Goal: Task Accomplishment & Management: Use online tool/utility

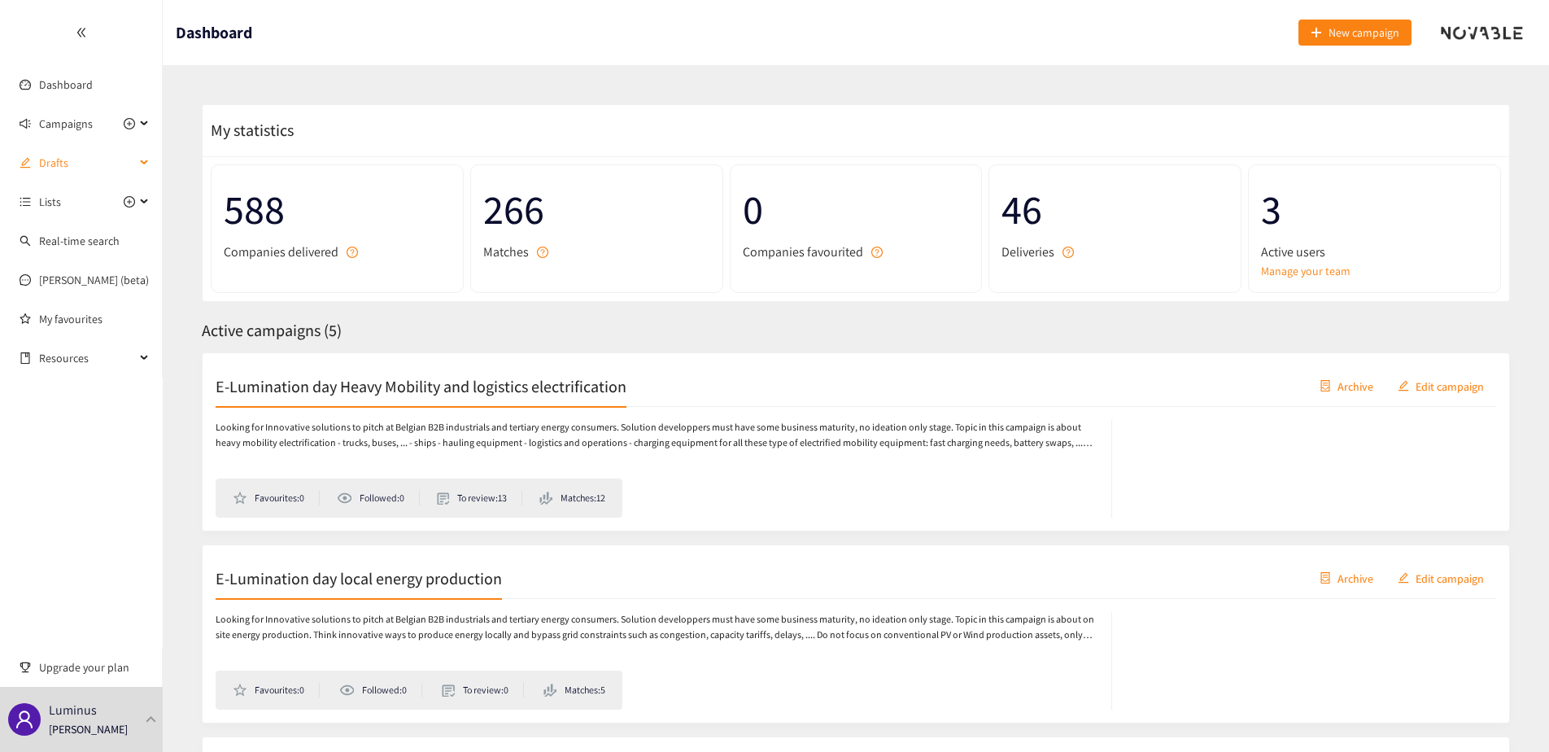
click at [78, 150] on span "Drafts" at bounding box center [87, 162] width 96 height 33
click at [85, 126] on span "Campaigns" at bounding box center [66, 123] width 54 height 33
click at [83, 164] on link "E-Lumination day Heavy Mobility and logistics electrification" at bounding box center [182, 162] width 287 height 15
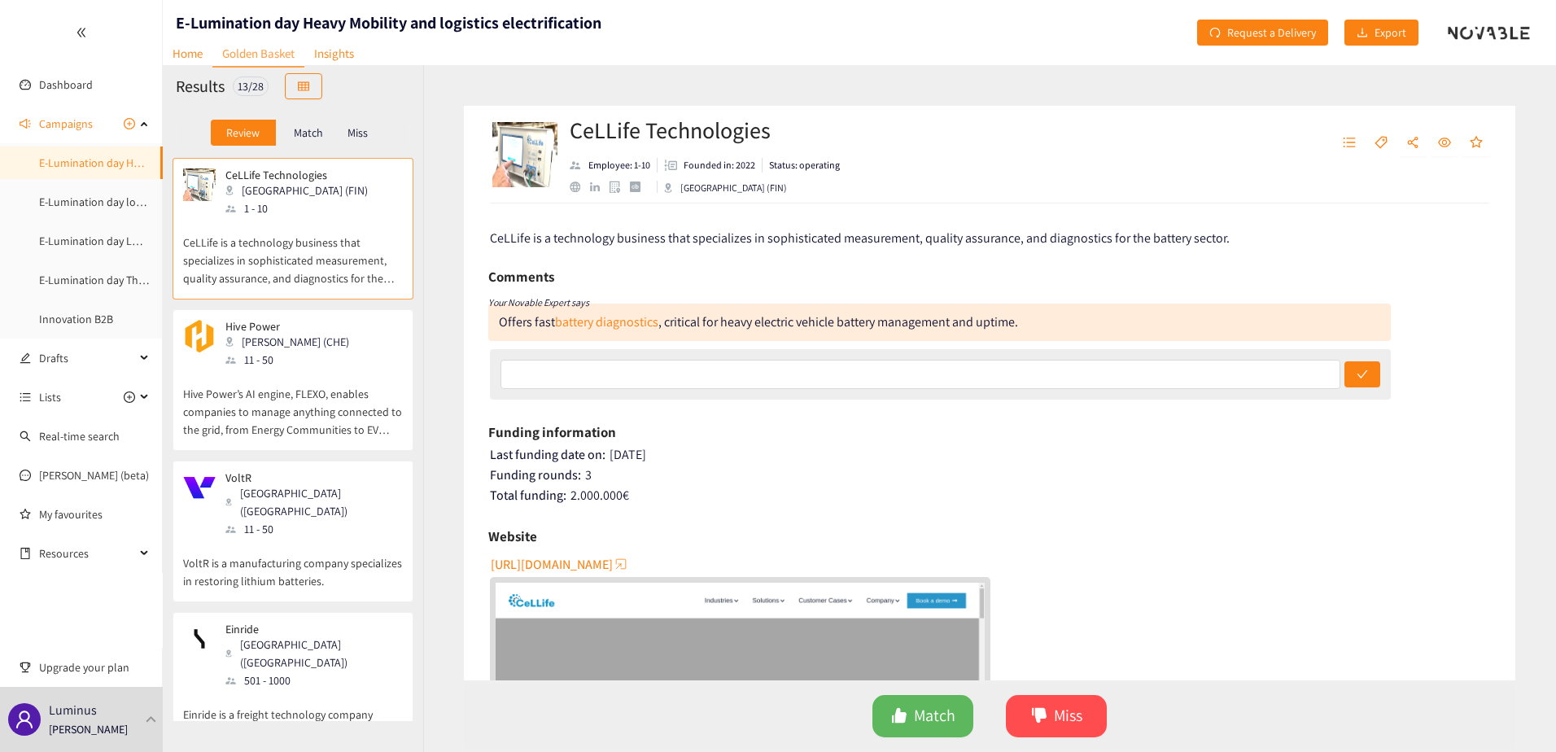
click at [282, 240] on p "CeLLife is a technology business that specializes in sophisticated measurement,…" at bounding box center [293, 252] width 220 height 70
click at [611, 318] on link "battery diagnostics" at bounding box center [606, 321] width 103 height 17
click at [955, 719] on button "Match" at bounding box center [922, 716] width 101 height 42
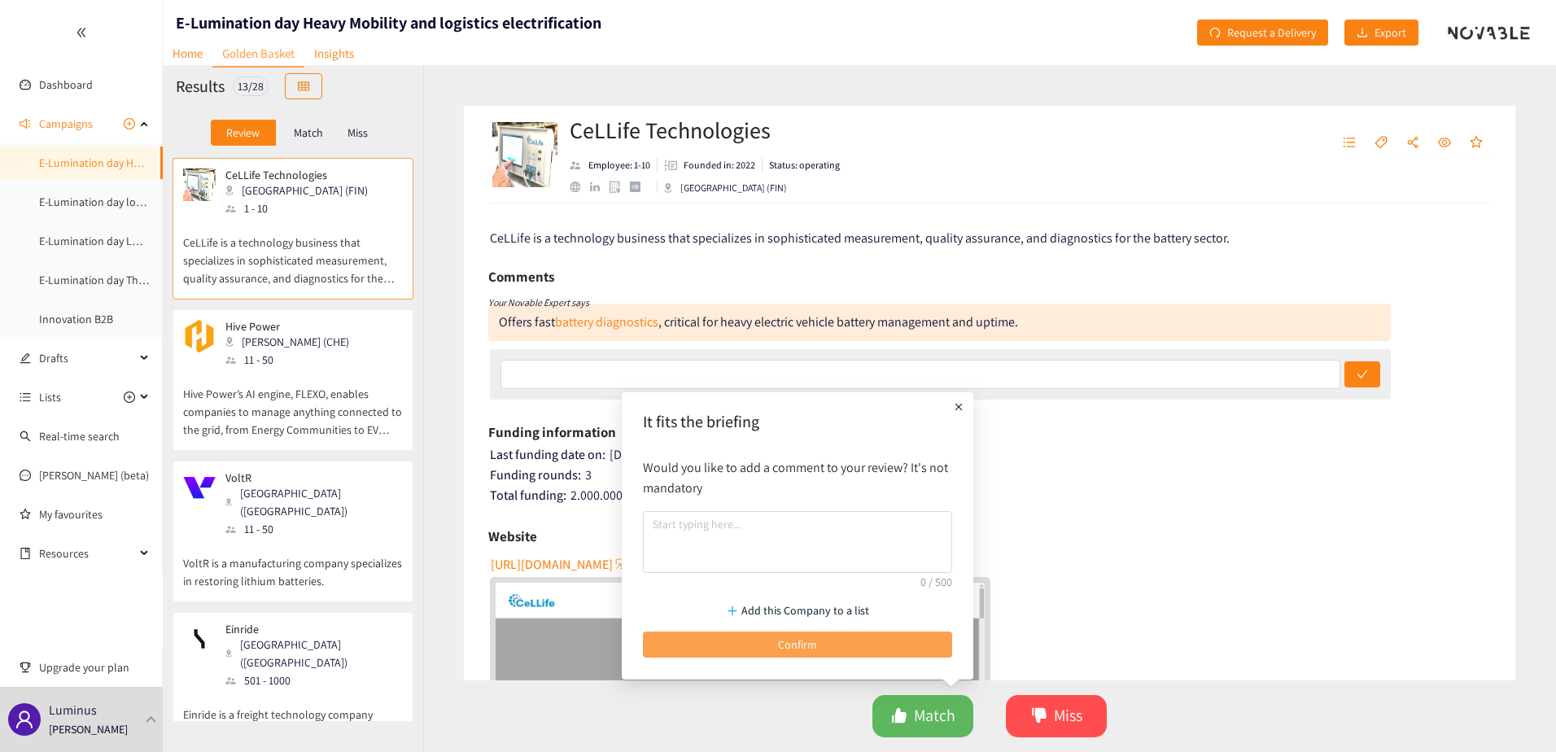
click at [881, 648] on button "Confirm" at bounding box center [797, 644] width 309 height 26
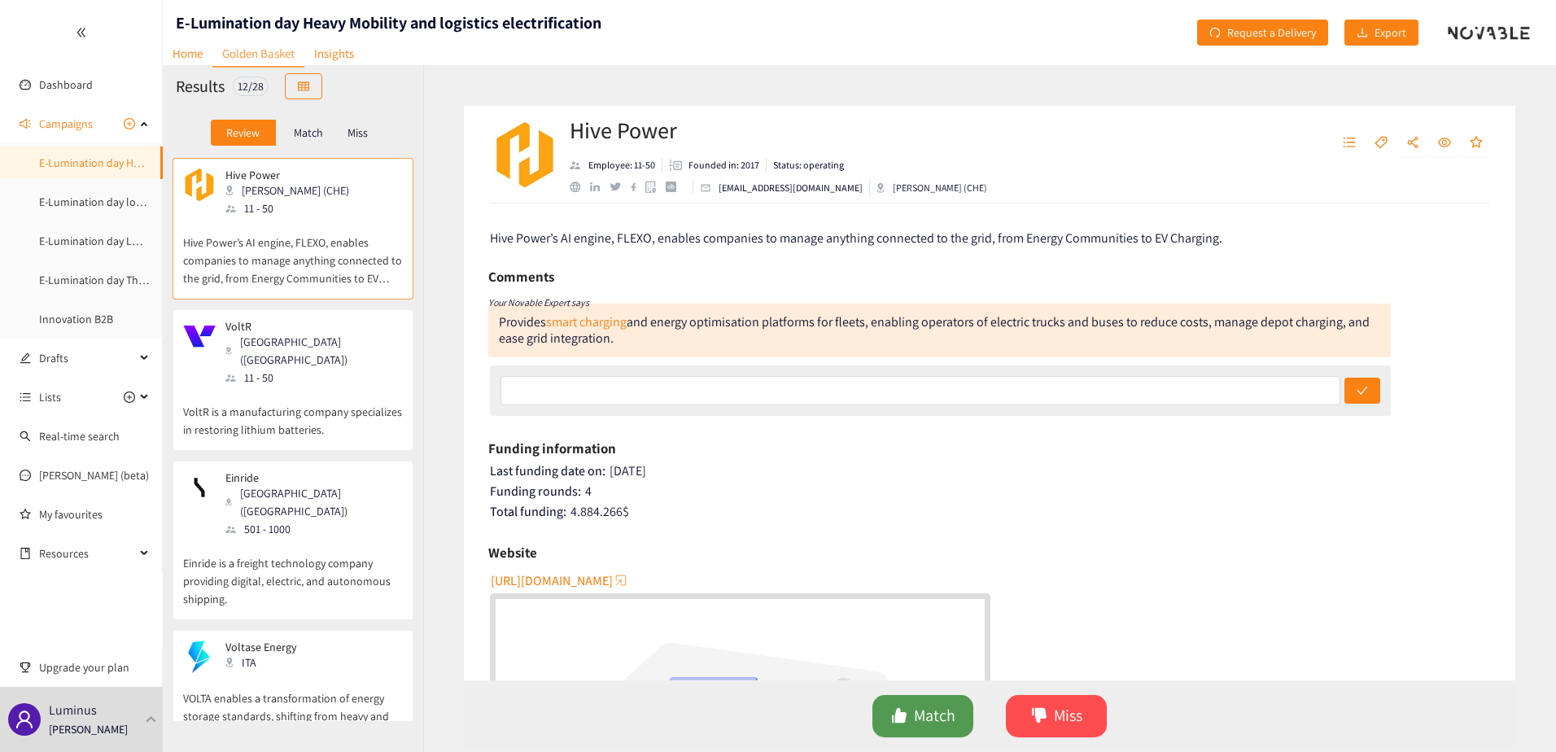
click at [919, 723] on span "Match" at bounding box center [934, 715] width 41 height 25
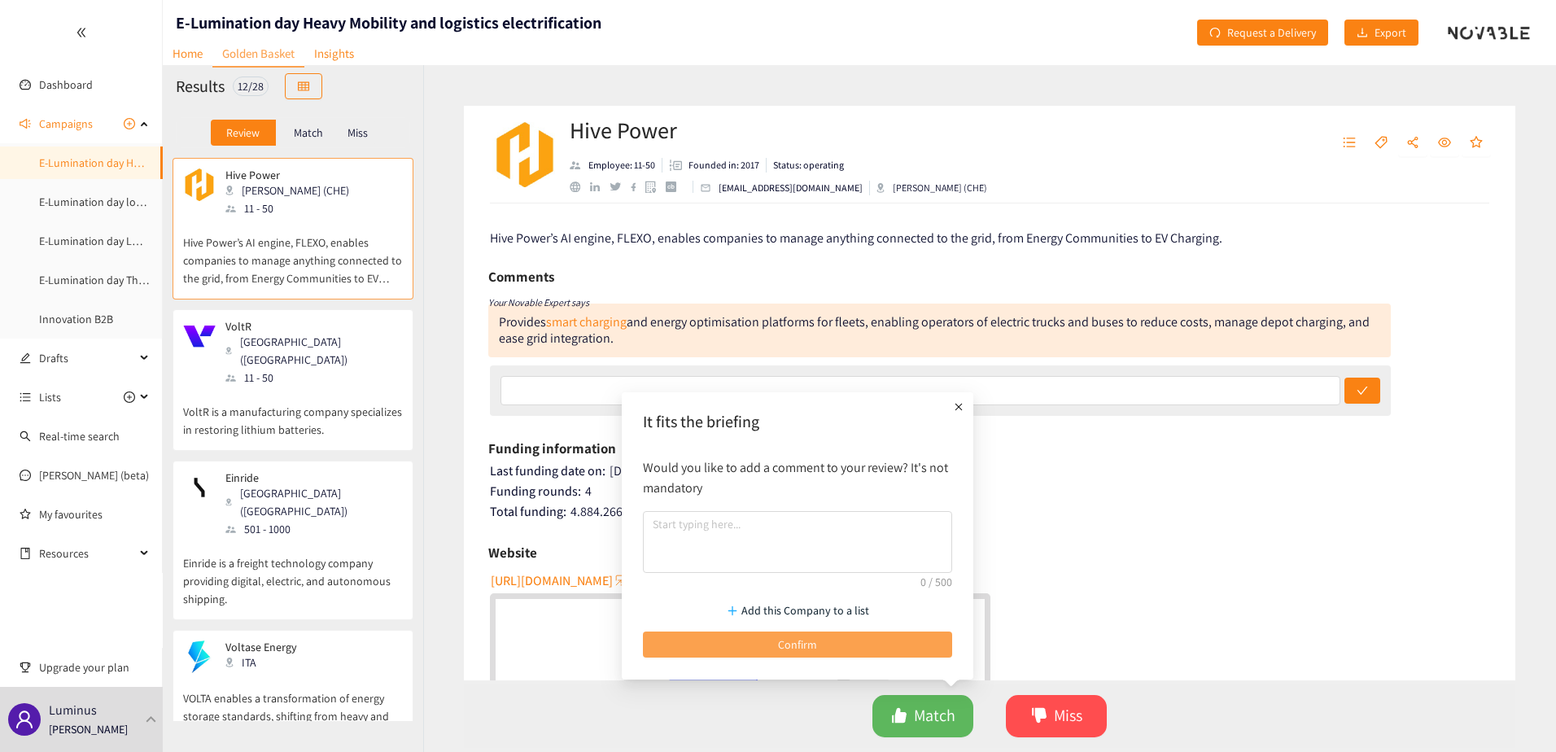
click at [899, 643] on button "Confirm" at bounding box center [797, 644] width 309 height 26
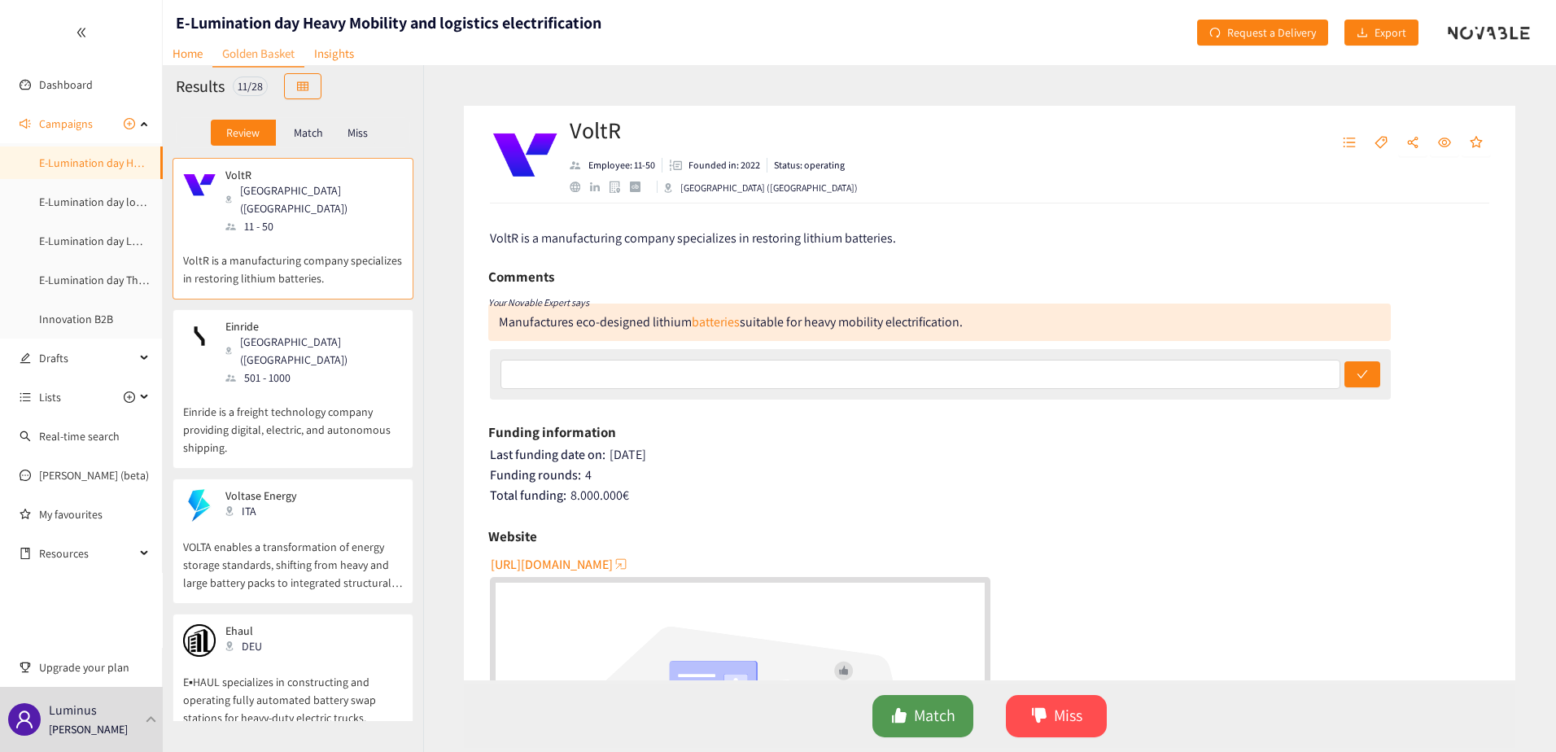
click at [940, 726] on span "Match" at bounding box center [934, 715] width 41 height 25
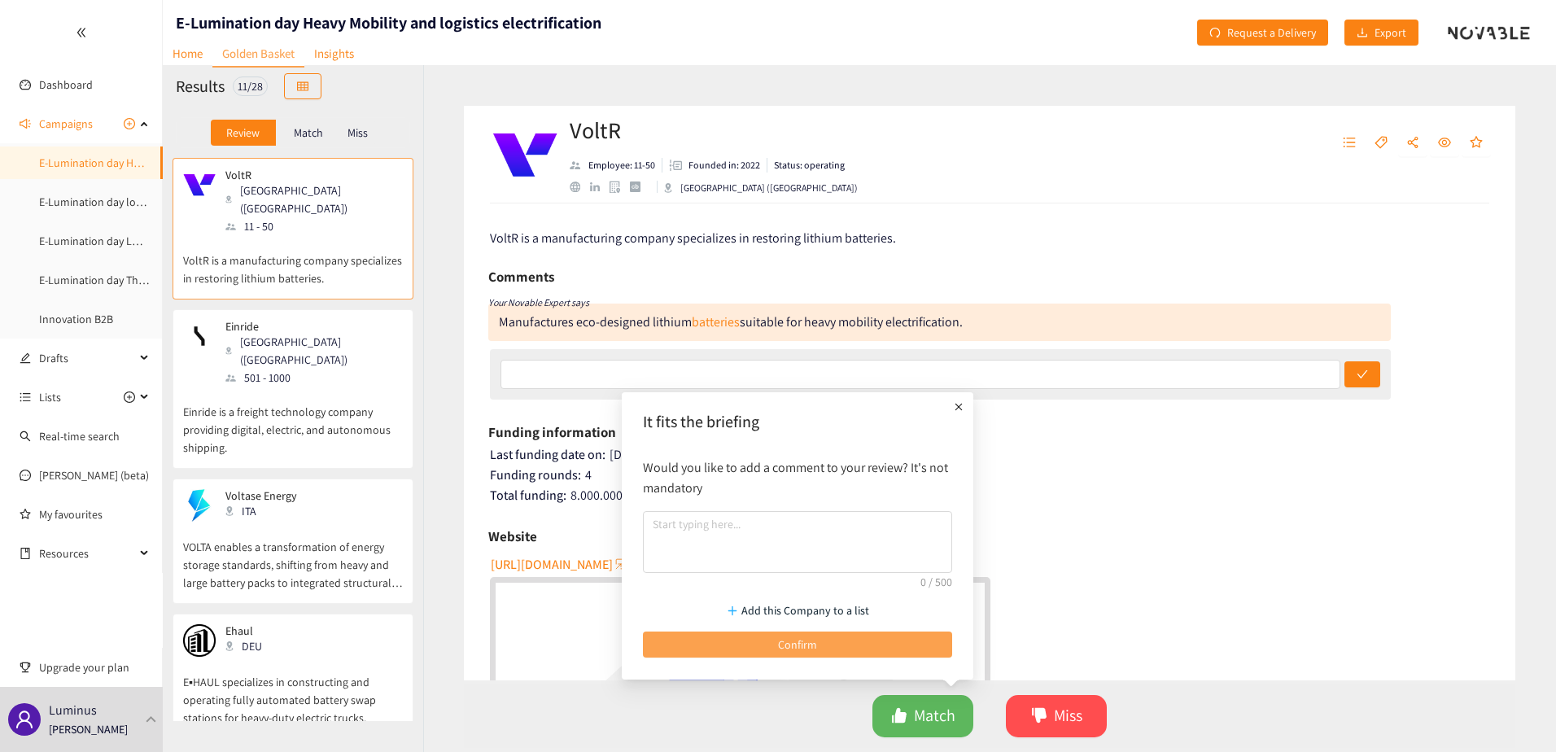
click at [830, 653] on button "Confirm" at bounding box center [797, 644] width 309 height 26
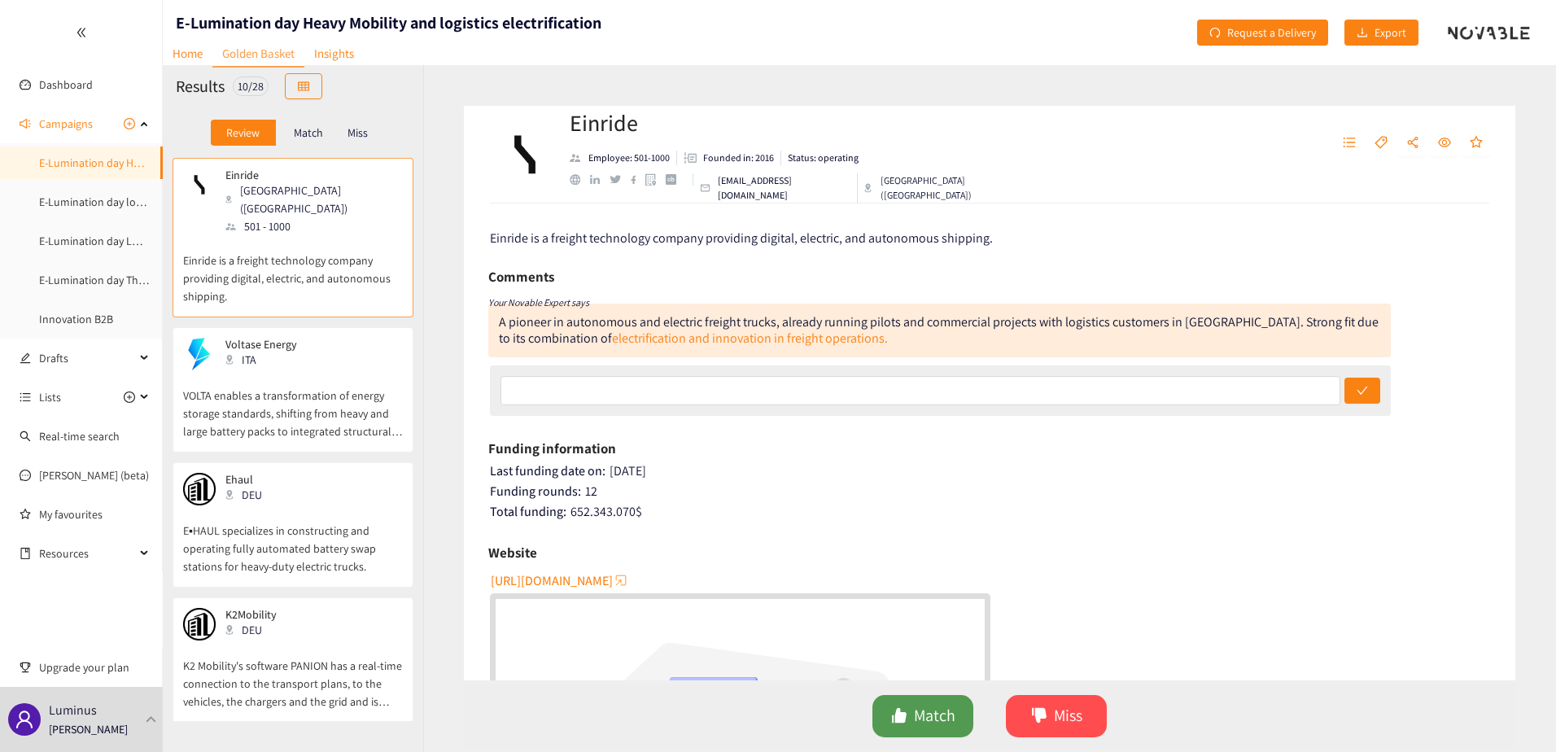
click at [934, 708] on span "Match" at bounding box center [934, 715] width 41 height 25
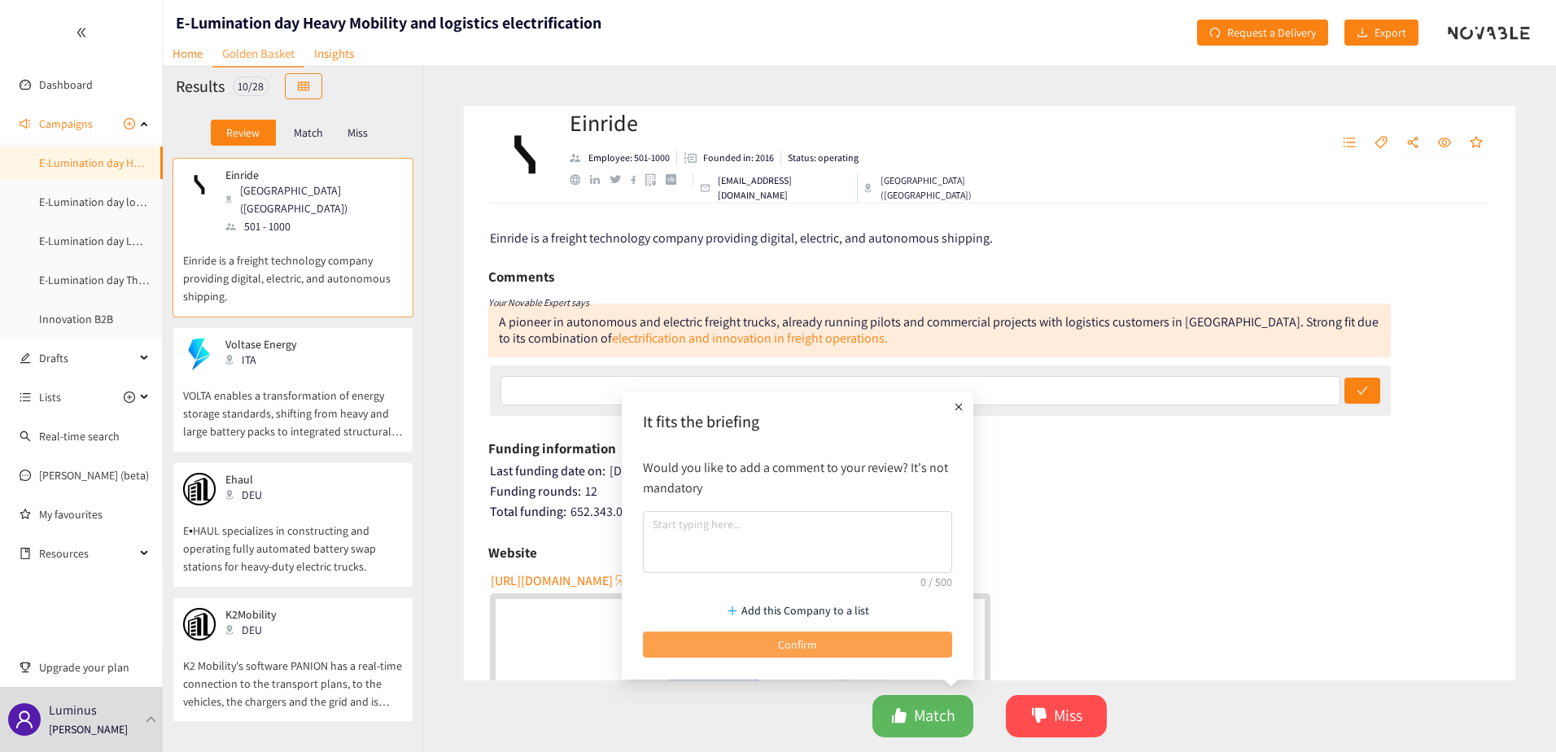
click at [881, 657] on button "Confirm" at bounding box center [797, 644] width 309 height 26
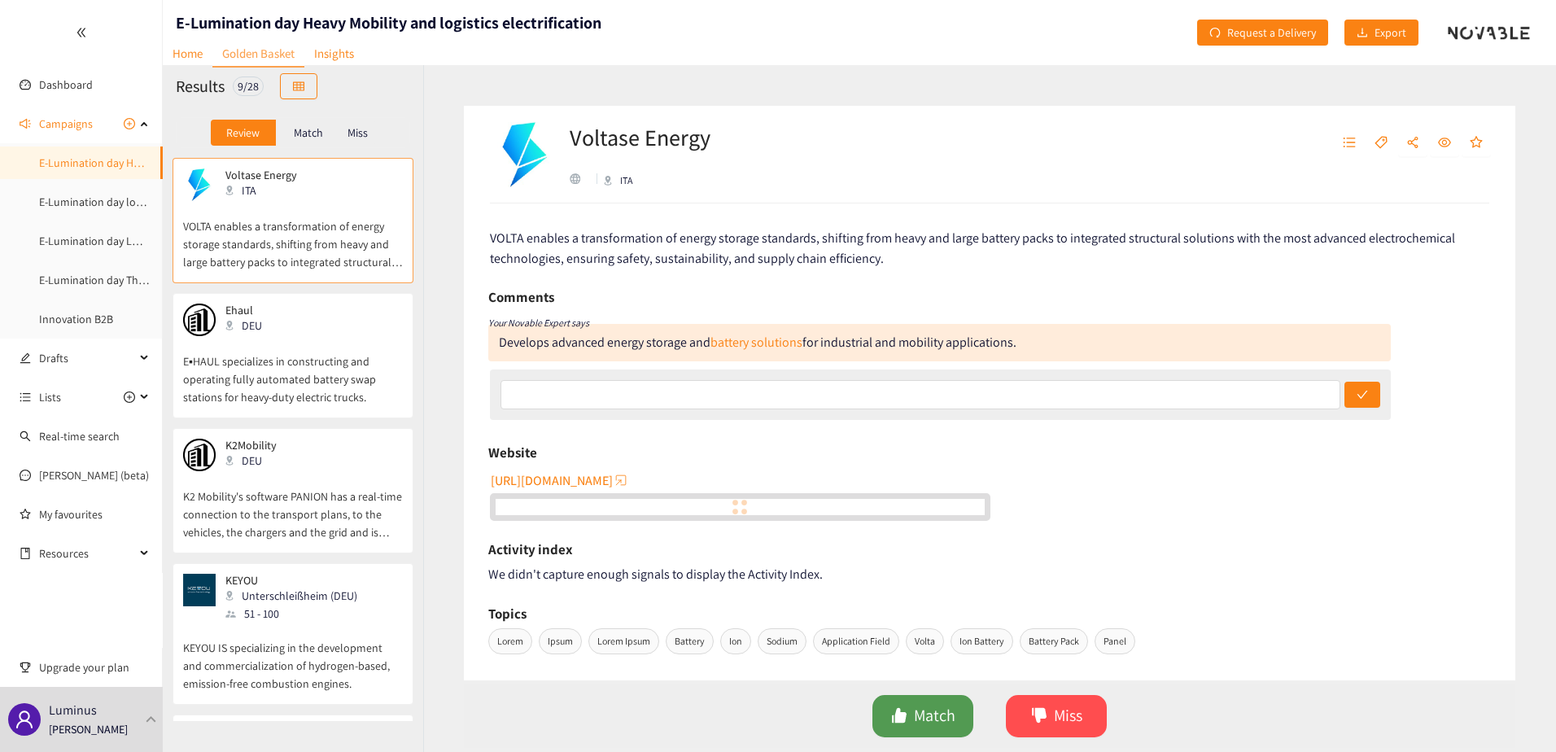
click at [908, 719] on button "Match" at bounding box center [922, 716] width 101 height 42
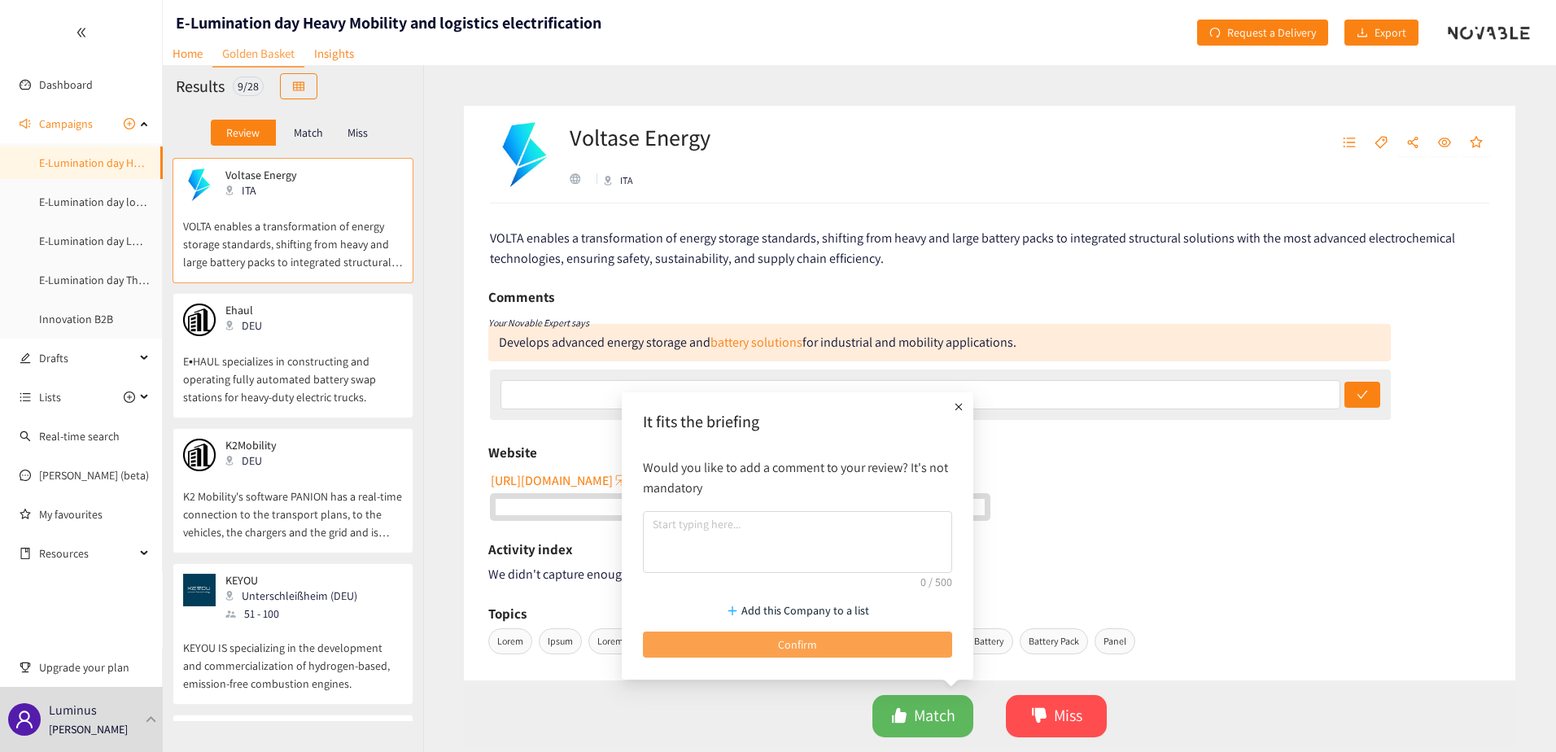
click at [858, 645] on button "Confirm" at bounding box center [797, 644] width 309 height 26
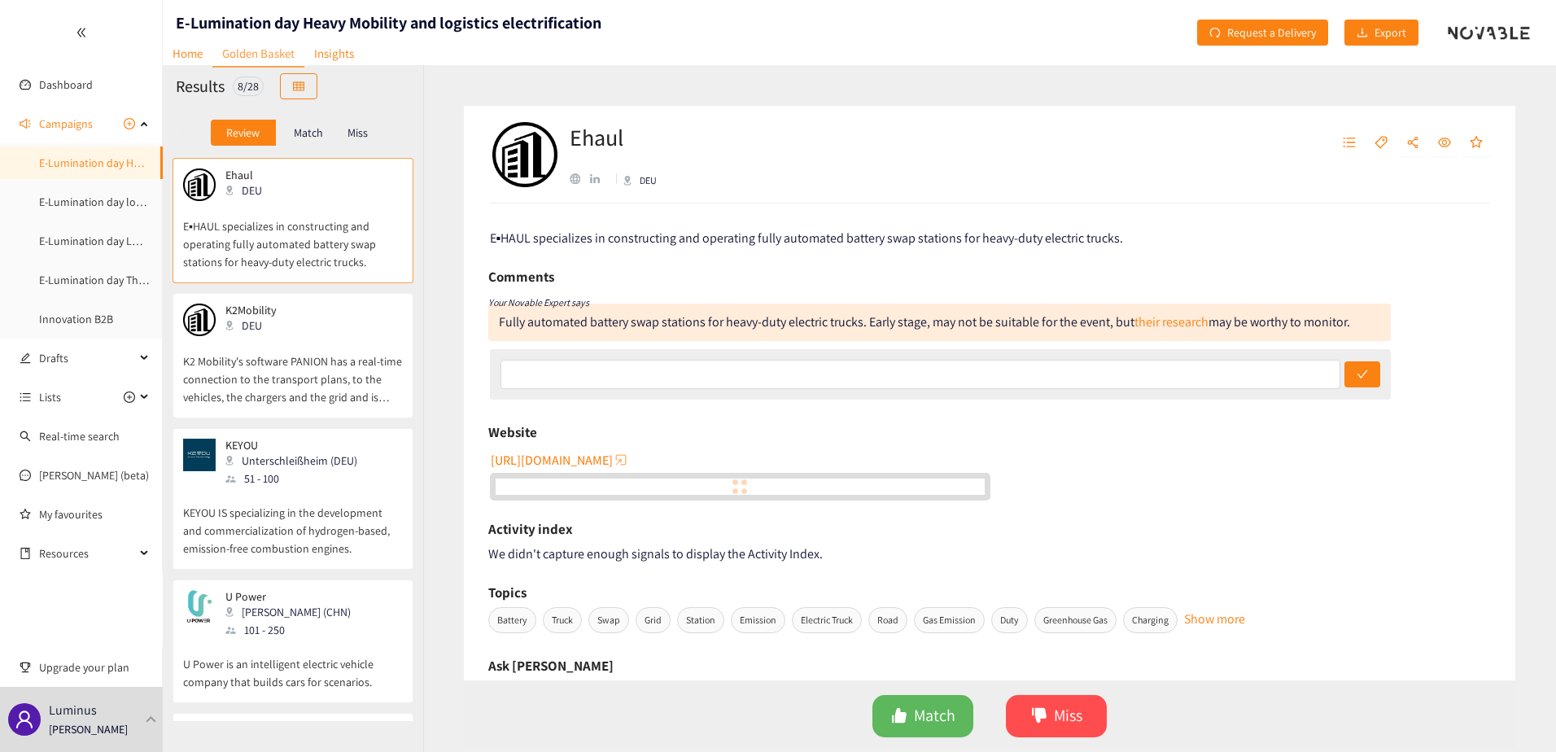
click at [587, 452] on span "[URL][DOMAIN_NAME]" at bounding box center [552, 460] width 122 height 20
click at [875, 711] on button "Match" at bounding box center [922, 716] width 101 height 42
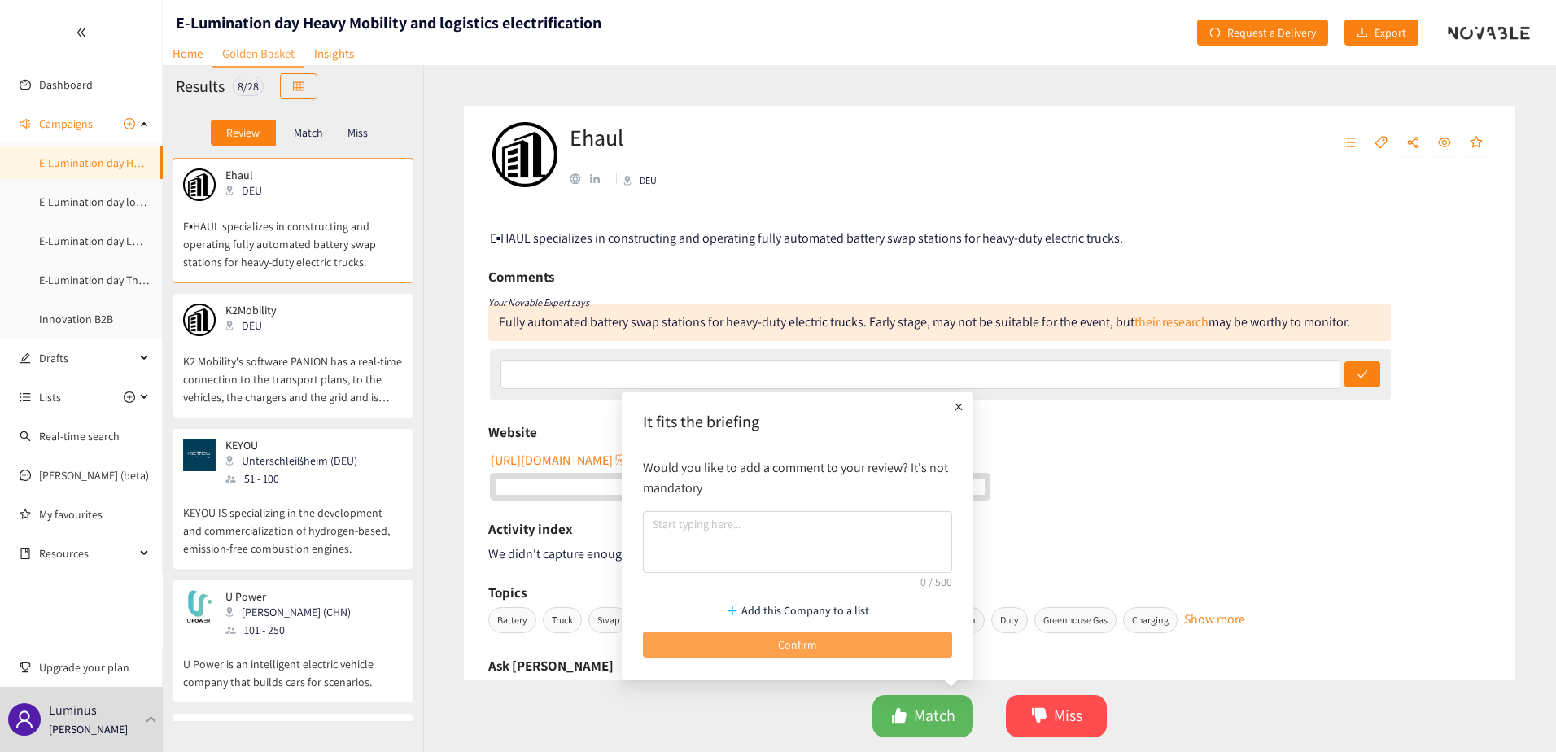
click at [878, 644] on button "Confirm" at bounding box center [797, 644] width 309 height 26
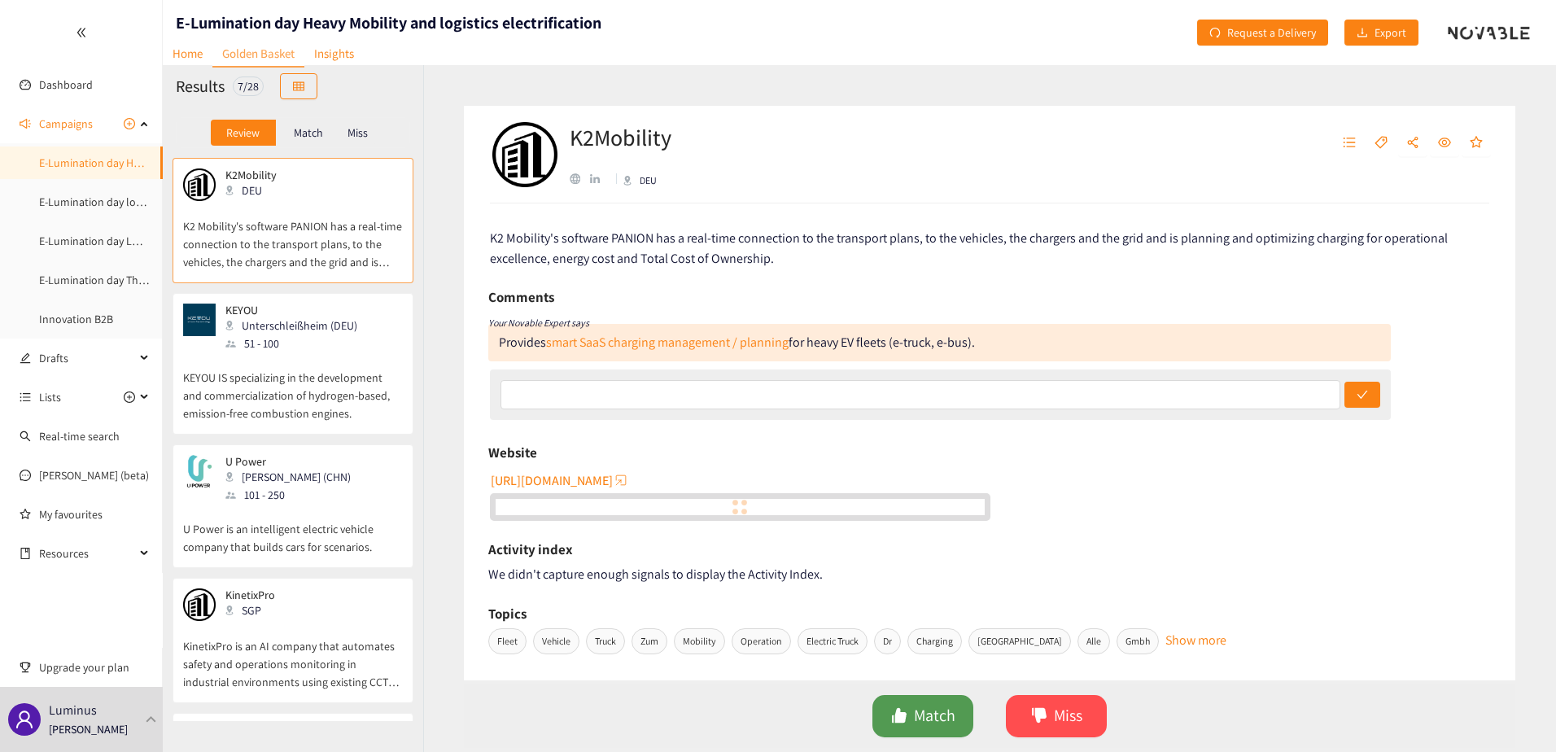
click at [910, 701] on button "Match" at bounding box center [922, 716] width 101 height 42
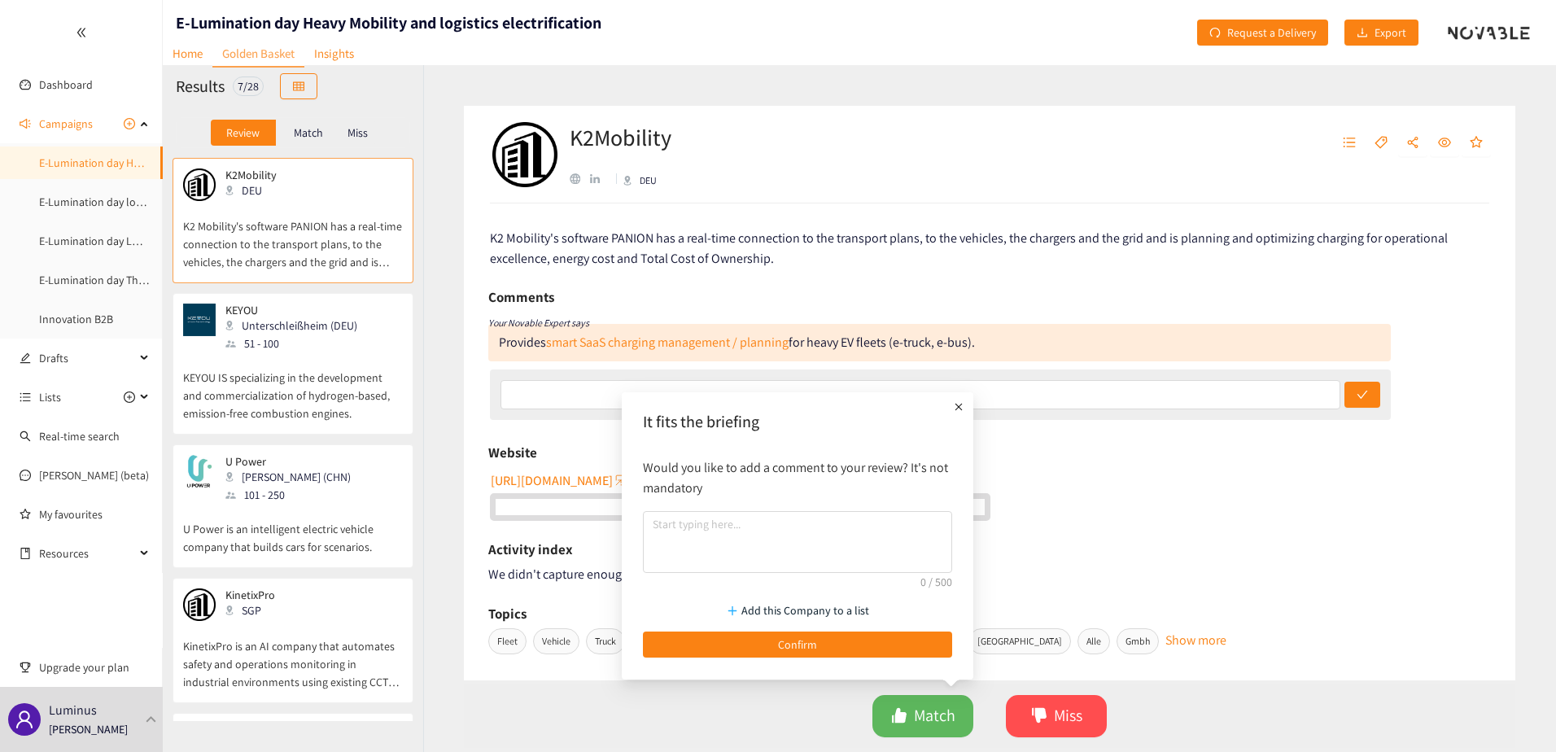
click at [889, 630] on div "Add this Company to a list Confirm" at bounding box center [797, 625] width 325 height 81
click at [889, 642] on button "Confirm" at bounding box center [797, 644] width 309 height 26
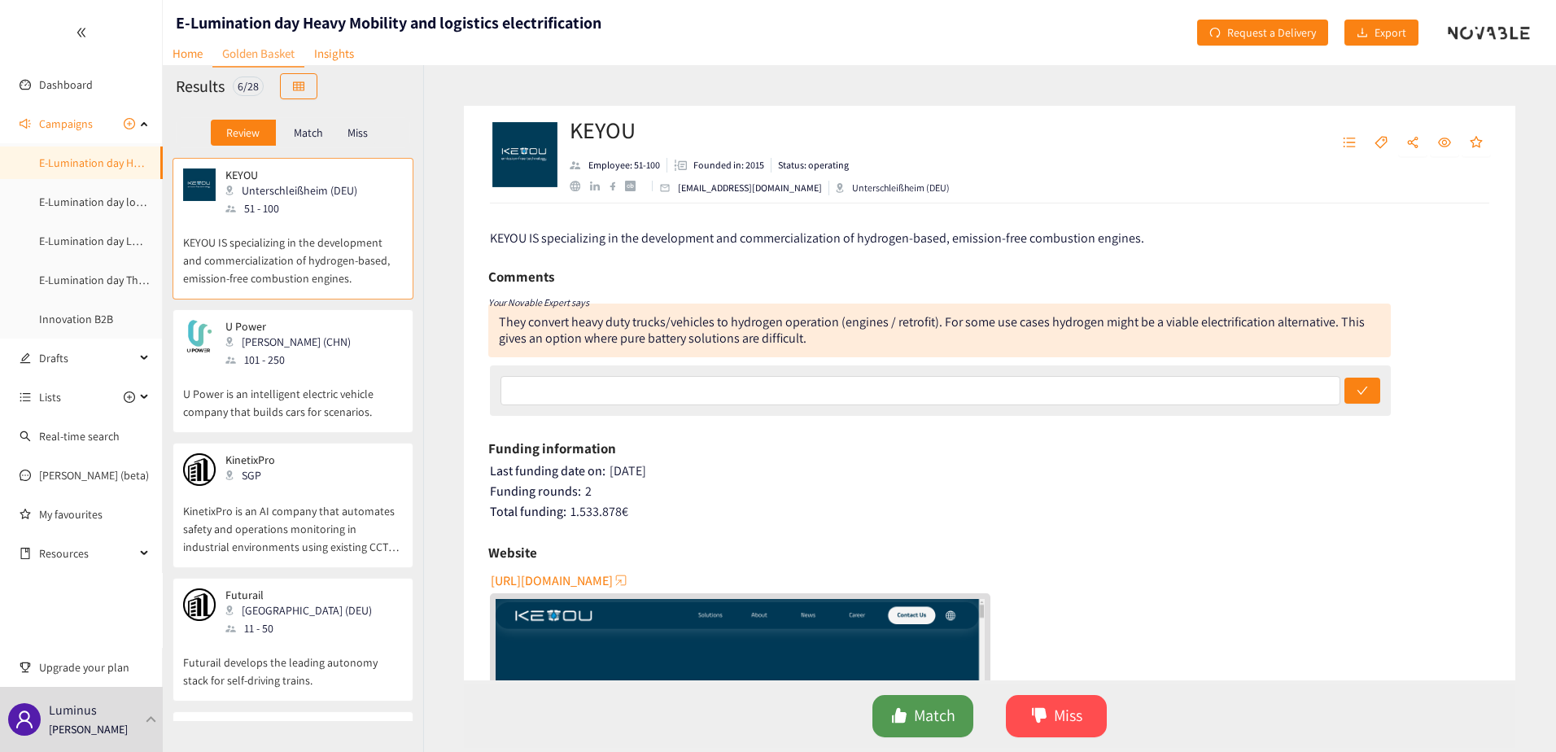
click at [944, 714] on span "Match" at bounding box center [934, 715] width 41 height 25
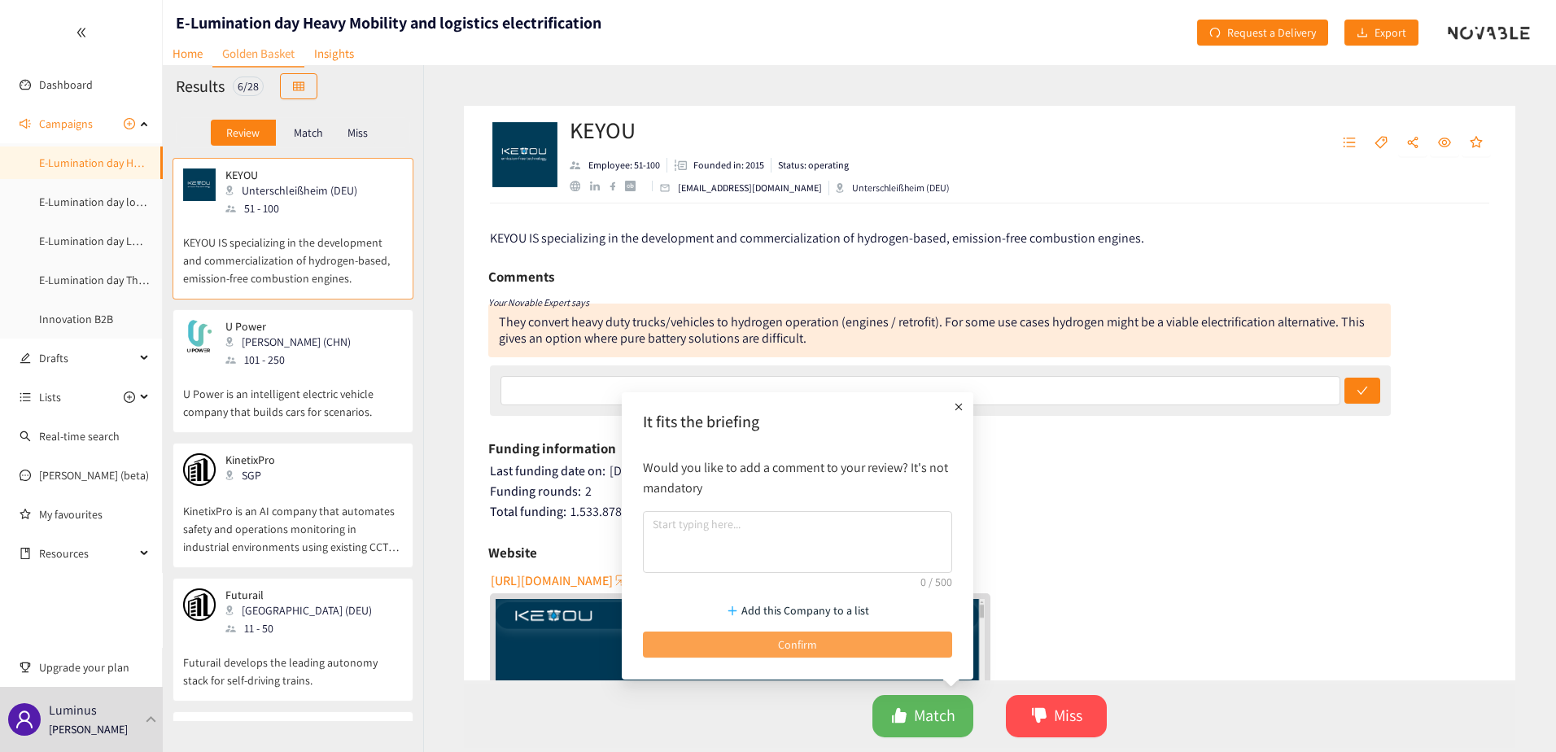
click at [891, 642] on button "Confirm" at bounding box center [797, 644] width 309 height 26
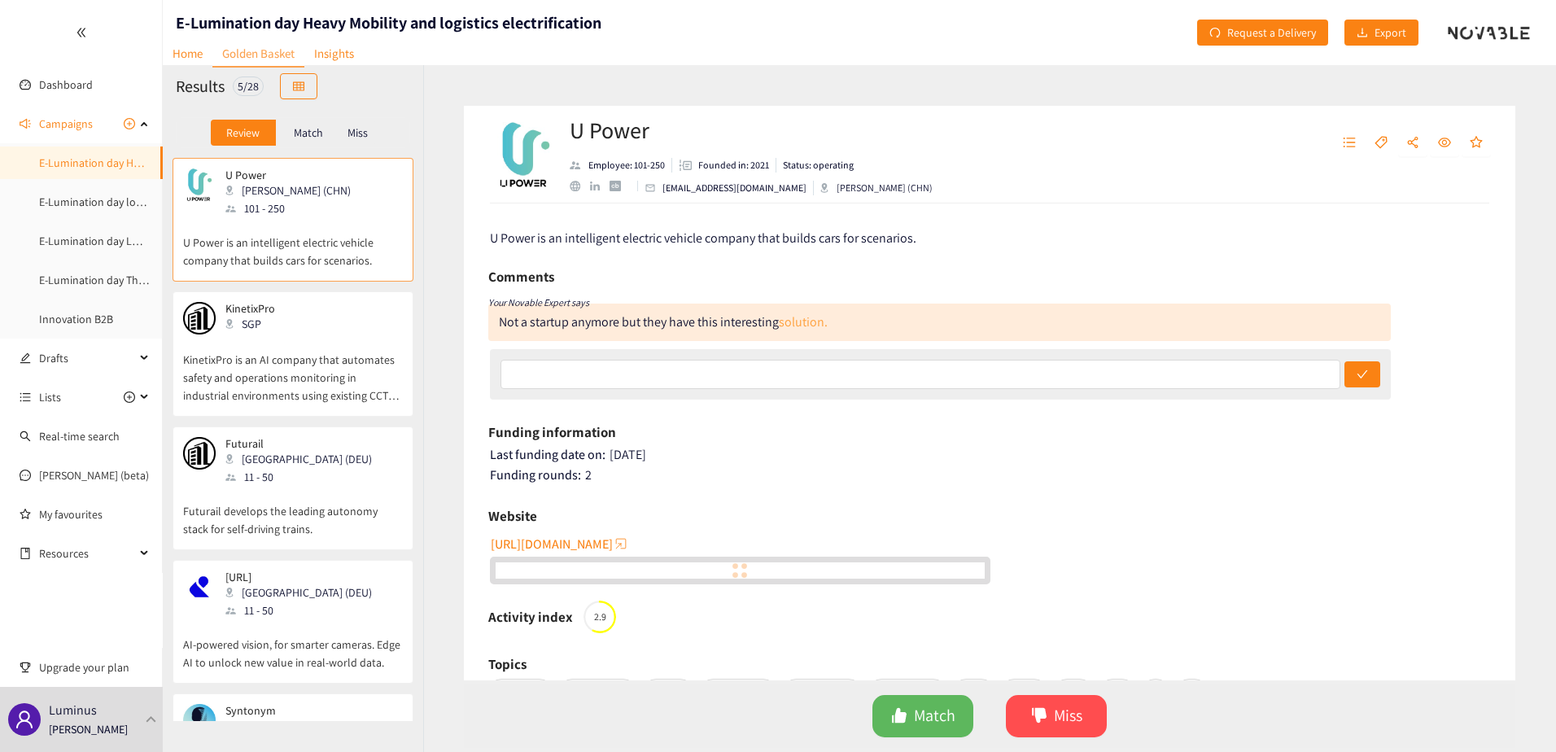
click at [804, 322] on link "solution." at bounding box center [803, 321] width 49 height 17
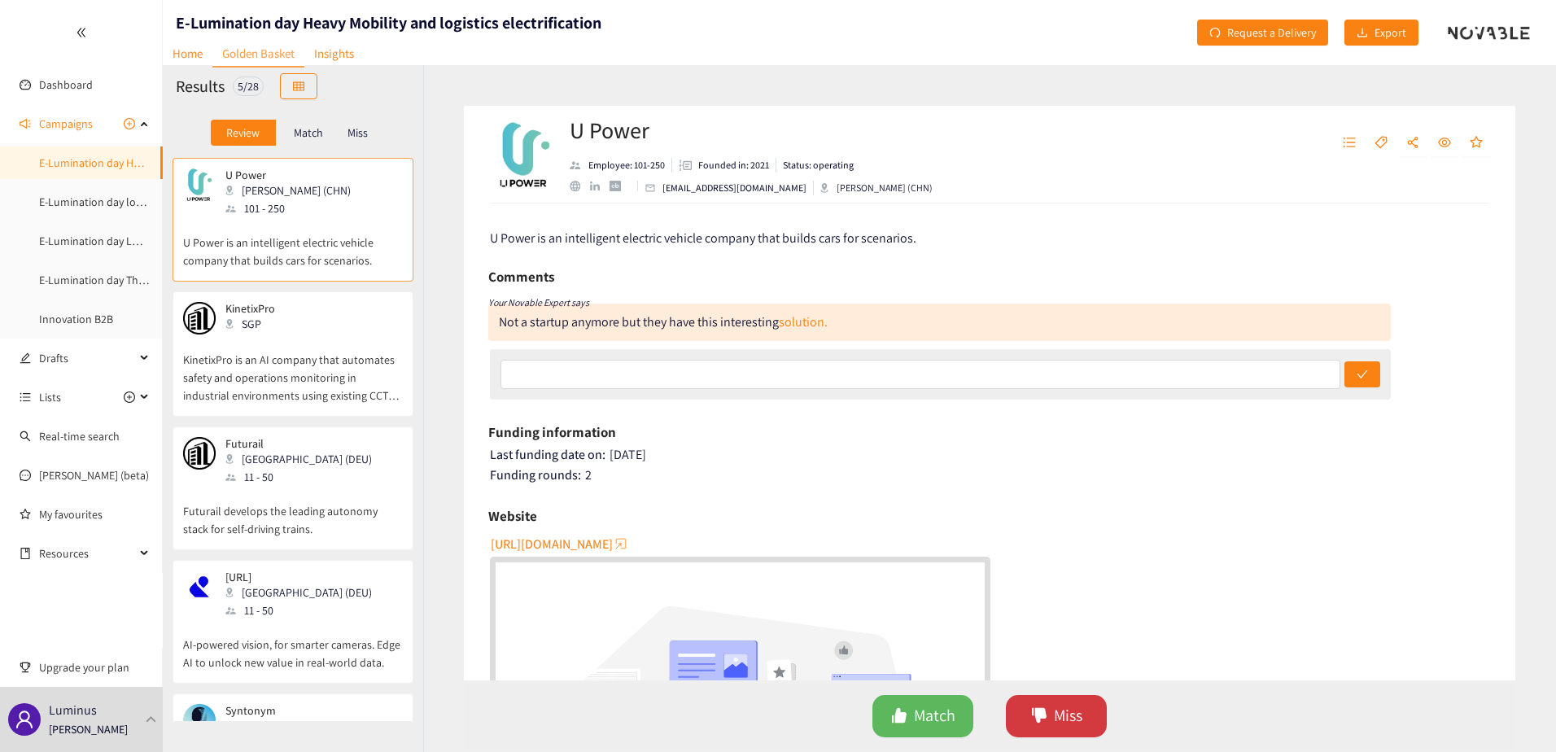
click at [1052, 708] on button "Miss" at bounding box center [1056, 716] width 101 height 42
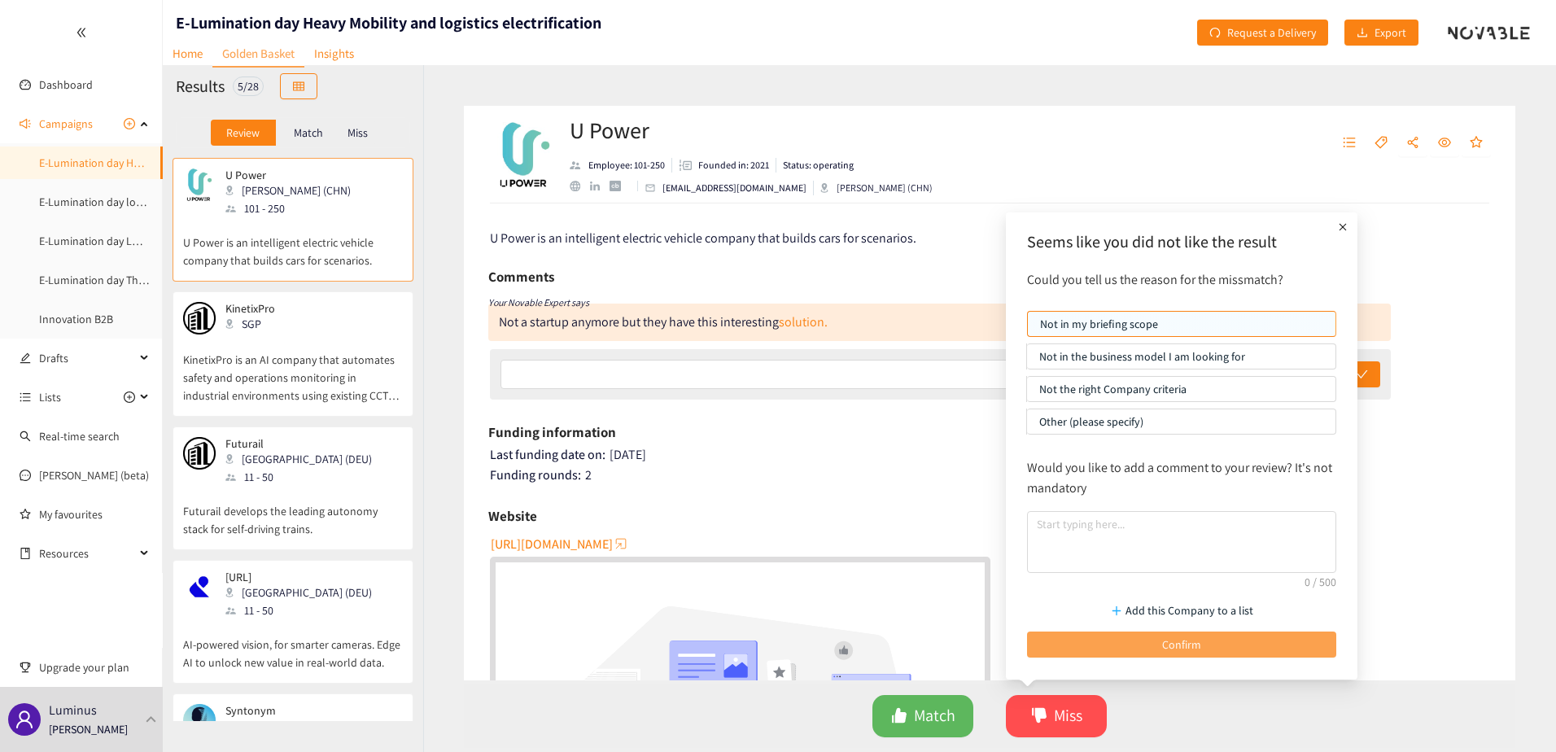
click at [1094, 642] on button "Confirm" at bounding box center [1181, 644] width 309 height 26
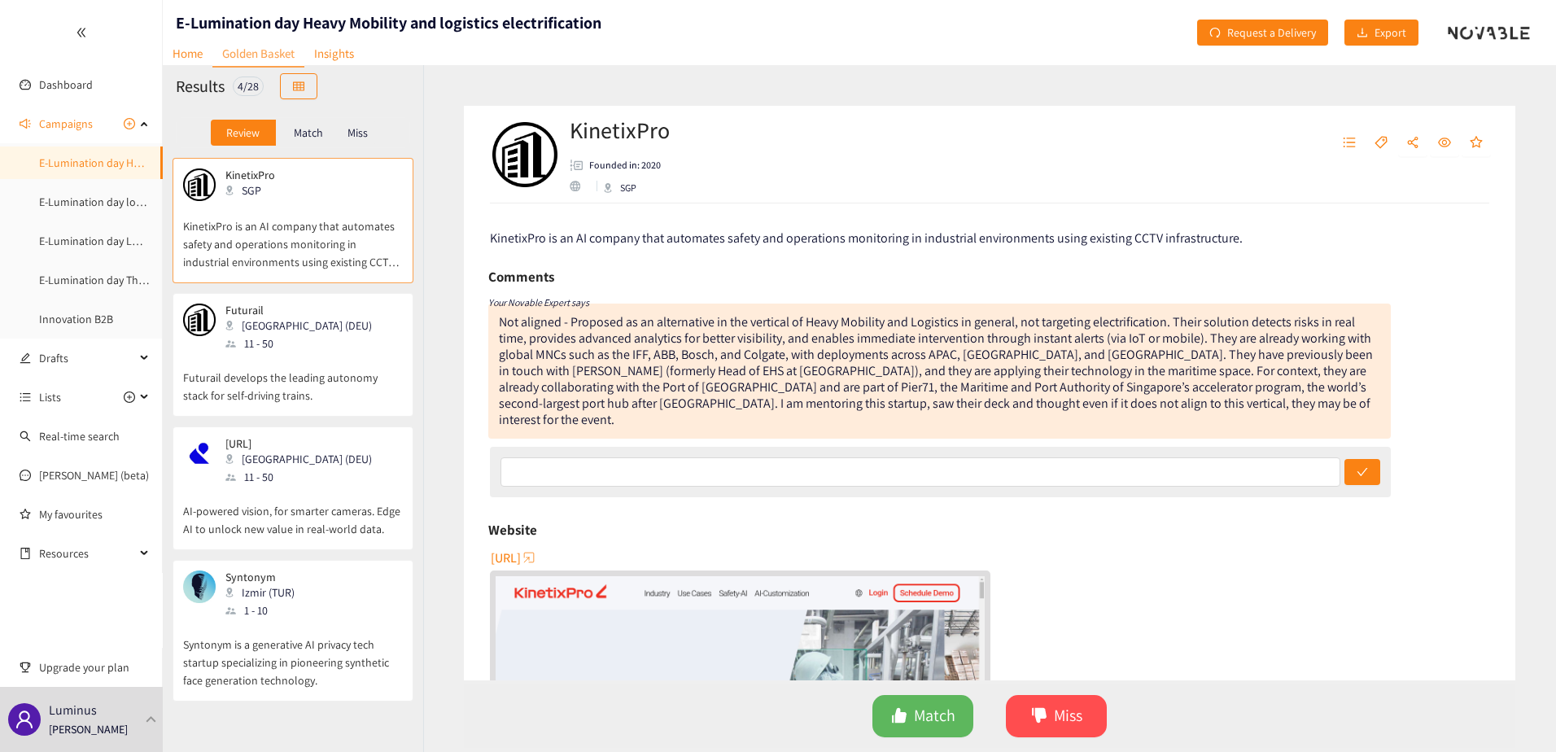
click at [521, 548] on span "[URL]" at bounding box center [506, 558] width 30 height 20
click at [1103, 717] on button "Miss" at bounding box center [1056, 716] width 101 height 42
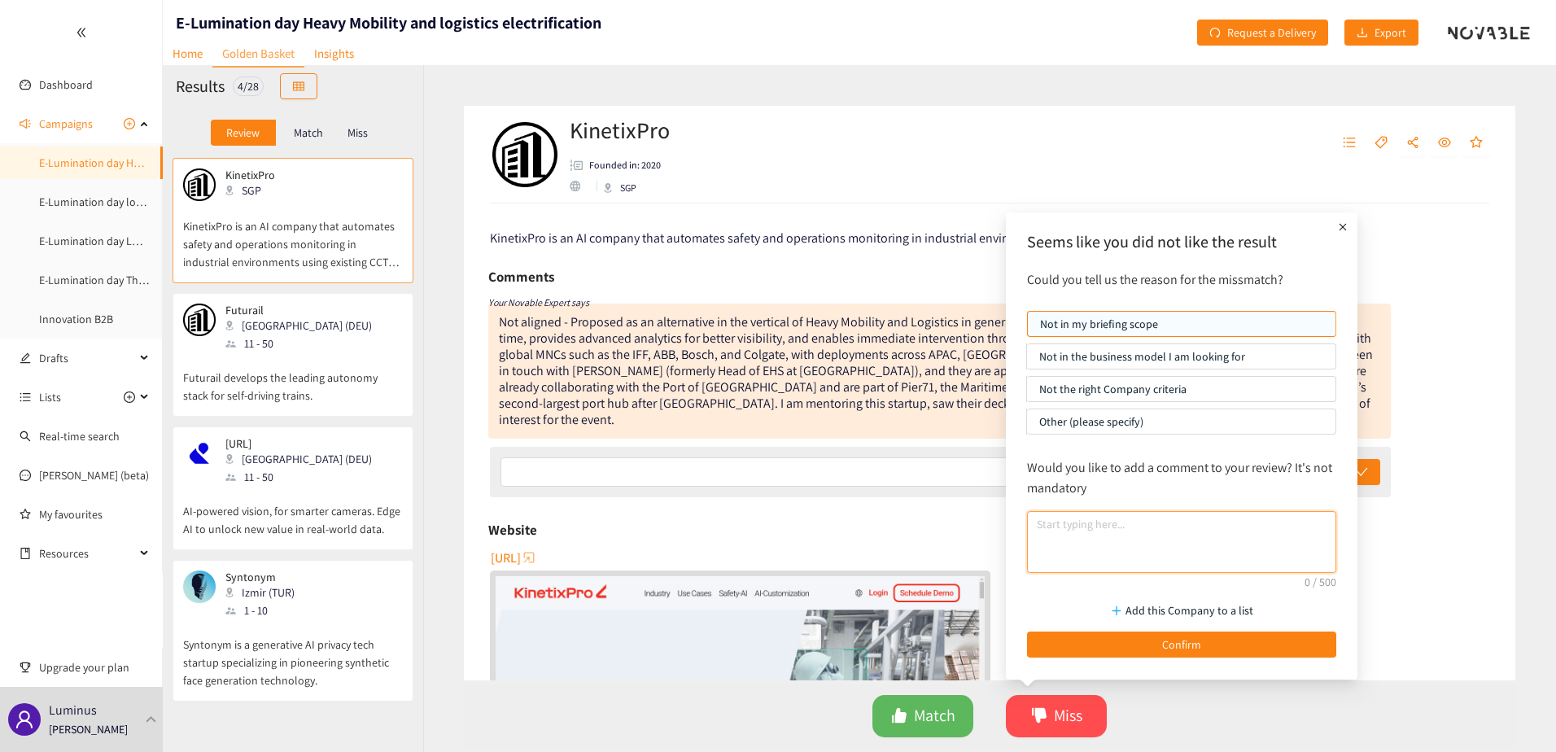
click at [1095, 532] on textarea at bounding box center [1181, 542] width 309 height 62
type textarea "thanks"
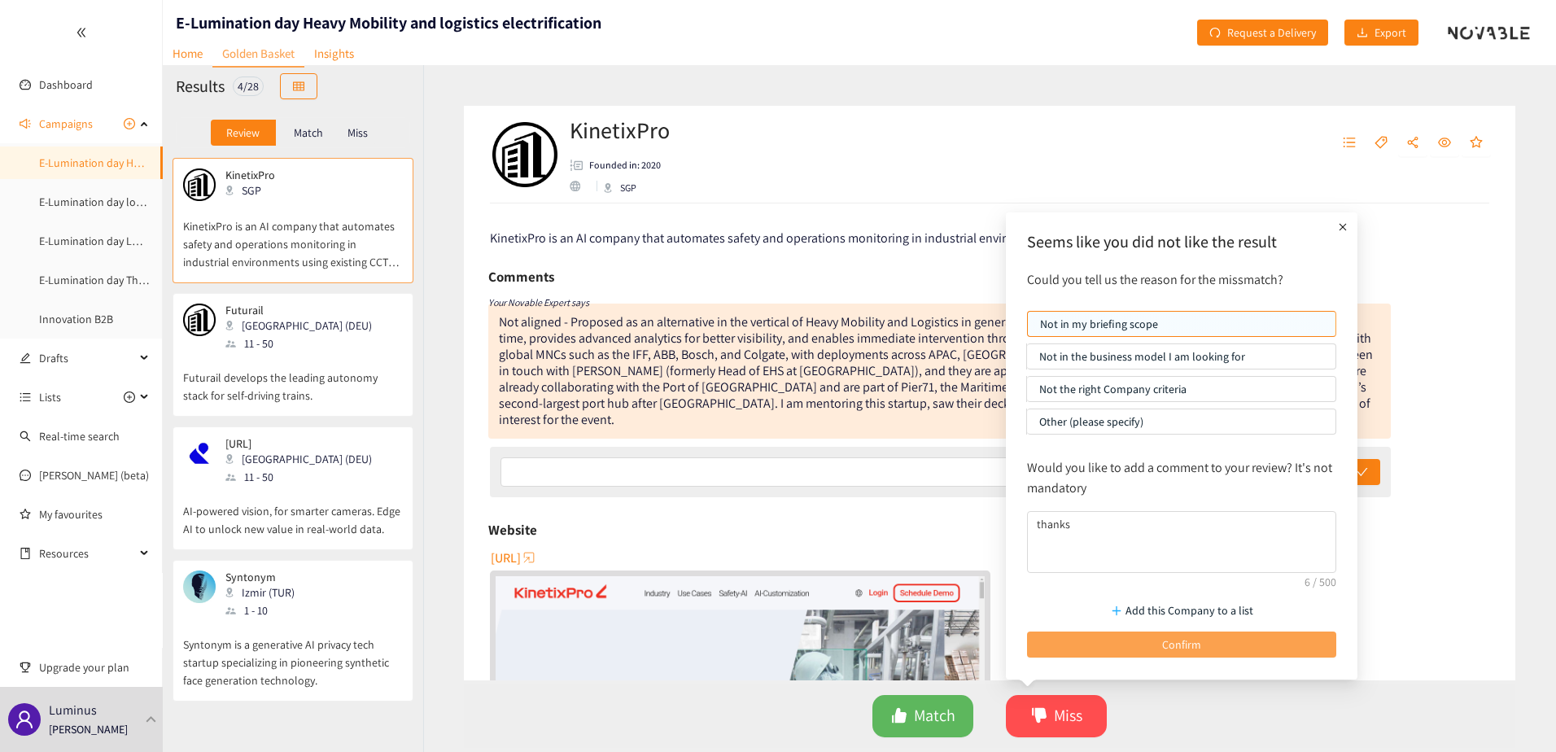
click at [1184, 638] on span "Confirm" at bounding box center [1181, 645] width 39 height 18
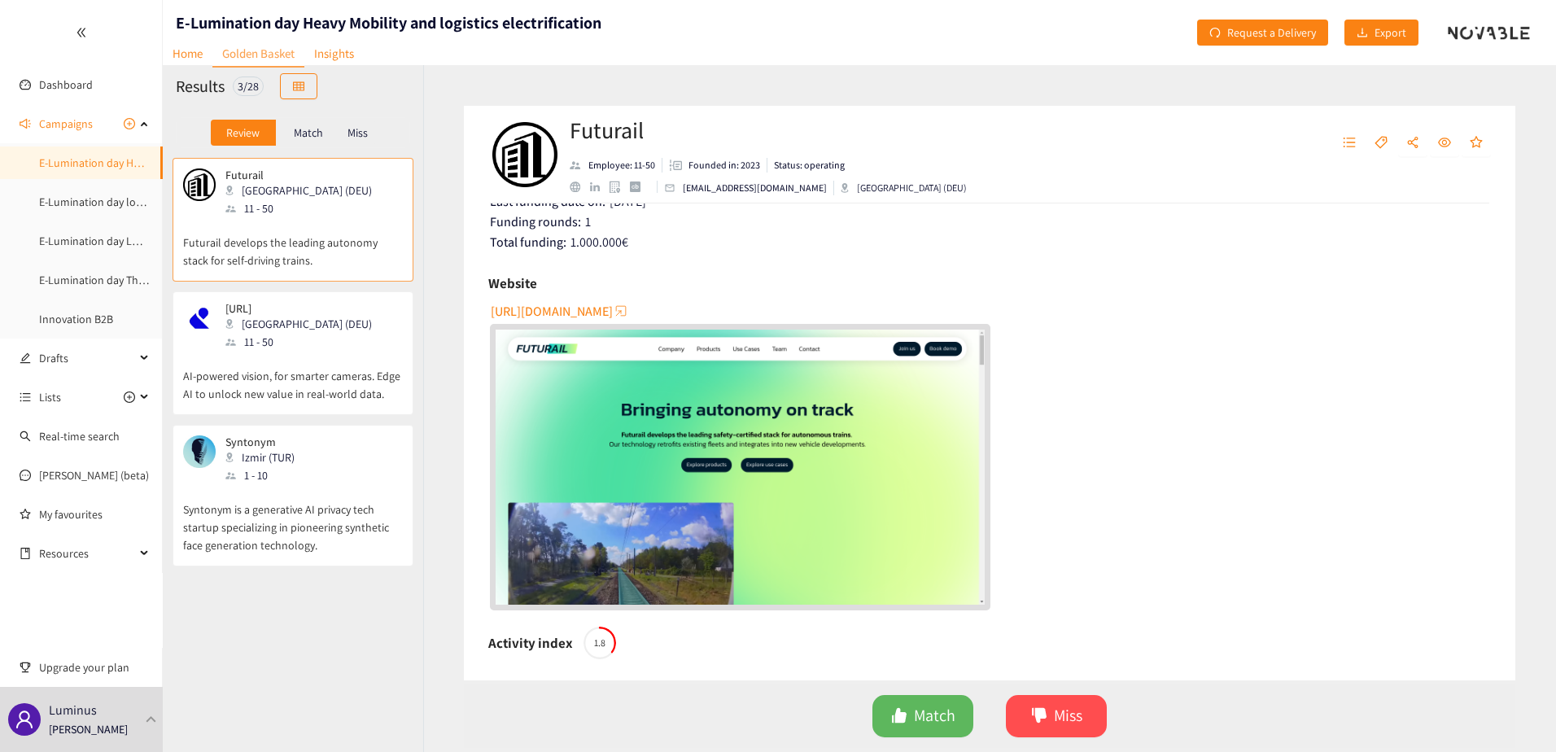
scroll to position [244, 0]
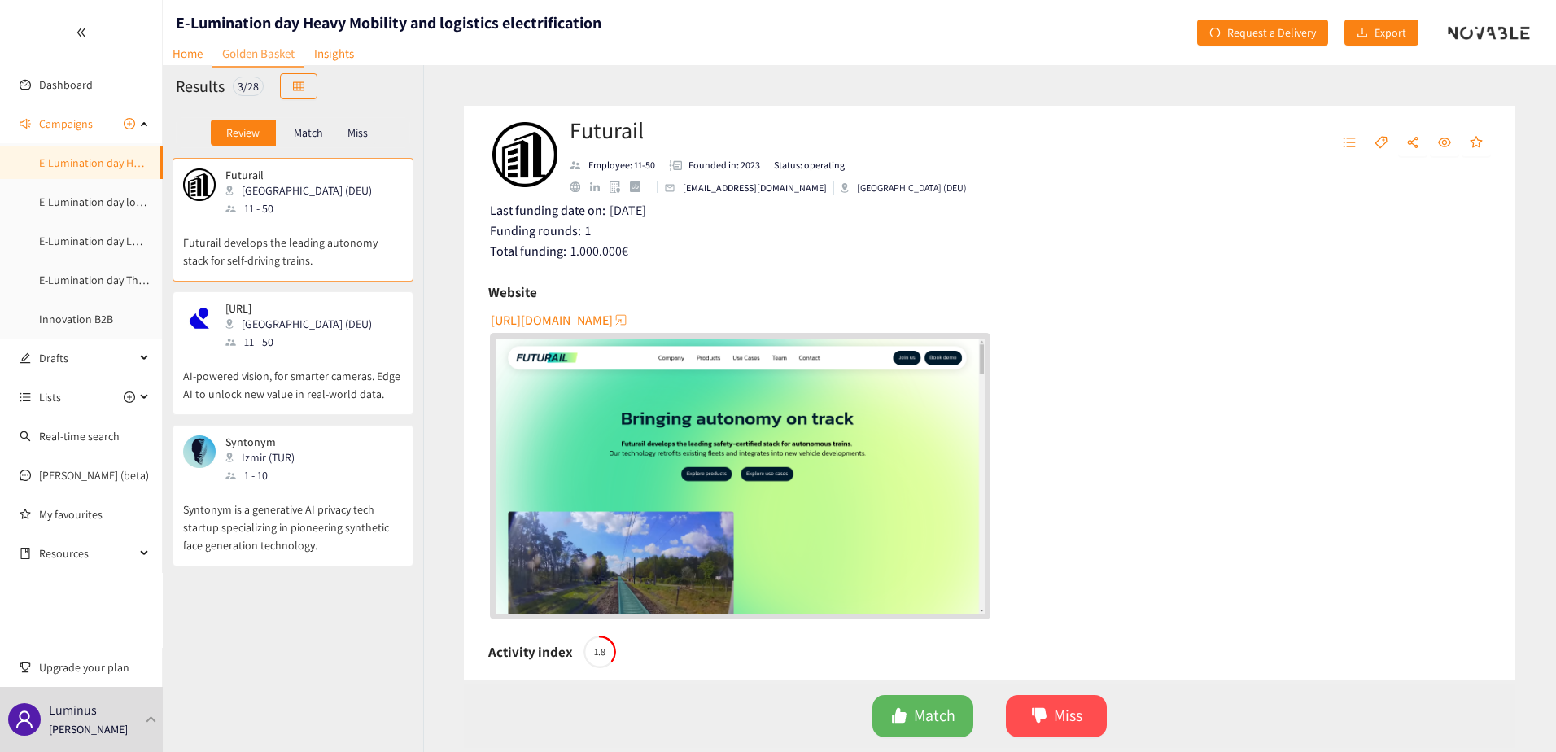
click at [576, 321] on span "[URL][DOMAIN_NAME]" at bounding box center [552, 320] width 122 height 20
click at [1055, 708] on span "Miss" at bounding box center [1068, 715] width 28 height 25
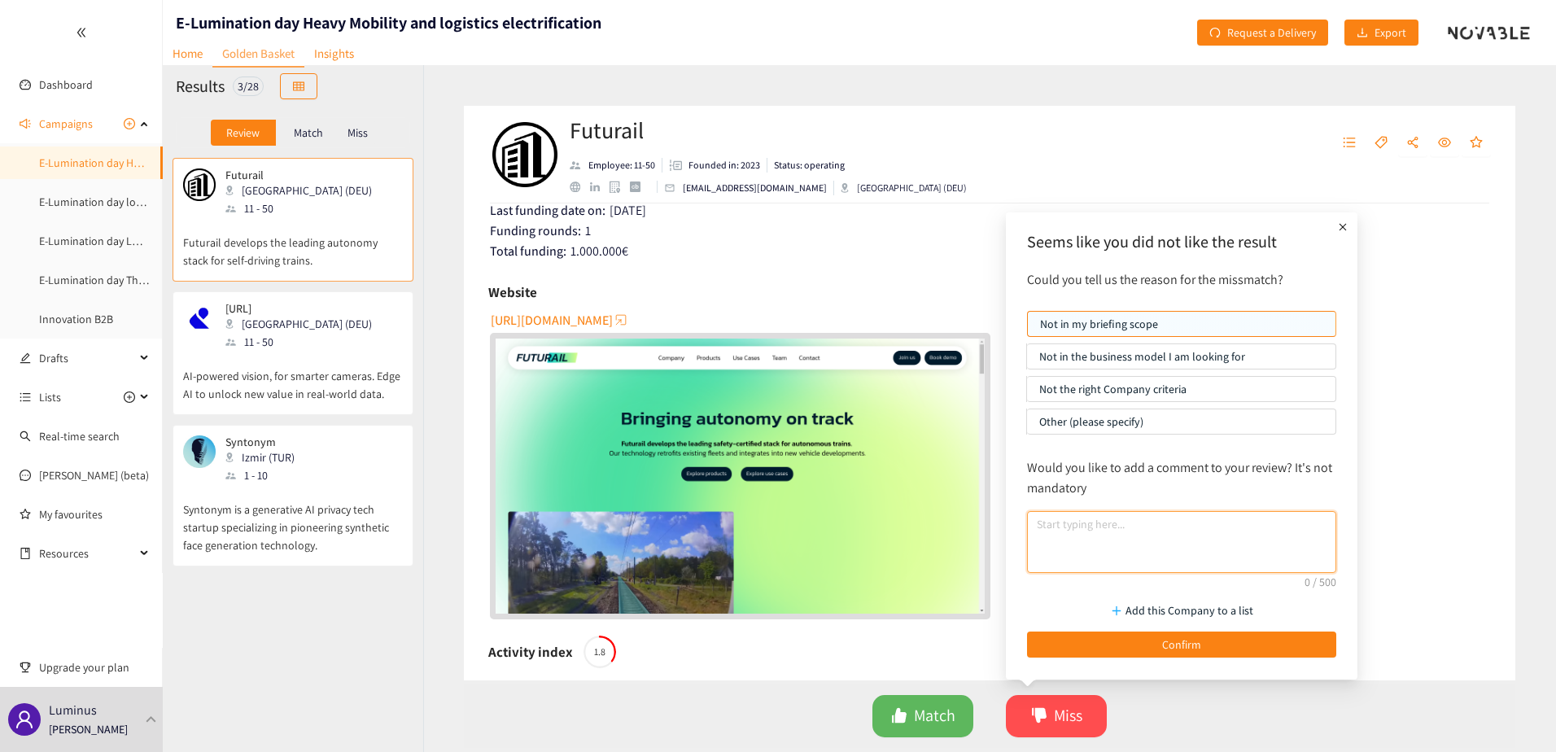
click at [1059, 531] on textarea at bounding box center [1181, 542] width 309 height 62
type textarea "thanks for bringing it up"
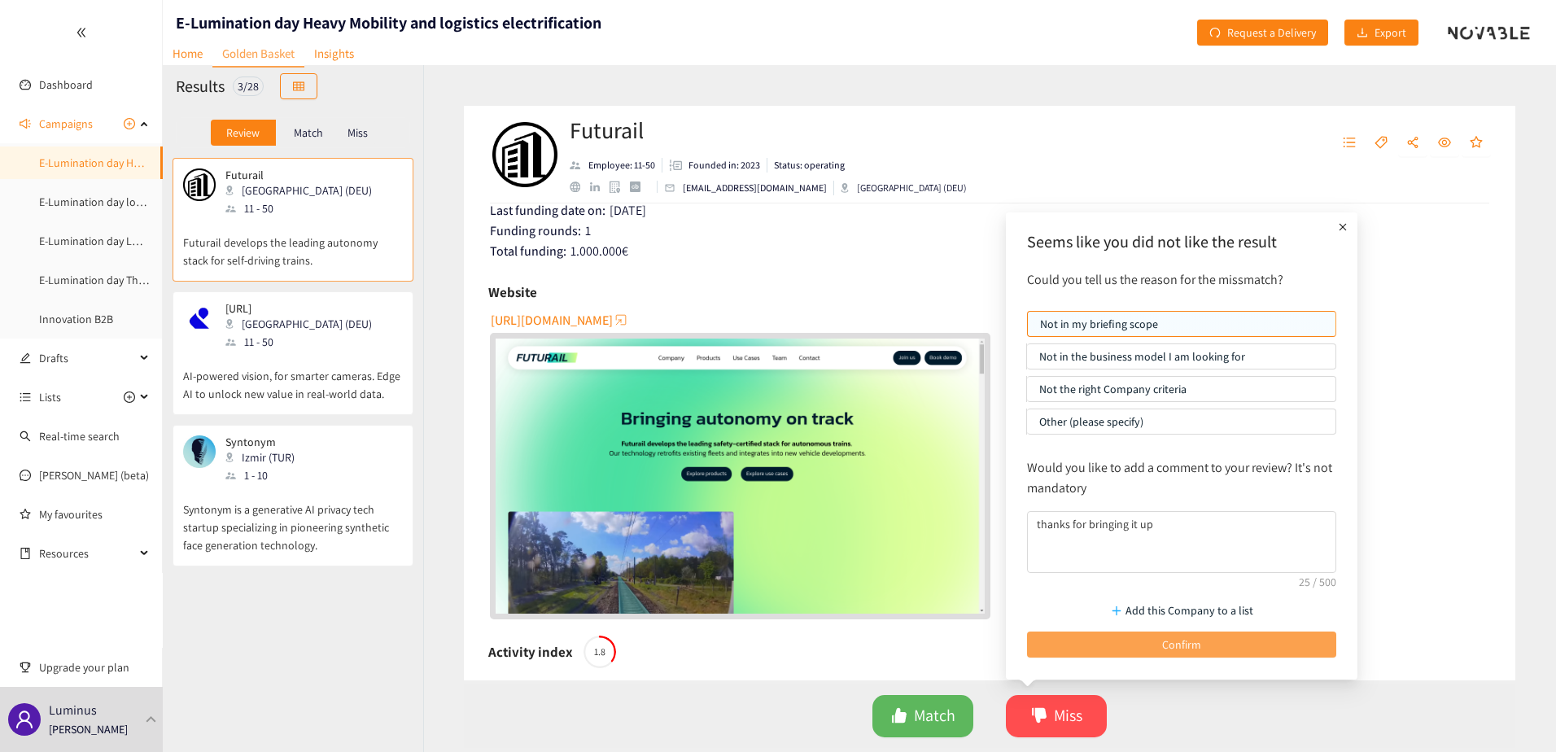
click at [1136, 655] on button "Confirm" at bounding box center [1181, 644] width 309 height 26
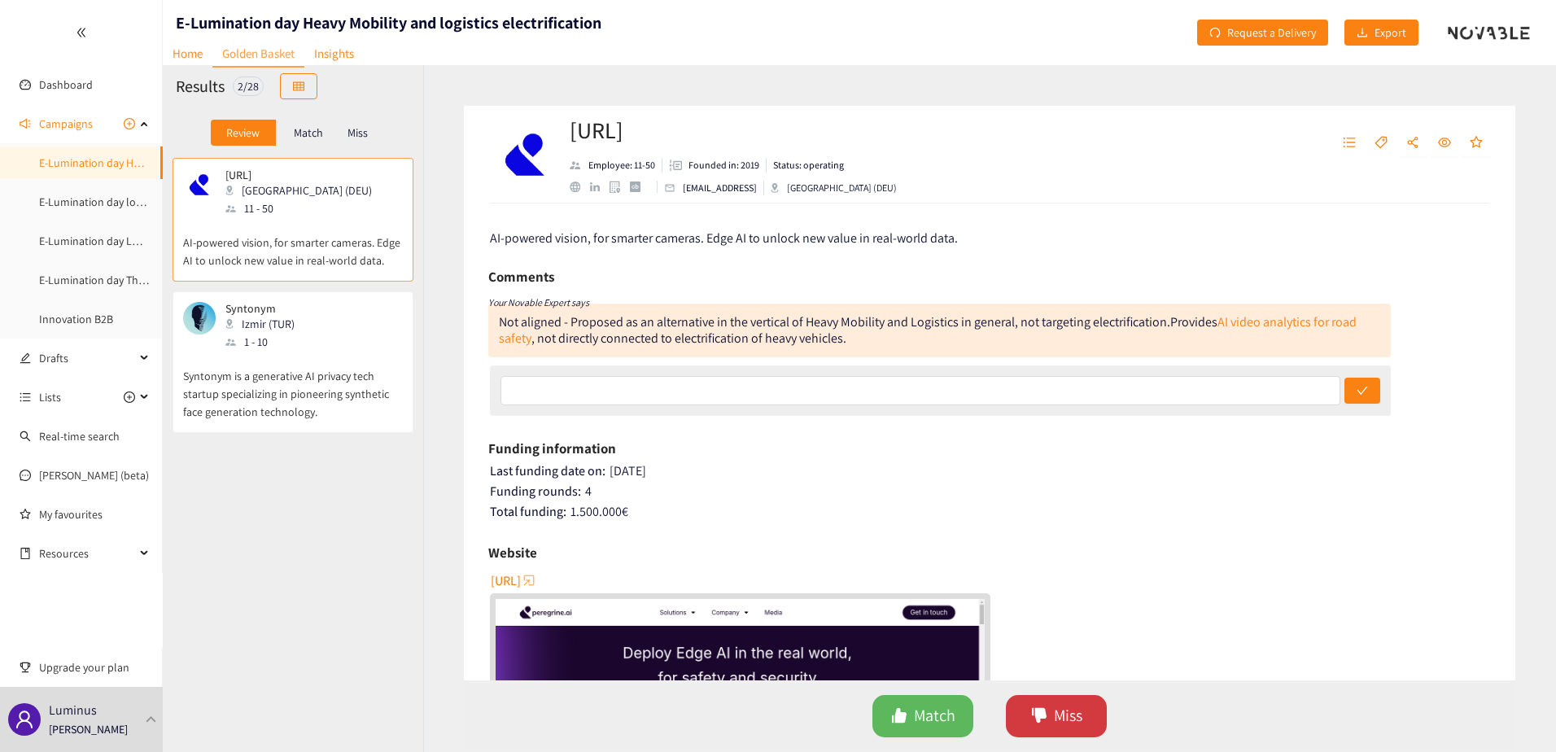
click at [1062, 714] on span "Miss" at bounding box center [1068, 715] width 28 height 25
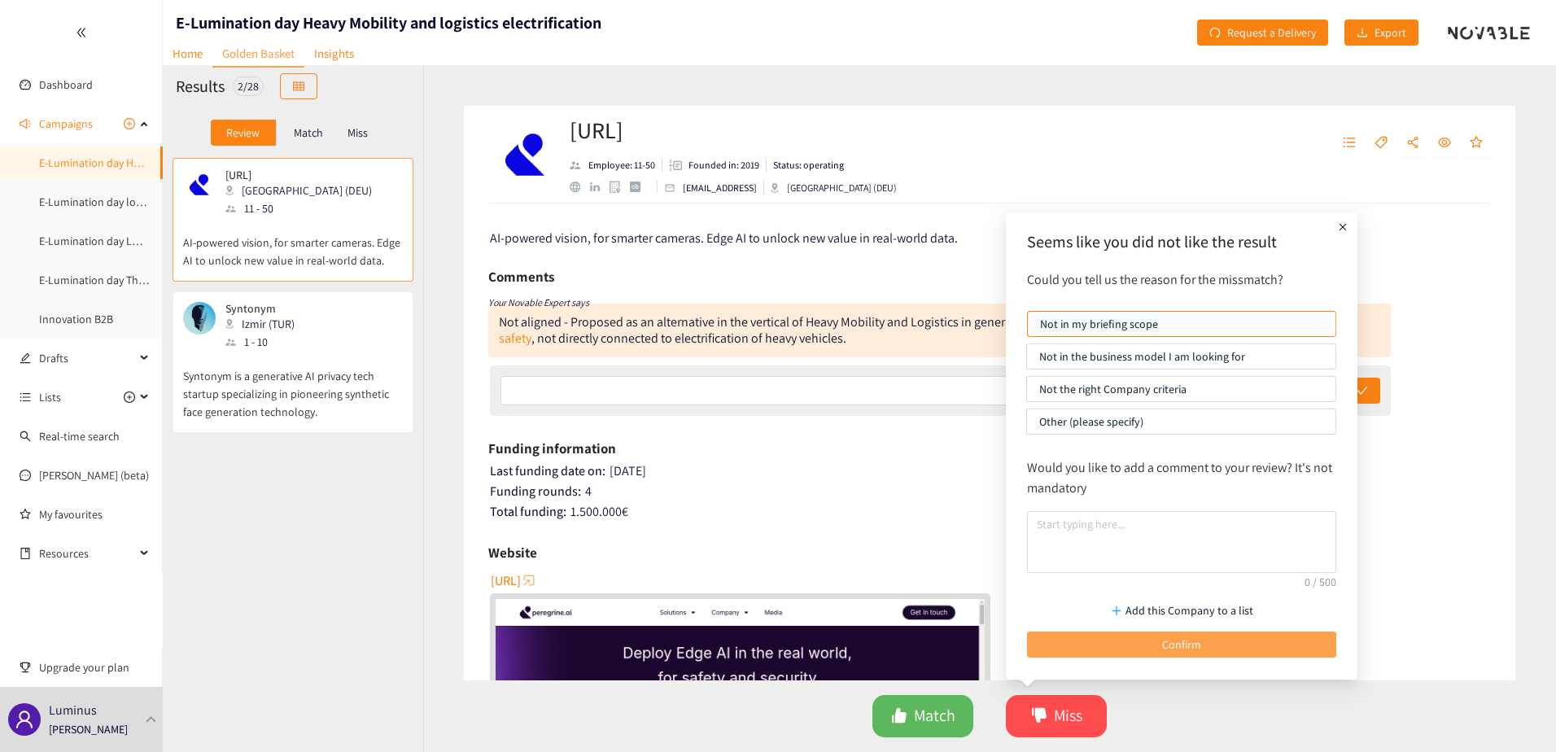
click at [1156, 645] on button "Confirm" at bounding box center [1181, 644] width 309 height 26
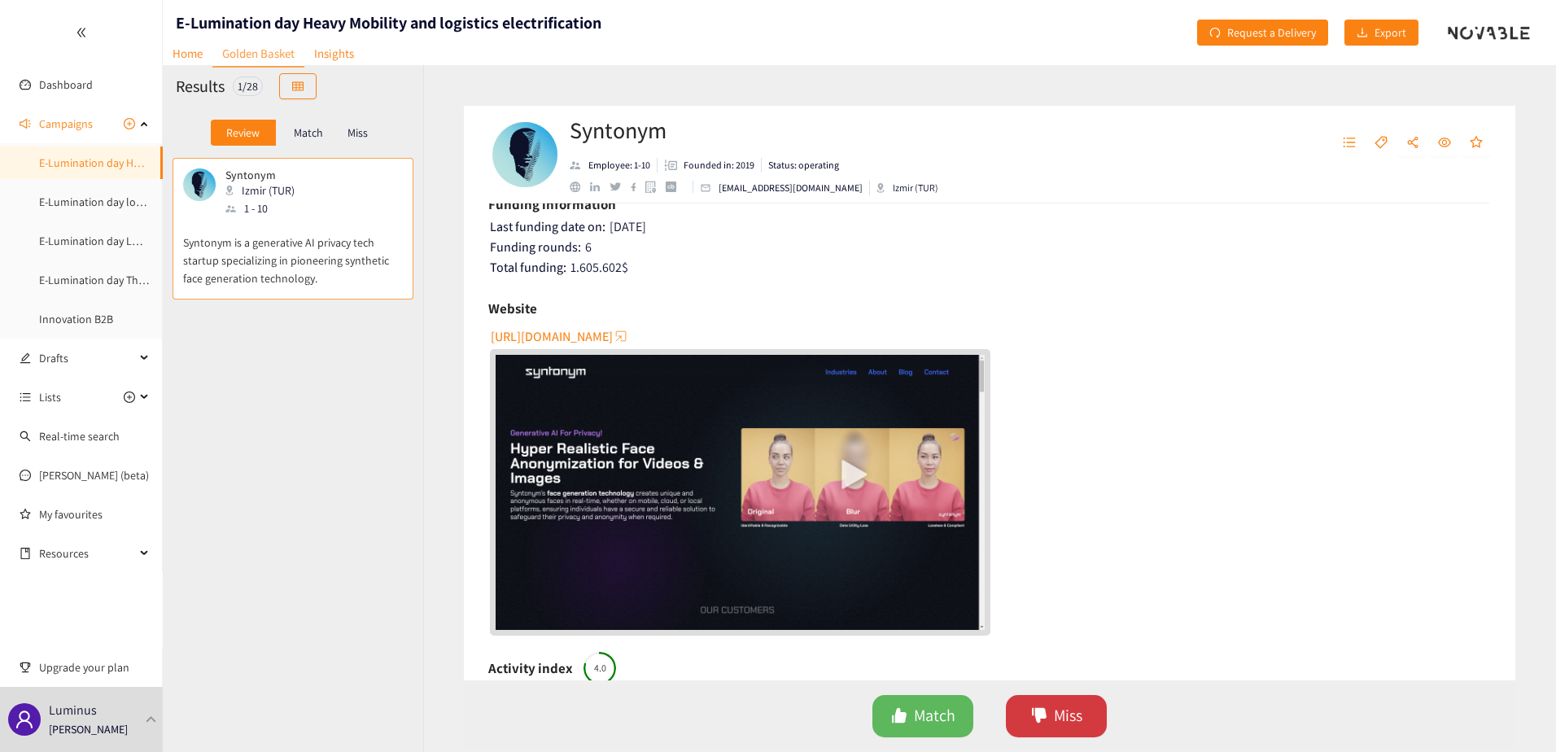
click at [1078, 714] on span "Miss" at bounding box center [1068, 715] width 28 height 25
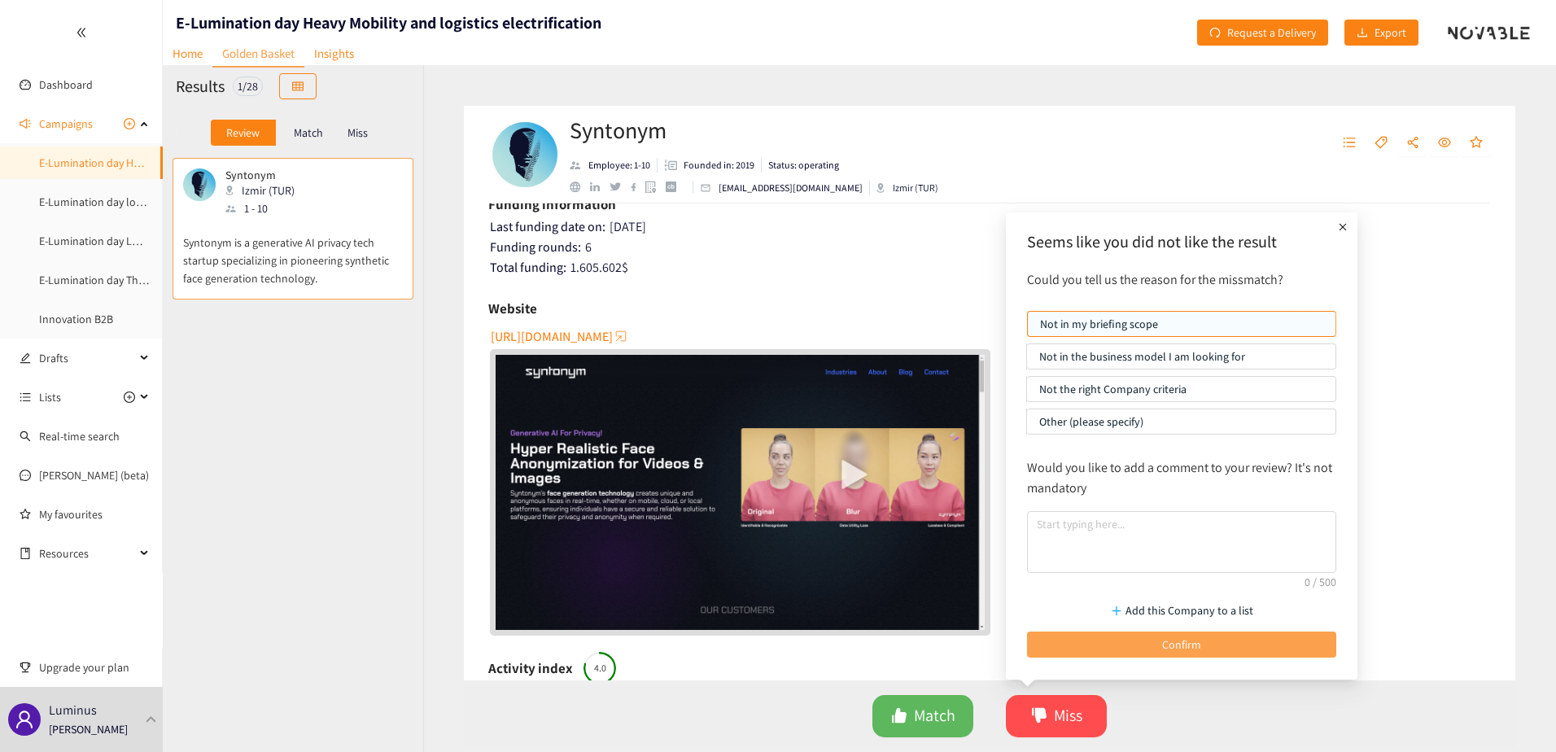
click at [1131, 651] on button "Confirm" at bounding box center [1181, 644] width 309 height 26
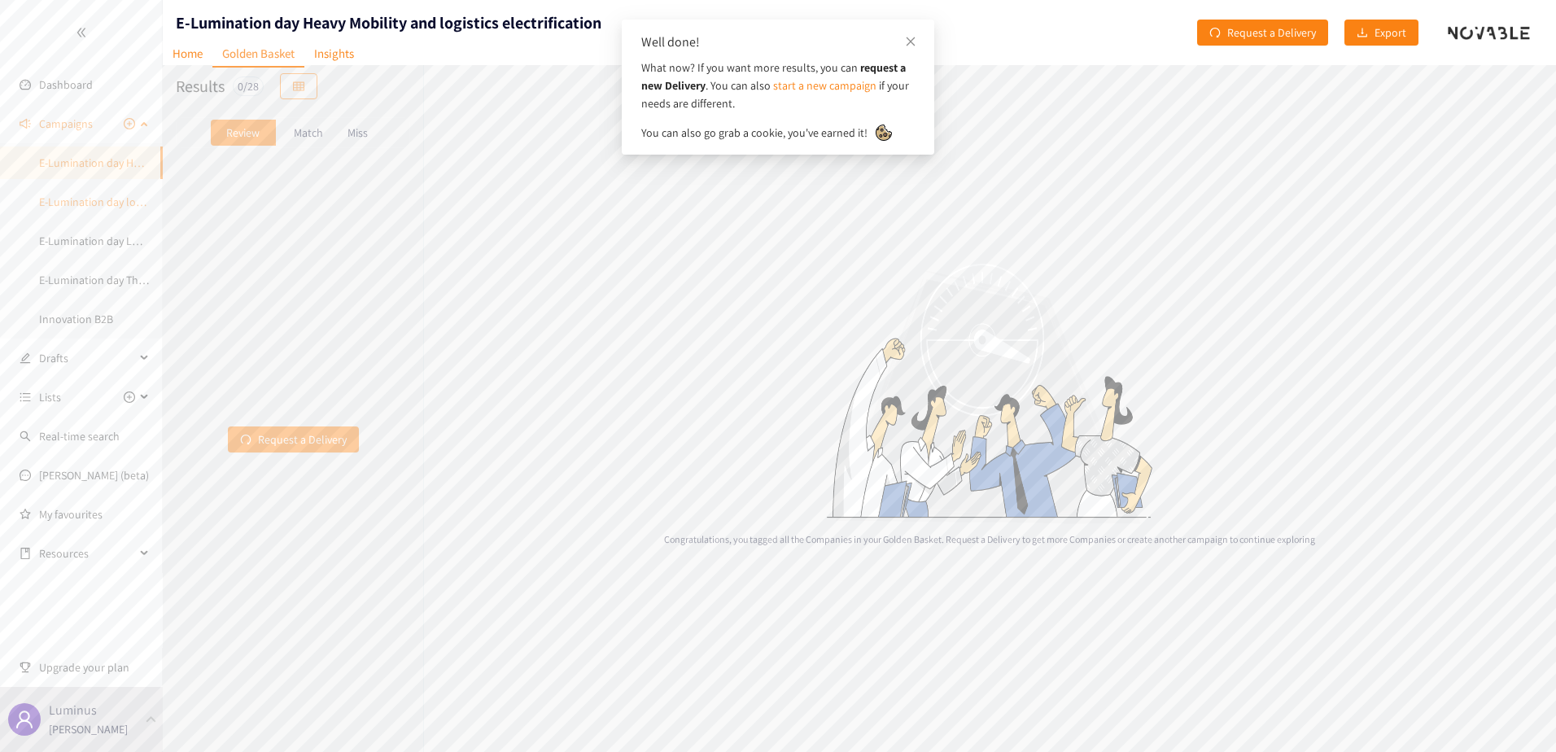
click at [93, 199] on link "E-Lumination day local energy production" at bounding box center [140, 201] width 203 height 15
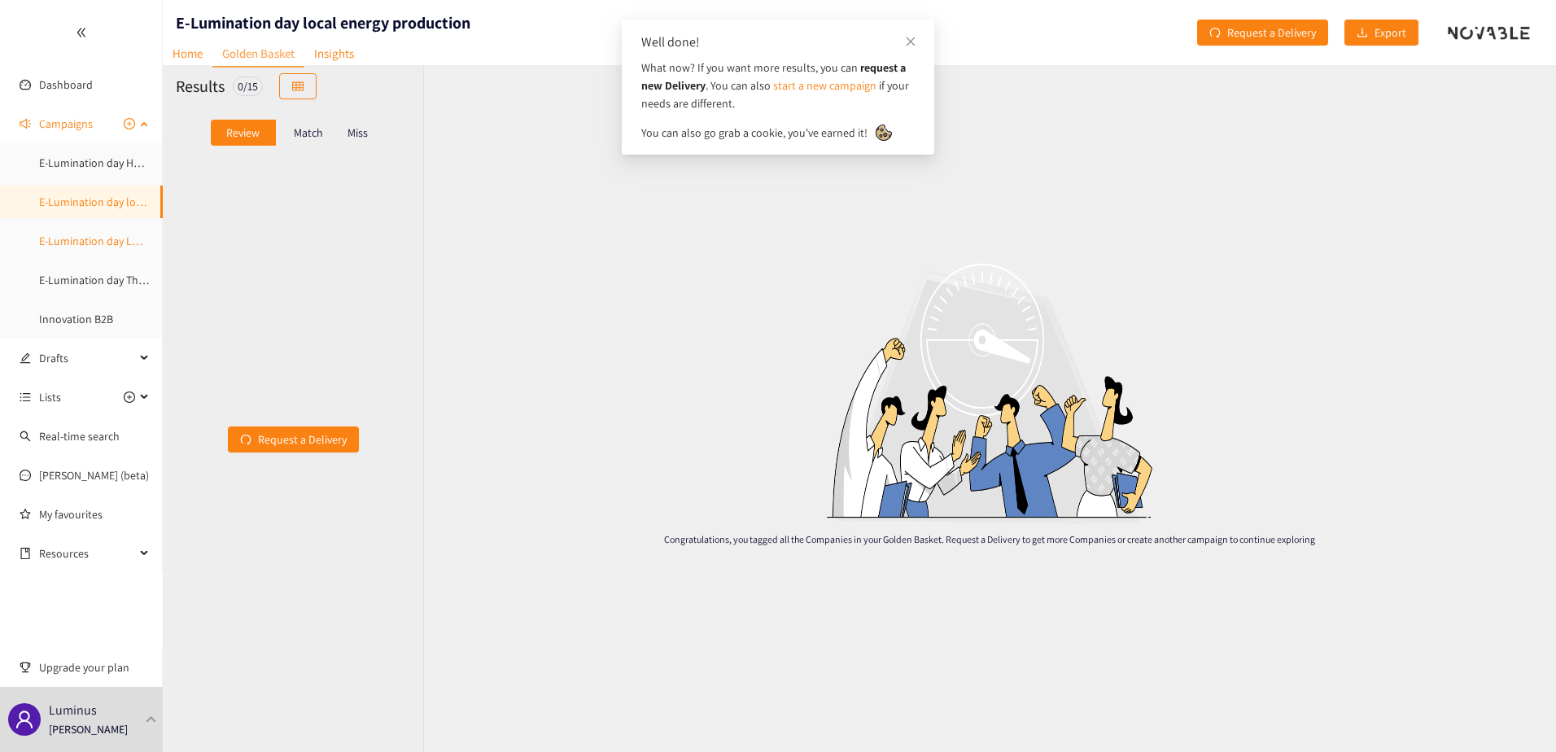
click at [84, 244] on link "E-Lumination day LDES" at bounding box center [94, 241] width 111 height 15
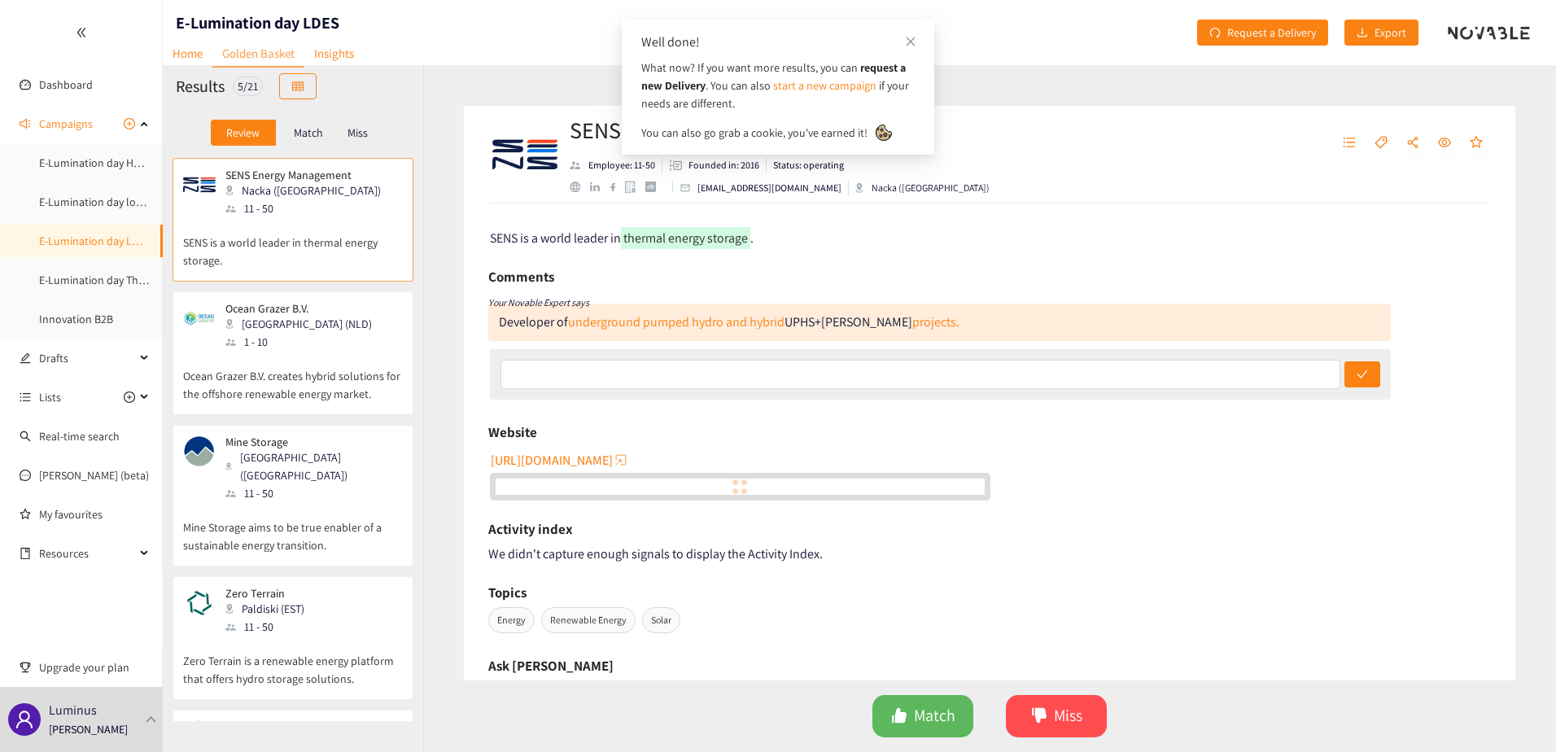
click at [282, 214] on div "11 - 50" at bounding box center [307, 208] width 165 height 18
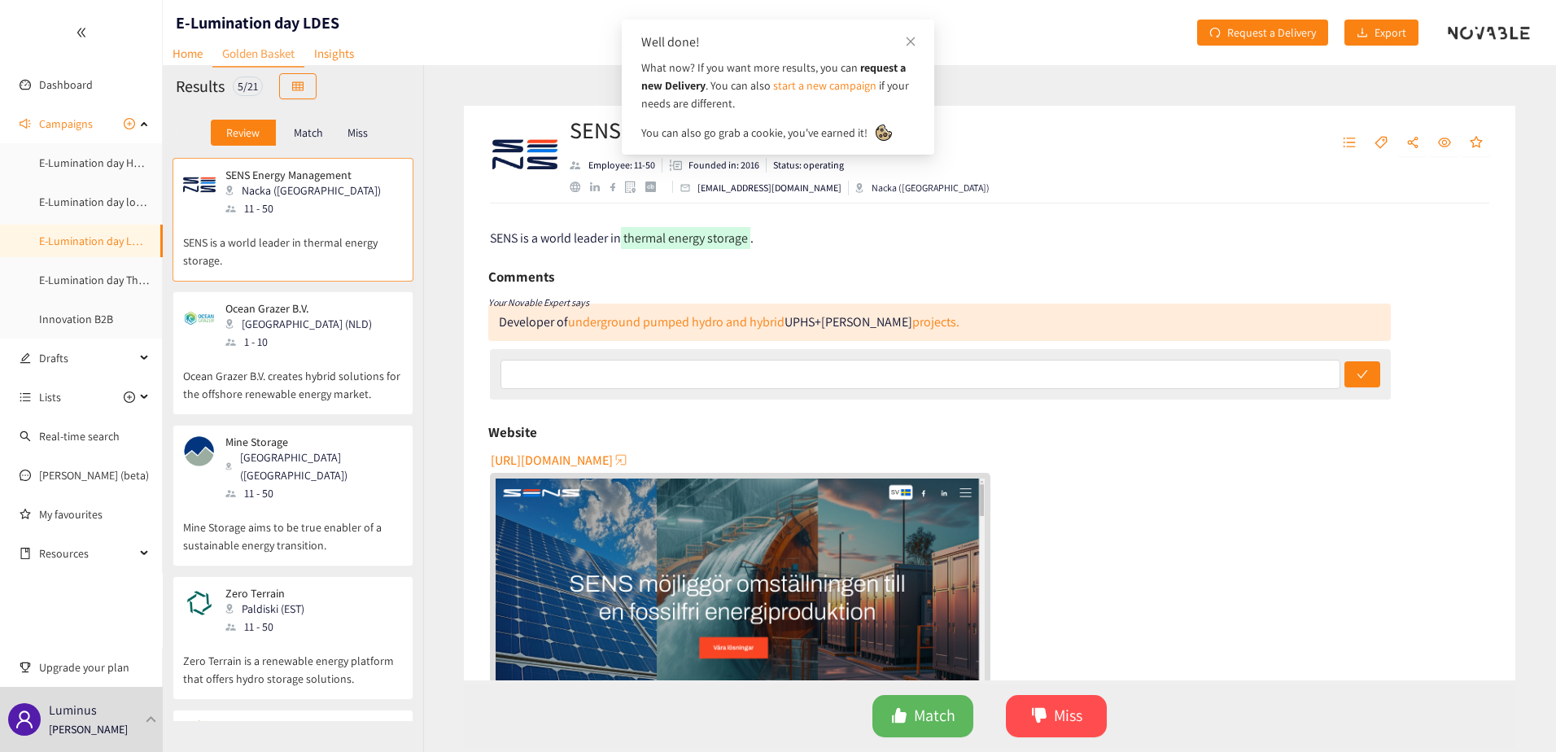
click at [916, 44] on div "Well done! What now? If you want more results, you can request a new Delivery .…" at bounding box center [778, 87] width 312 height 135
click at [912, 43] on icon "close" at bounding box center [910, 41] width 9 height 9
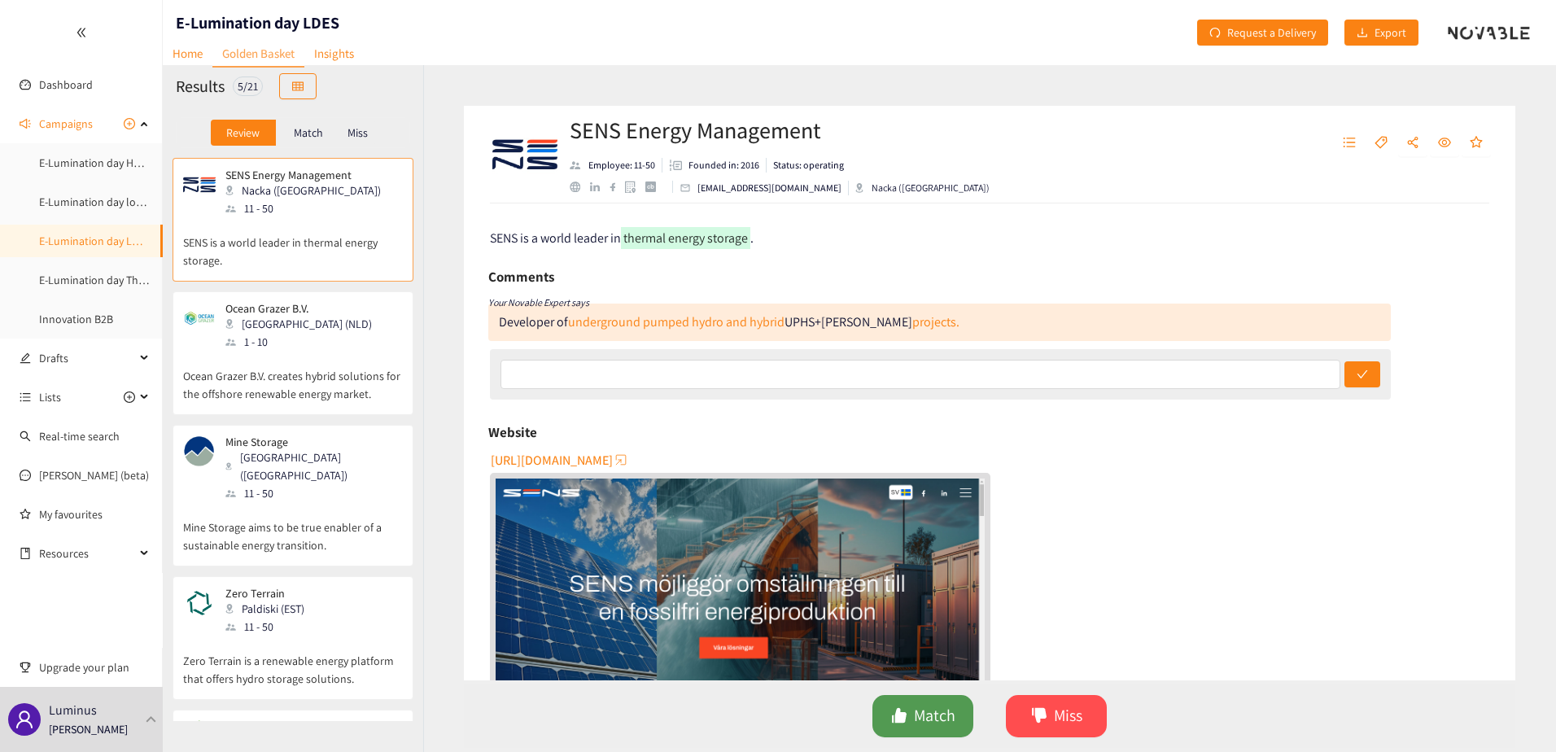
click at [945, 712] on span "Match" at bounding box center [934, 715] width 41 height 25
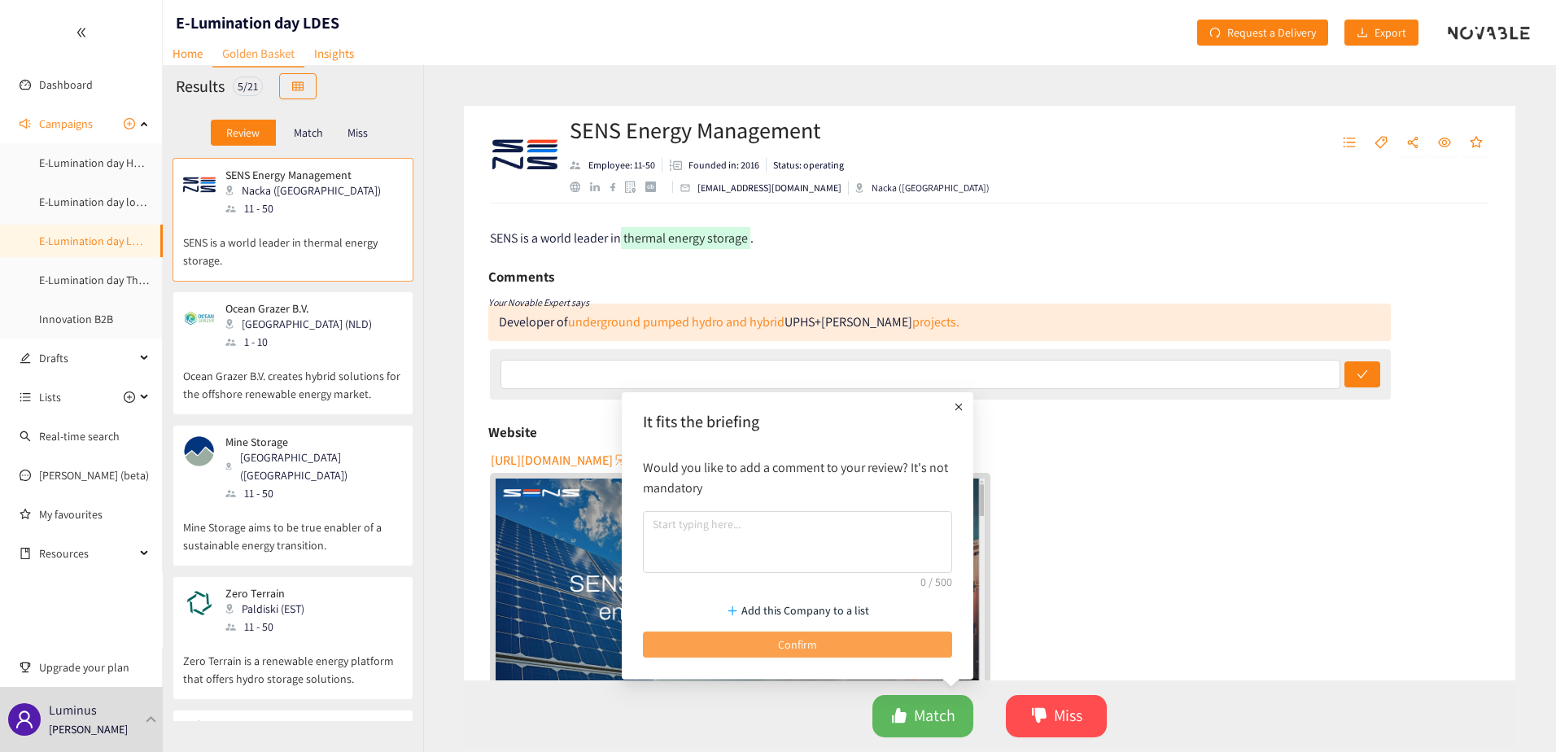
click at [794, 632] on button "Confirm" at bounding box center [797, 644] width 309 height 26
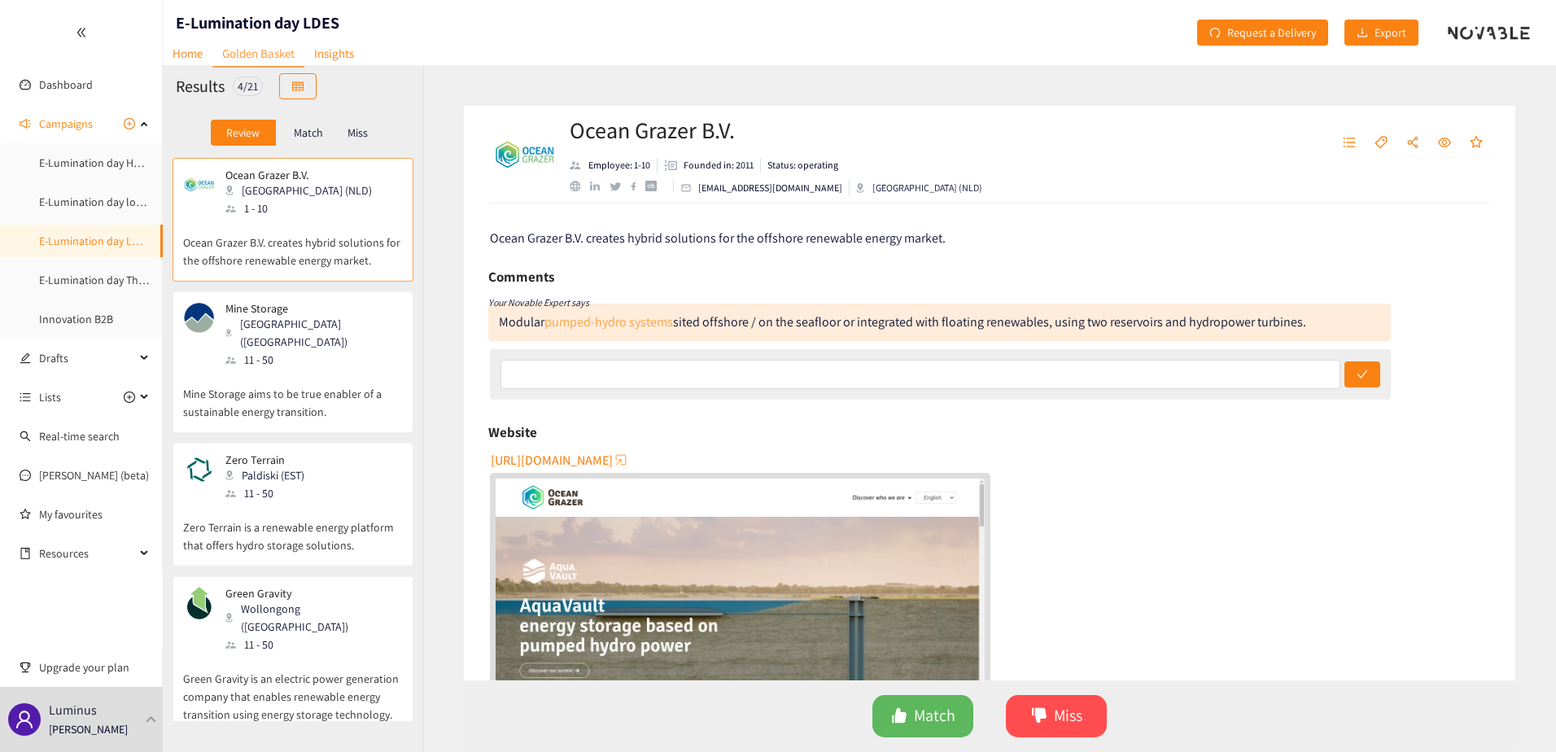
click at [597, 319] on link "pumped-hydro systems" at bounding box center [608, 321] width 129 height 17
click at [302, 369] on p "Mine Storage aims to be true enabler of a sustainable energy transition." at bounding box center [293, 395] width 220 height 52
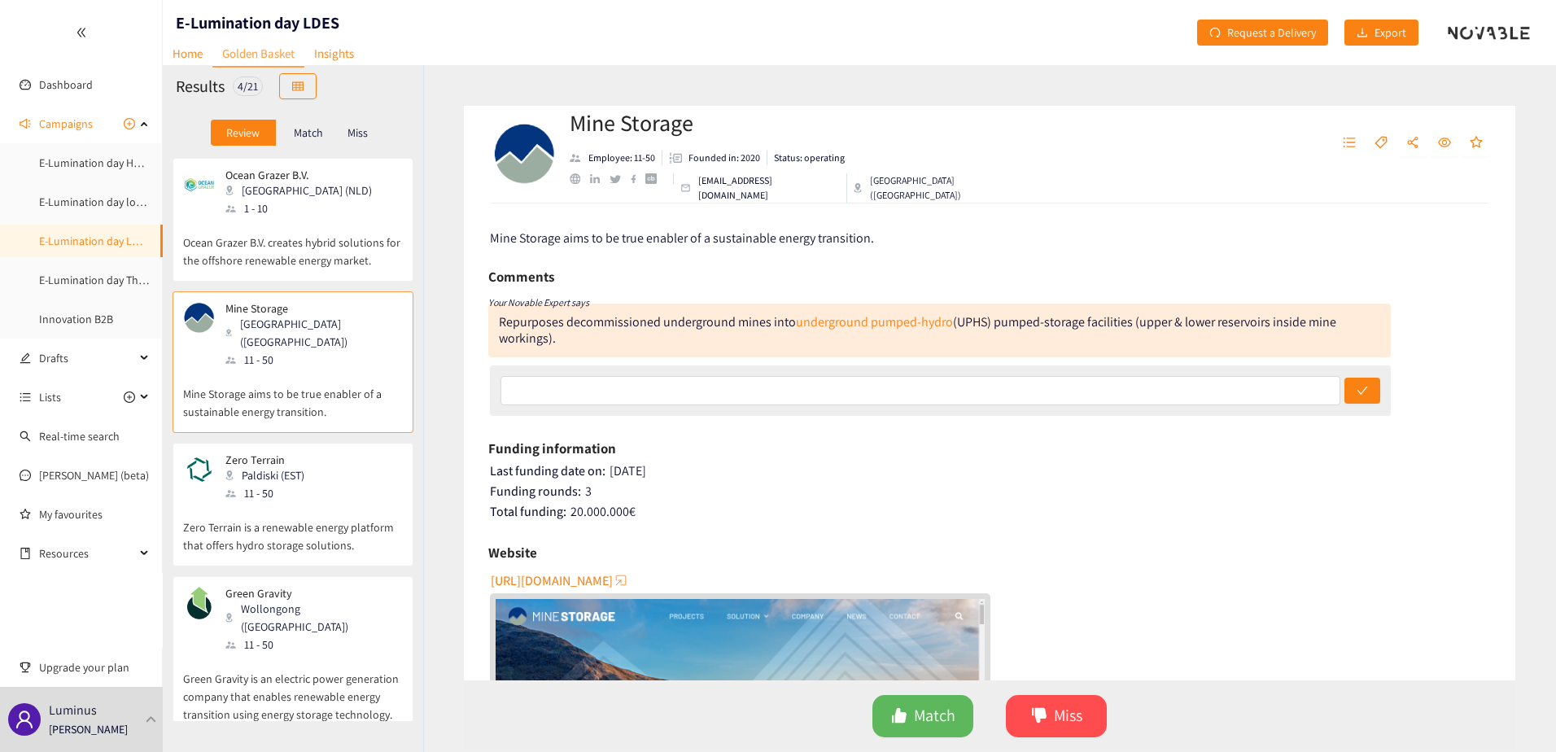
drag, startPoint x: 246, startPoint y: 225, endPoint x: 265, endPoint y: 227, distance: 19.7
click at [246, 225] on p "Ocean Grazer B.V. creates hybrid solutions for the offshore renewable energy ma…" at bounding box center [293, 243] width 220 height 52
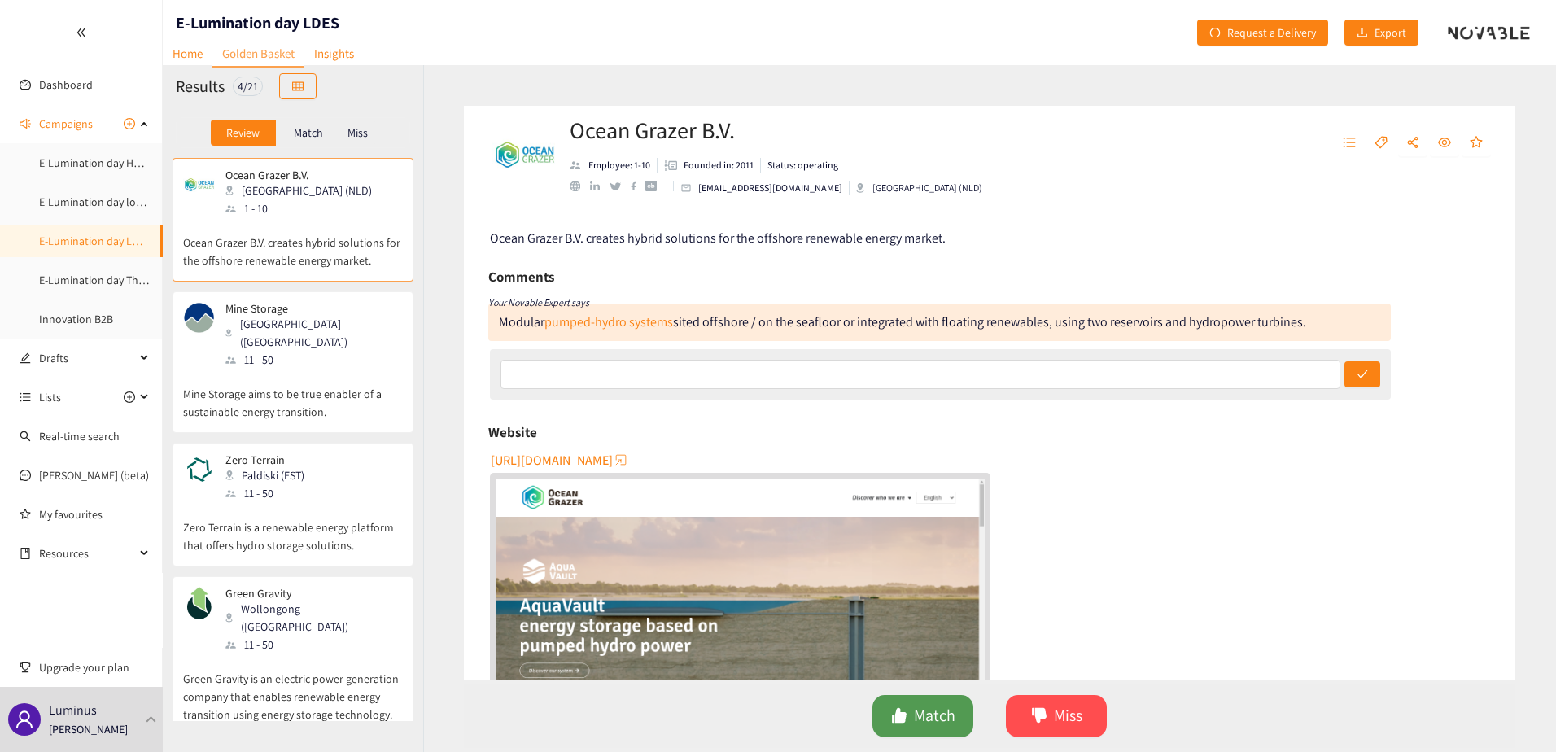
click at [920, 727] on span "Match" at bounding box center [934, 715] width 41 height 25
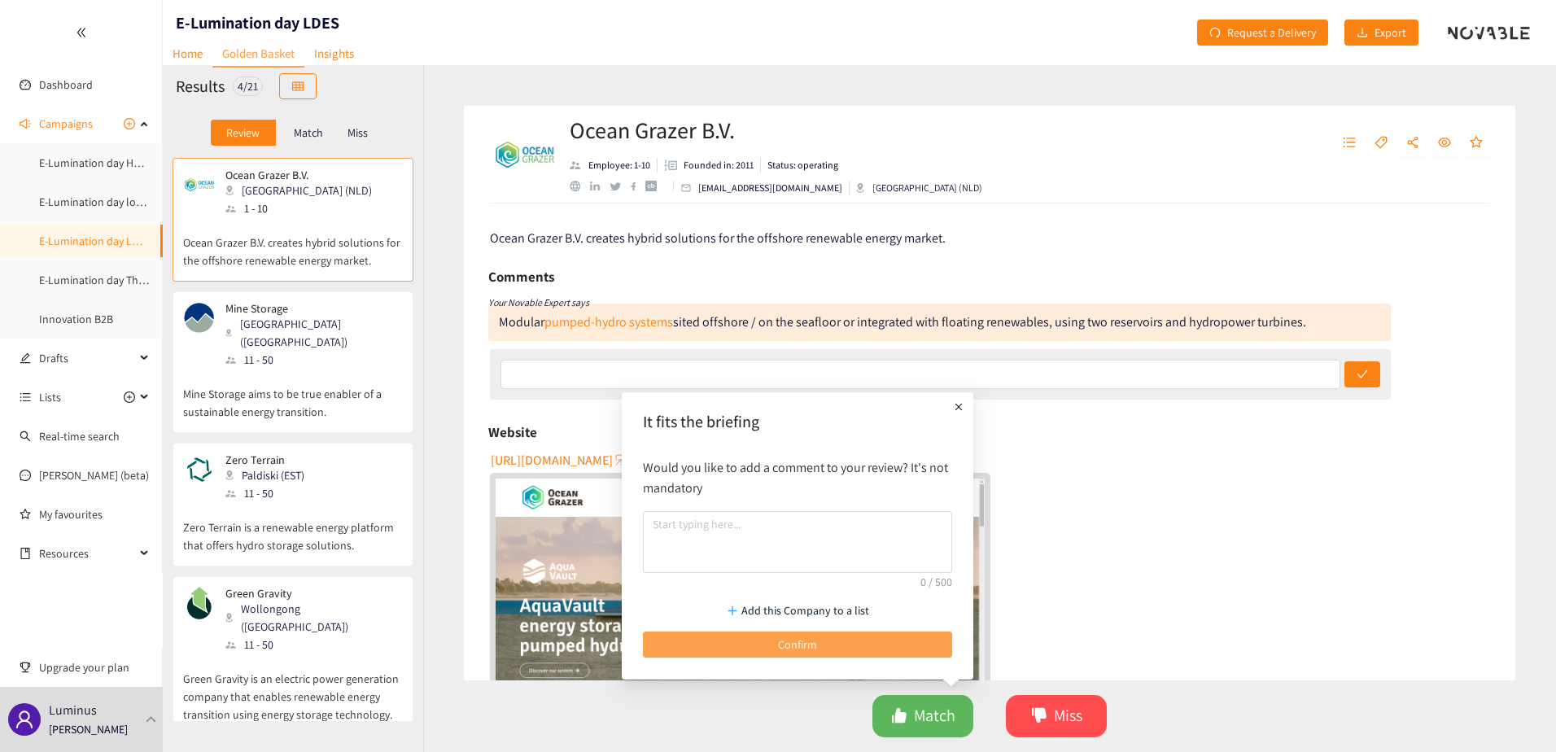
click at [871, 639] on button "Confirm" at bounding box center [797, 644] width 309 height 26
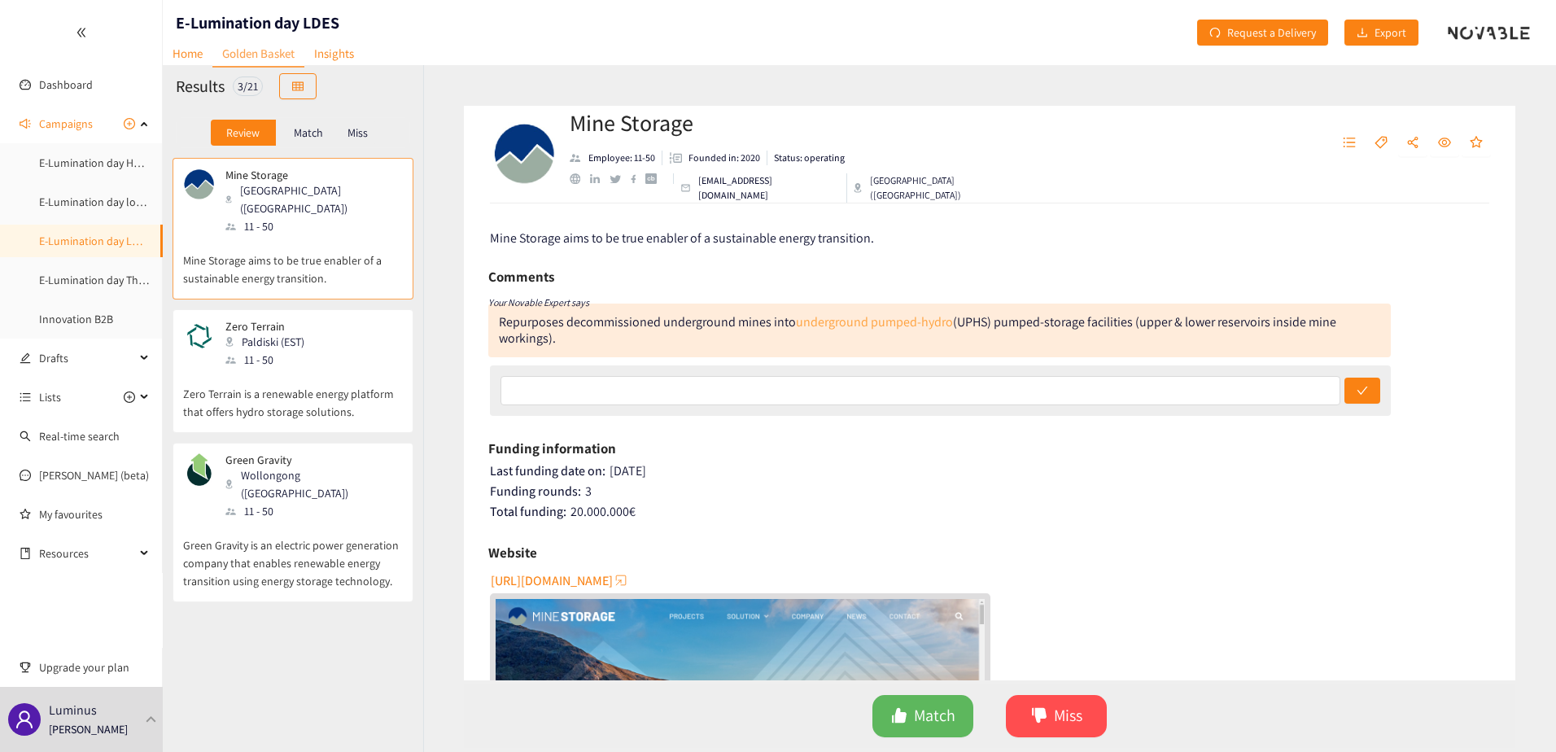
click at [867, 319] on link "underground pumped-hydro" at bounding box center [874, 321] width 157 height 17
click at [575, 583] on span "[URL][DOMAIN_NAME]" at bounding box center [552, 580] width 122 height 20
click at [960, 692] on div "Match Miss" at bounding box center [989, 715] width 1051 height 63
click at [954, 701] on button "Match" at bounding box center [922, 716] width 101 height 42
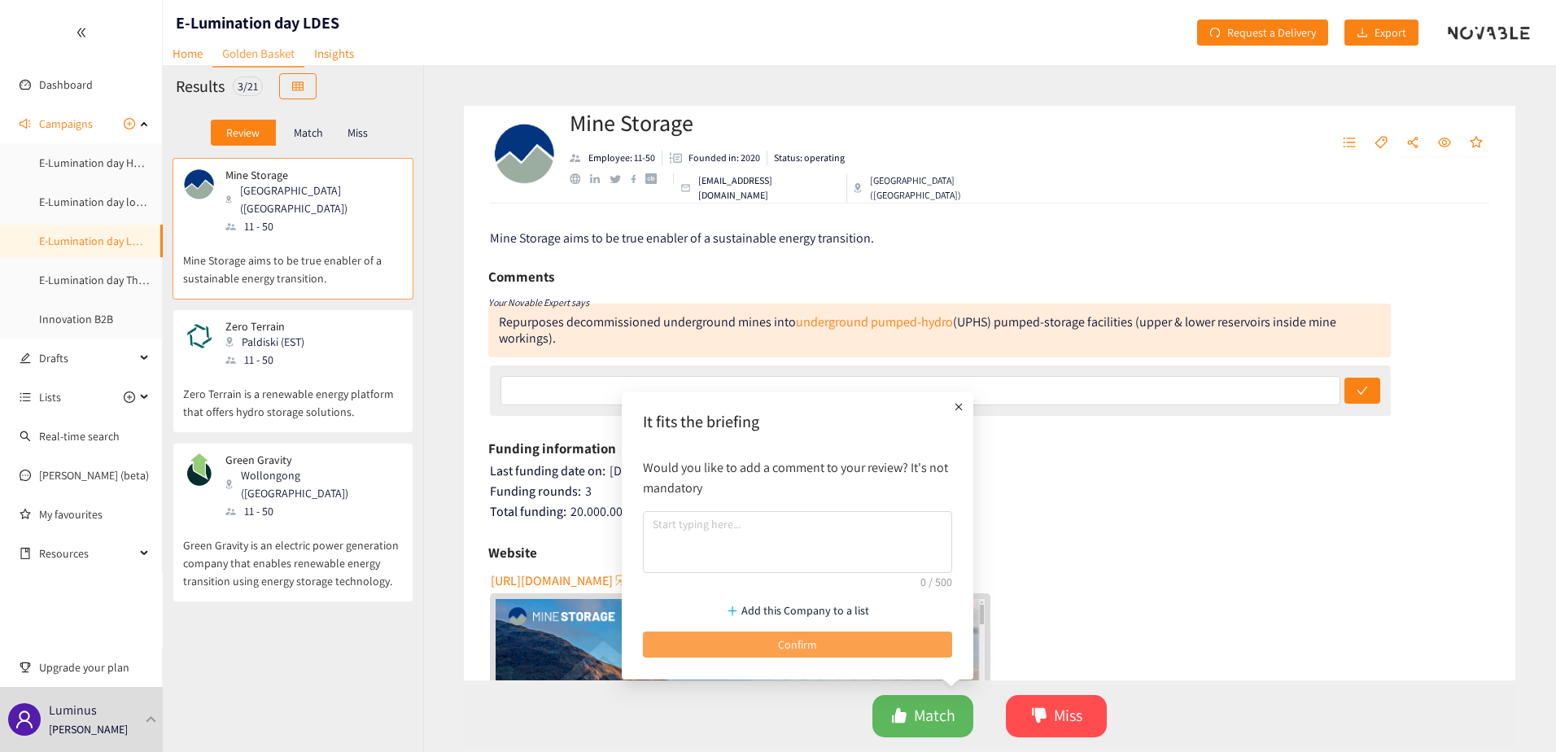
click at [863, 649] on button "Confirm" at bounding box center [797, 644] width 309 height 26
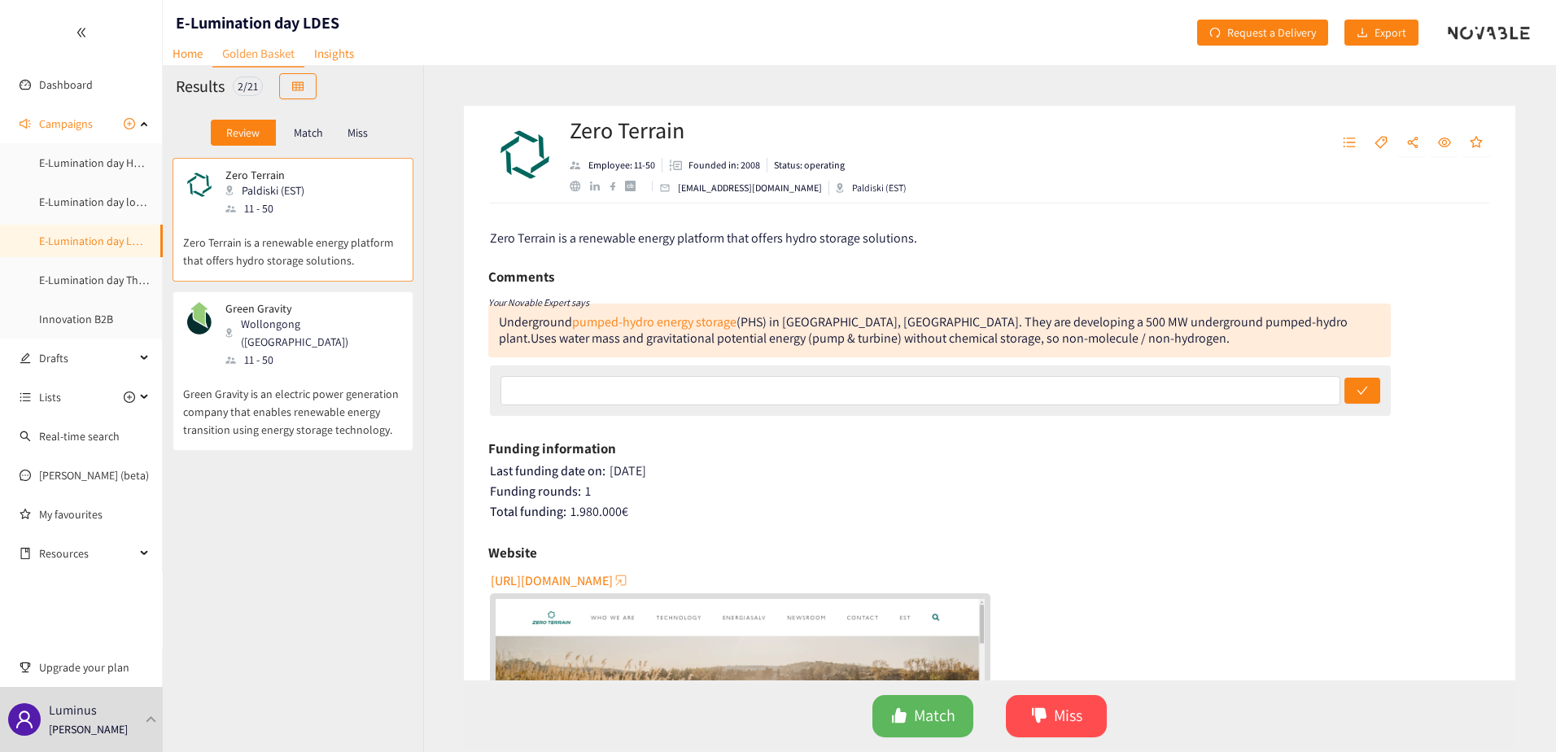
click at [584, 583] on span "[URL][DOMAIN_NAME]" at bounding box center [552, 580] width 122 height 20
click at [924, 699] on button "Match" at bounding box center [922, 716] width 101 height 42
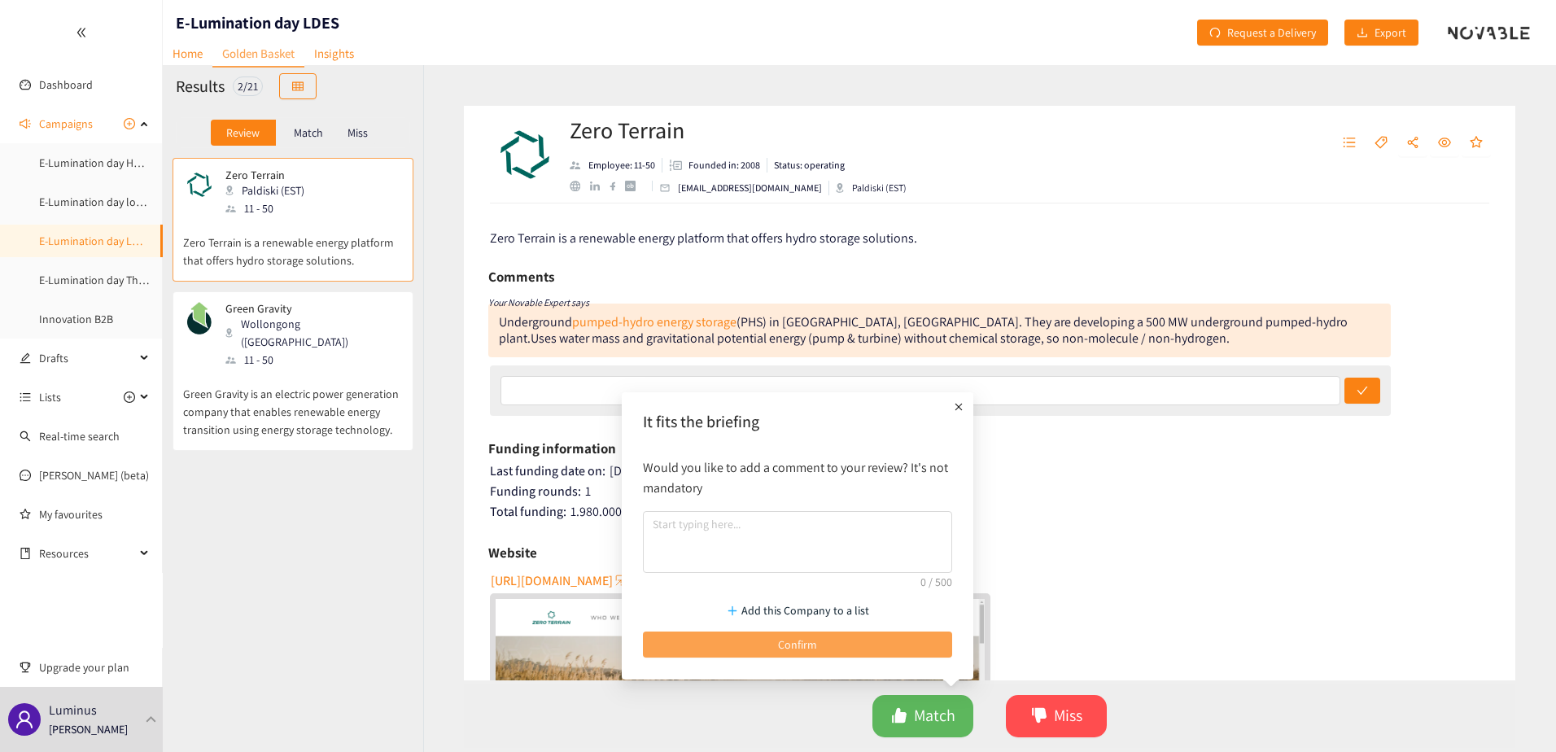
click at [872, 654] on button "Confirm" at bounding box center [797, 644] width 309 height 26
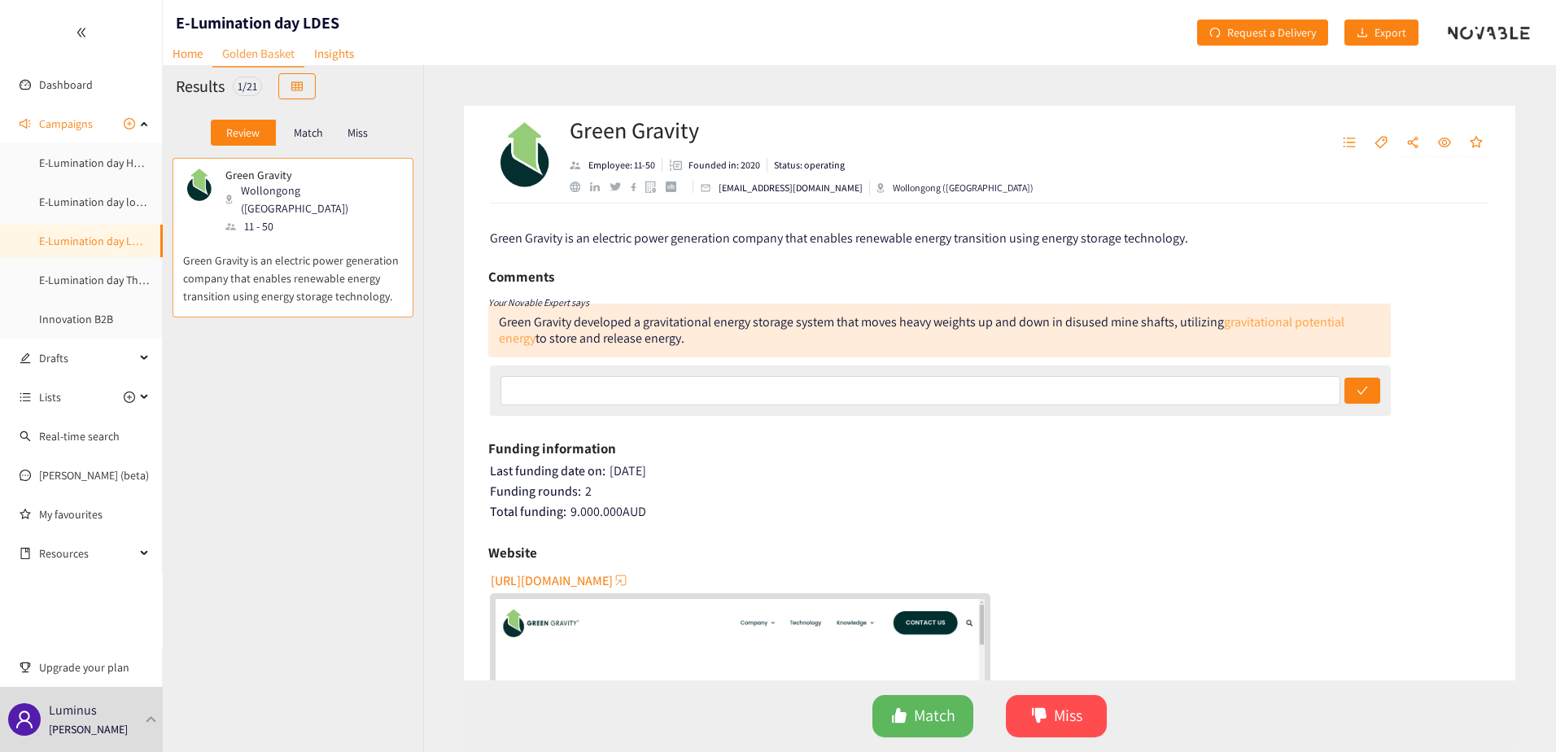
click at [526, 336] on link "gravitational potential energy" at bounding box center [921, 329] width 845 height 33
click at [929, 714] on span "Match" at bounding box center [934, 715] width 41 height 25
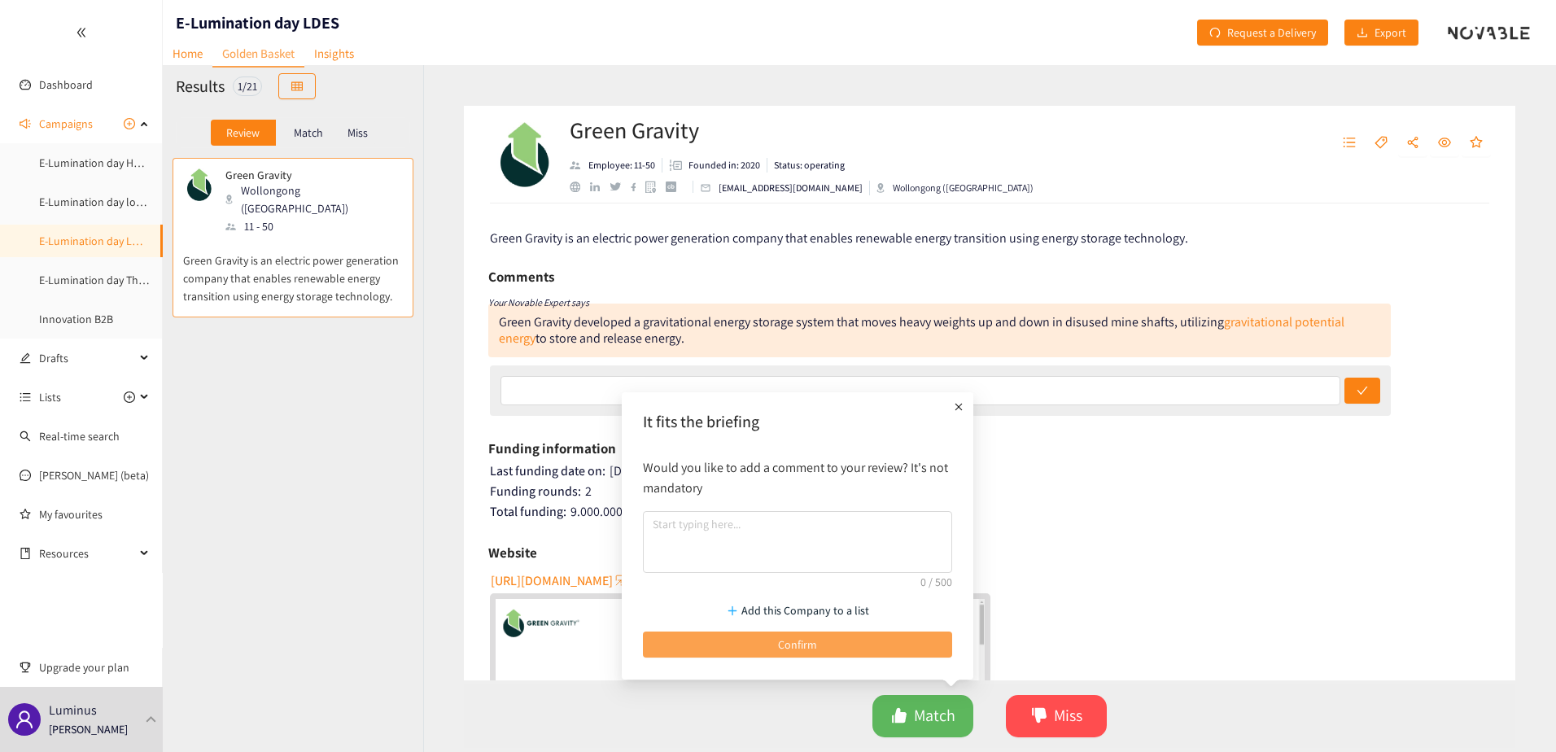
click at [880, 647] on button "Confirm" at bounding box center [797, 644] width 309 height 26
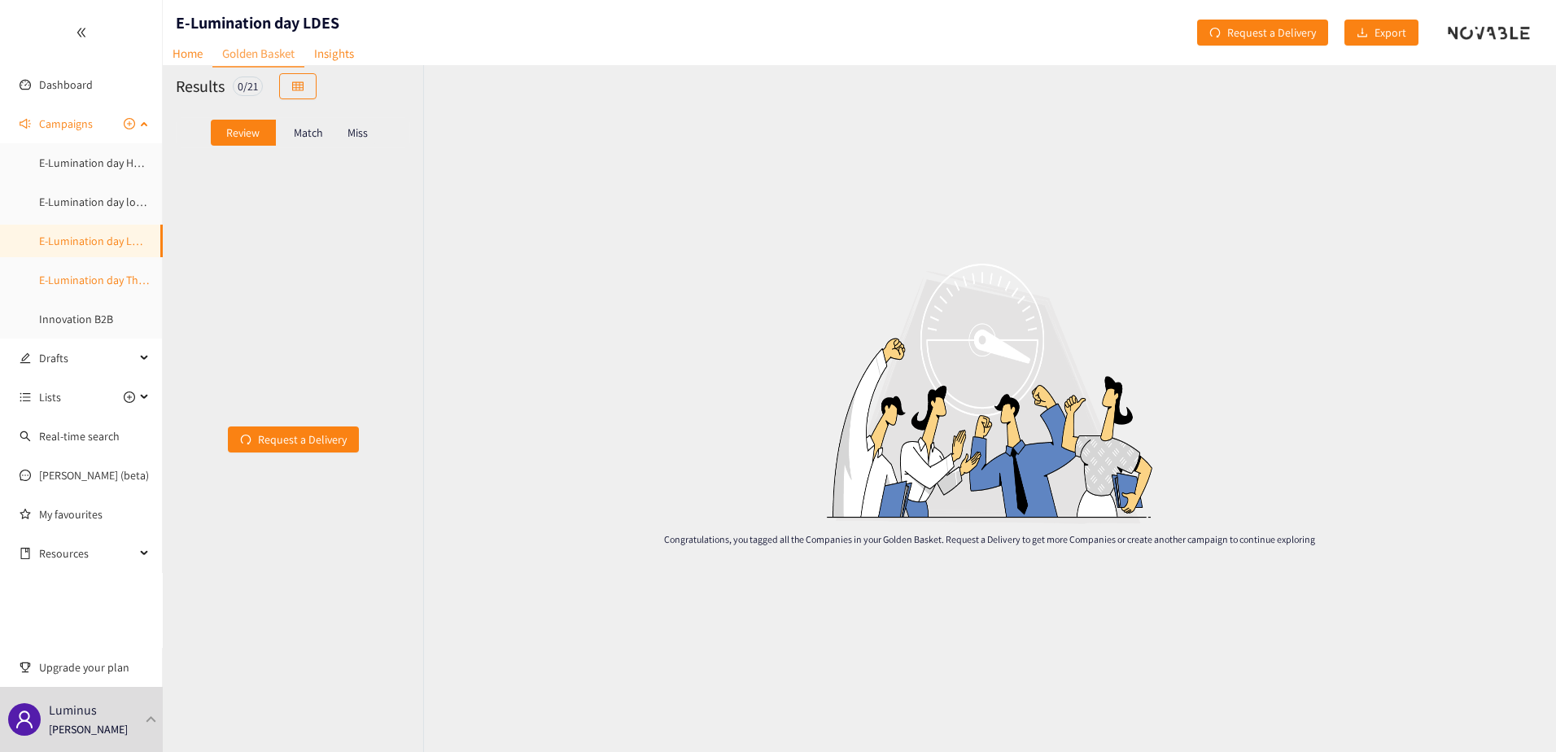
click at [98, 287] on link "E-Lumination day Thermal Energy" at bounding box center [120, 280] width 163 height 15
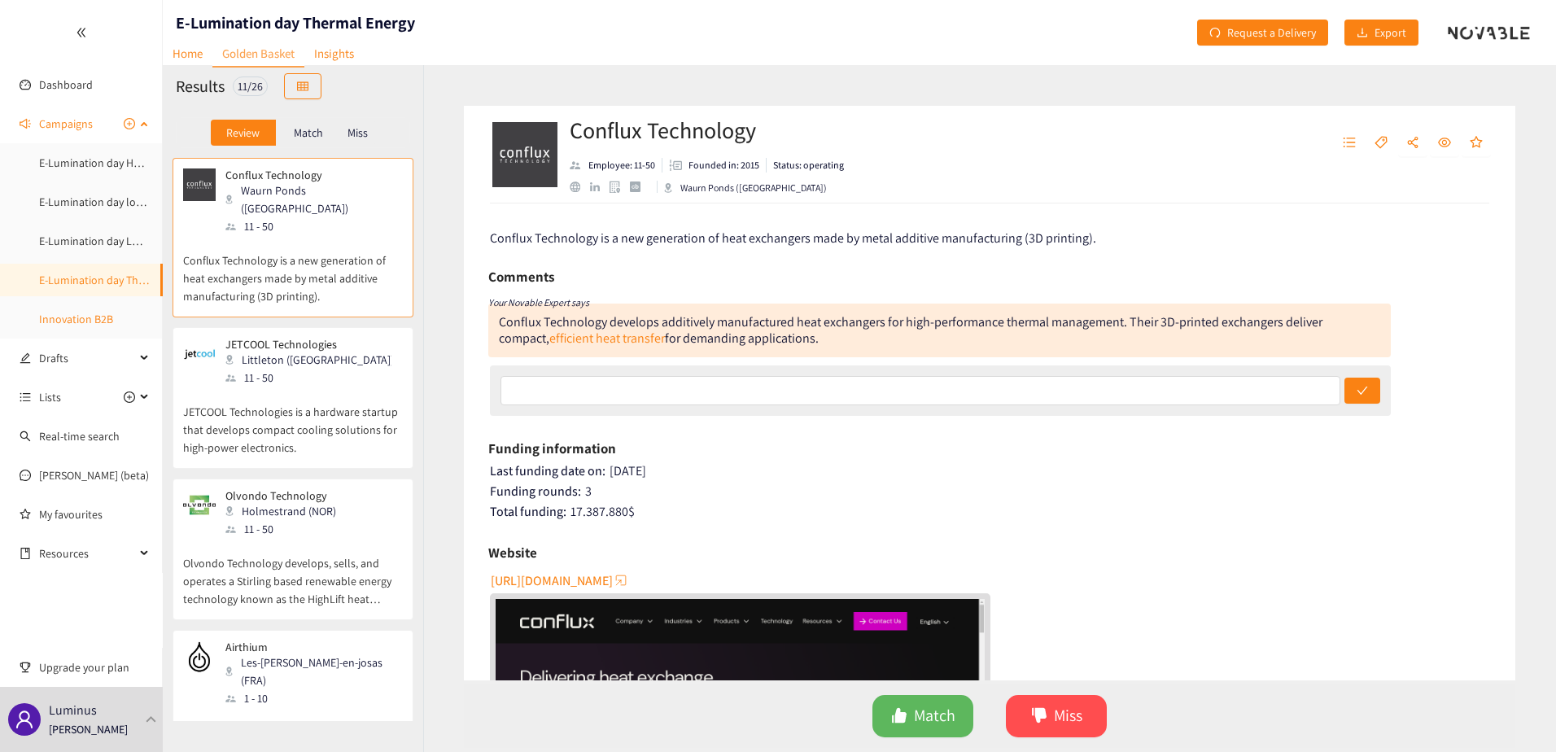
click at [89, 316] on link "Innovation B2B" at bounding box center [76, 319] width 74 height 15
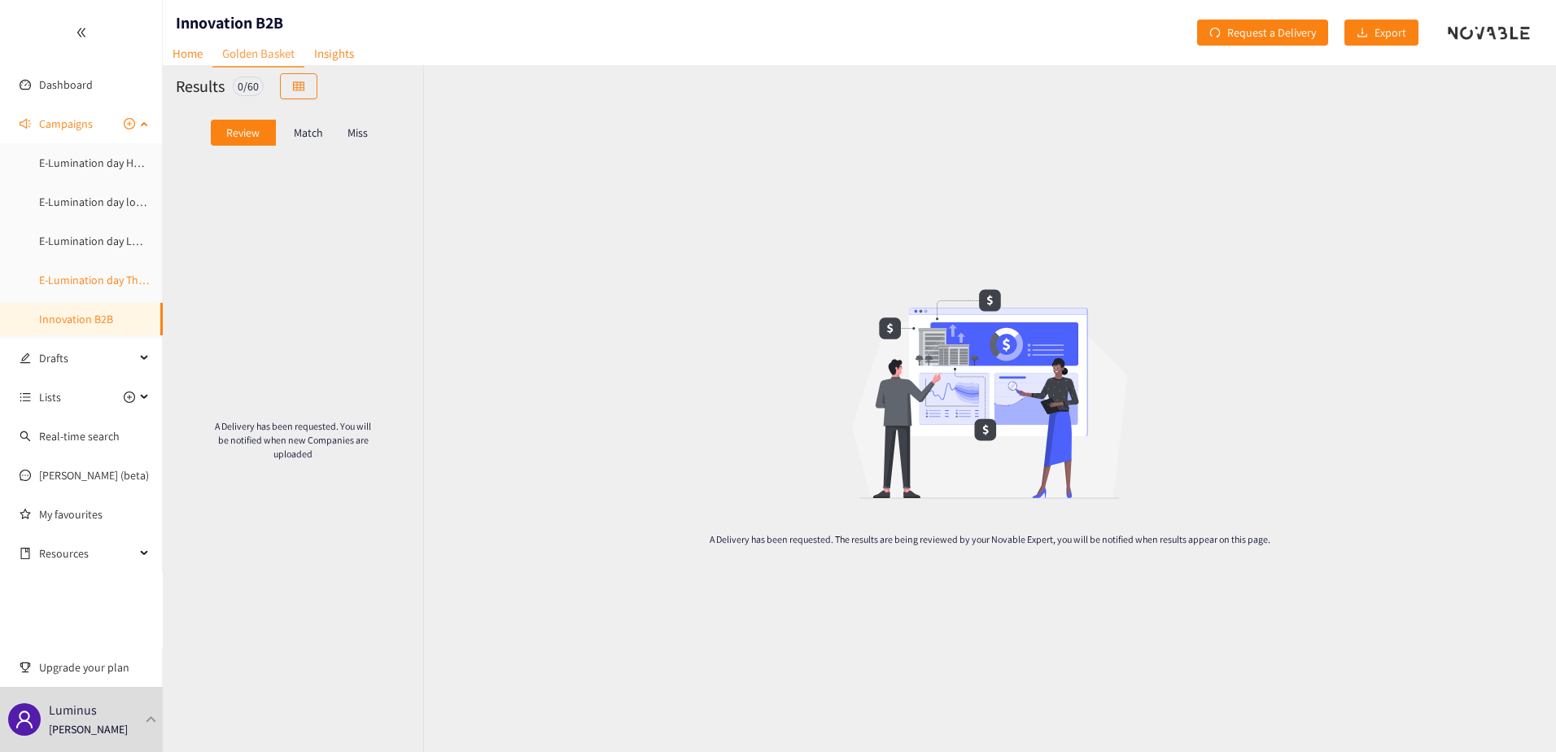
click at [87, 286] on link "E-Lumination day Thermal Energy" at bounding box center [120, 280] width 163 height 15
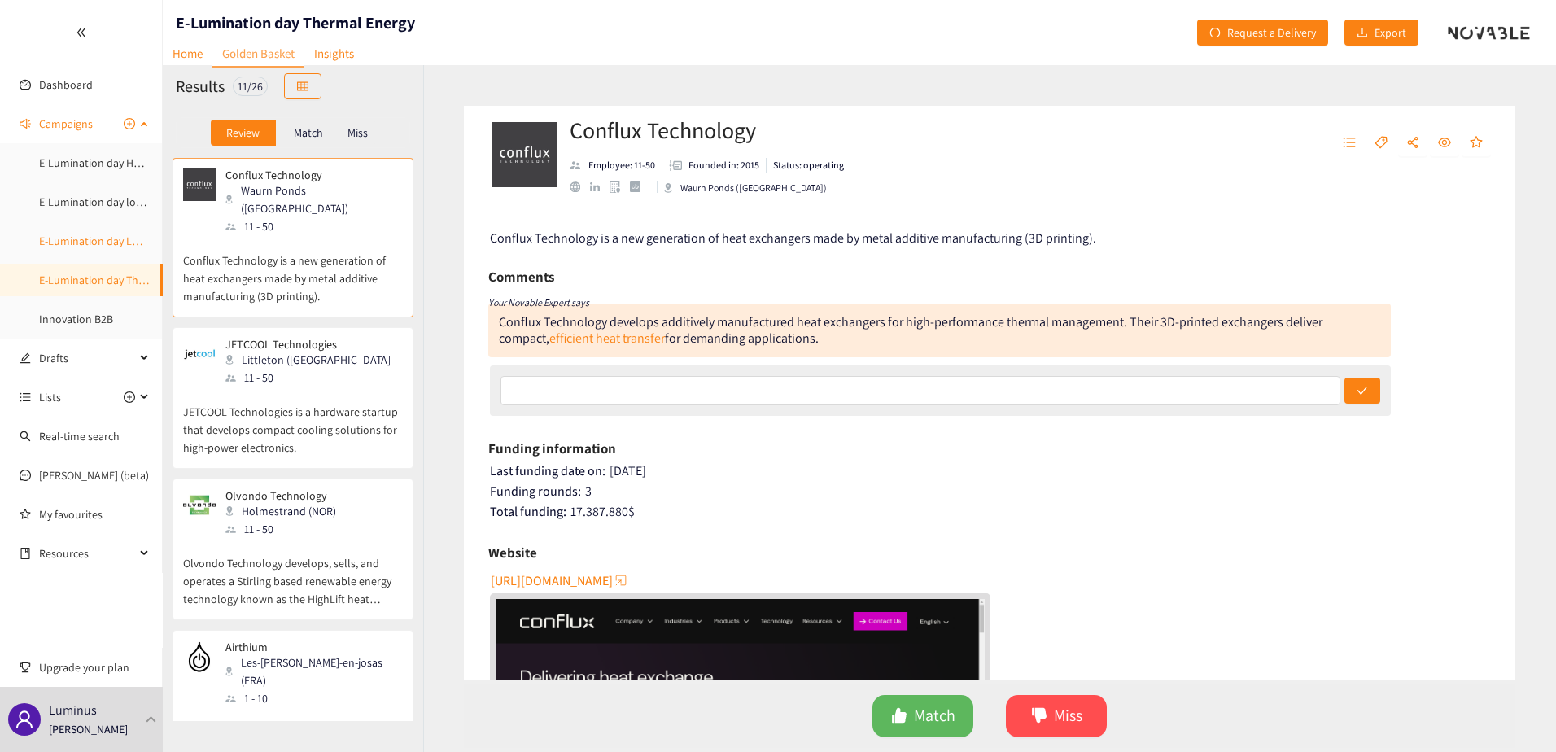
click at [98, 234] on link "E-Lumination day LDES" at bounding box center [94, 241] width 111 height 15
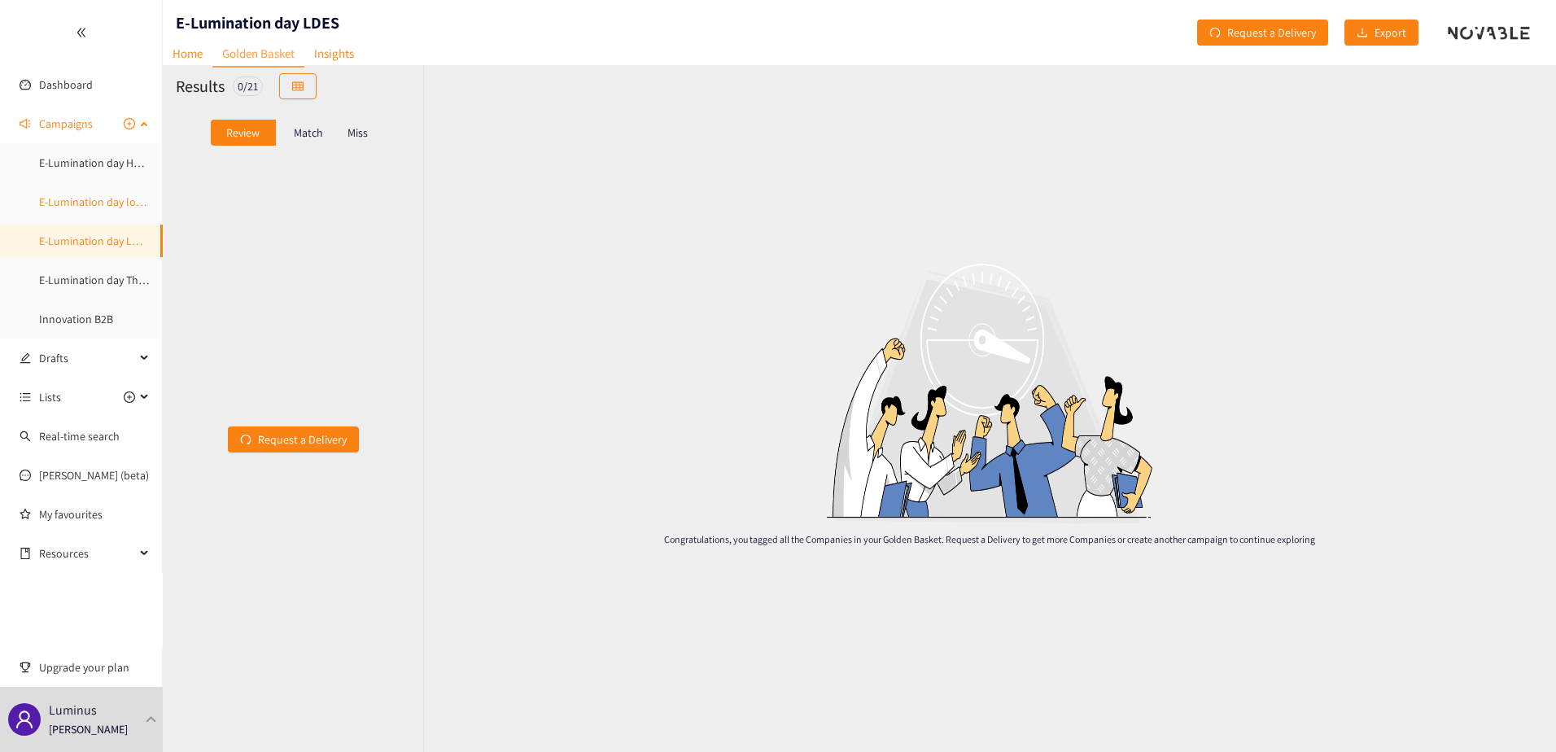
click at [101, 200] on link "E-Lumination day local energy production" at bounding box center [140, 201] width 203 height 15
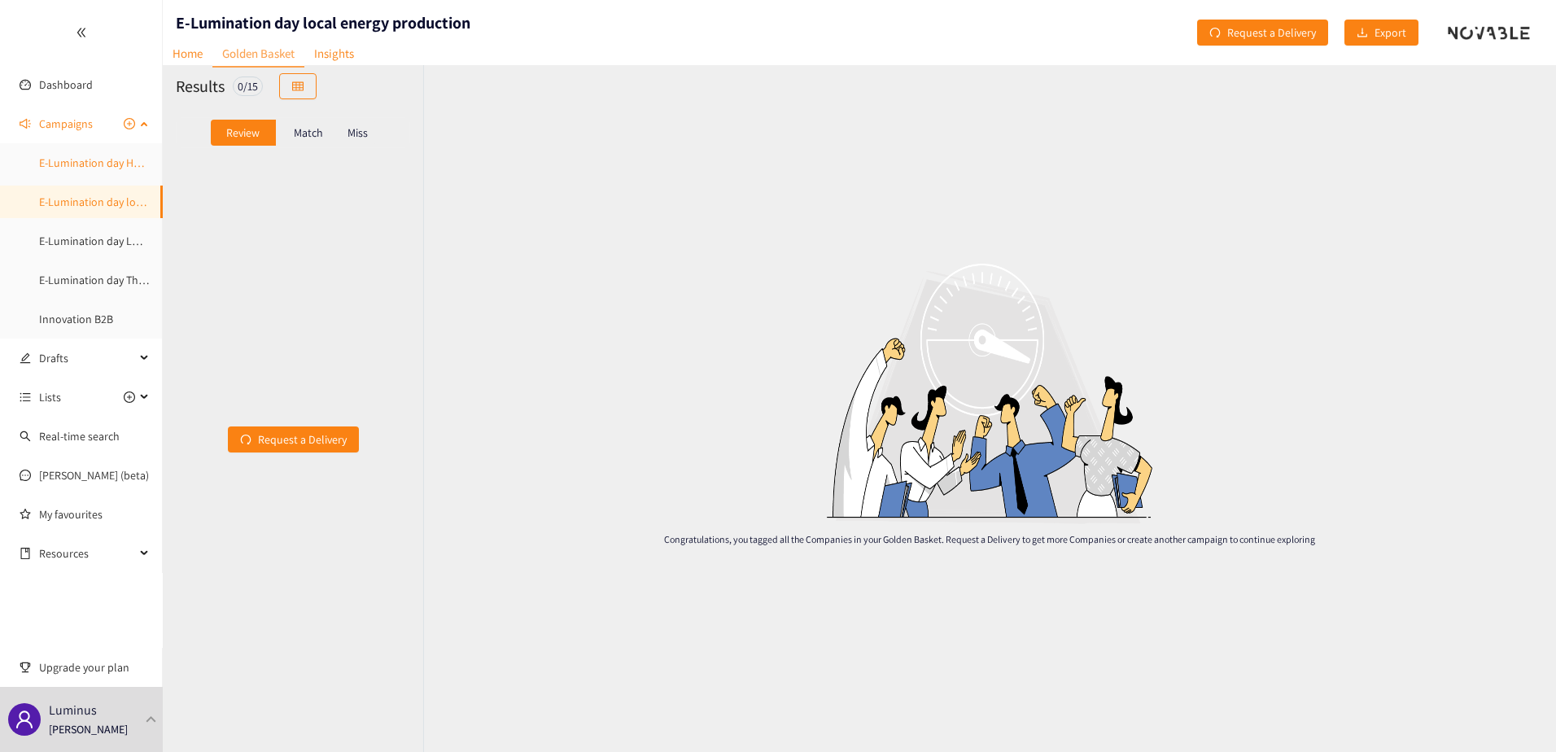
click at [101, 170] on link "E-Lumination day Heavy Mobility and logistics electrification" at bounding box center [182, 162] width 287 height 15
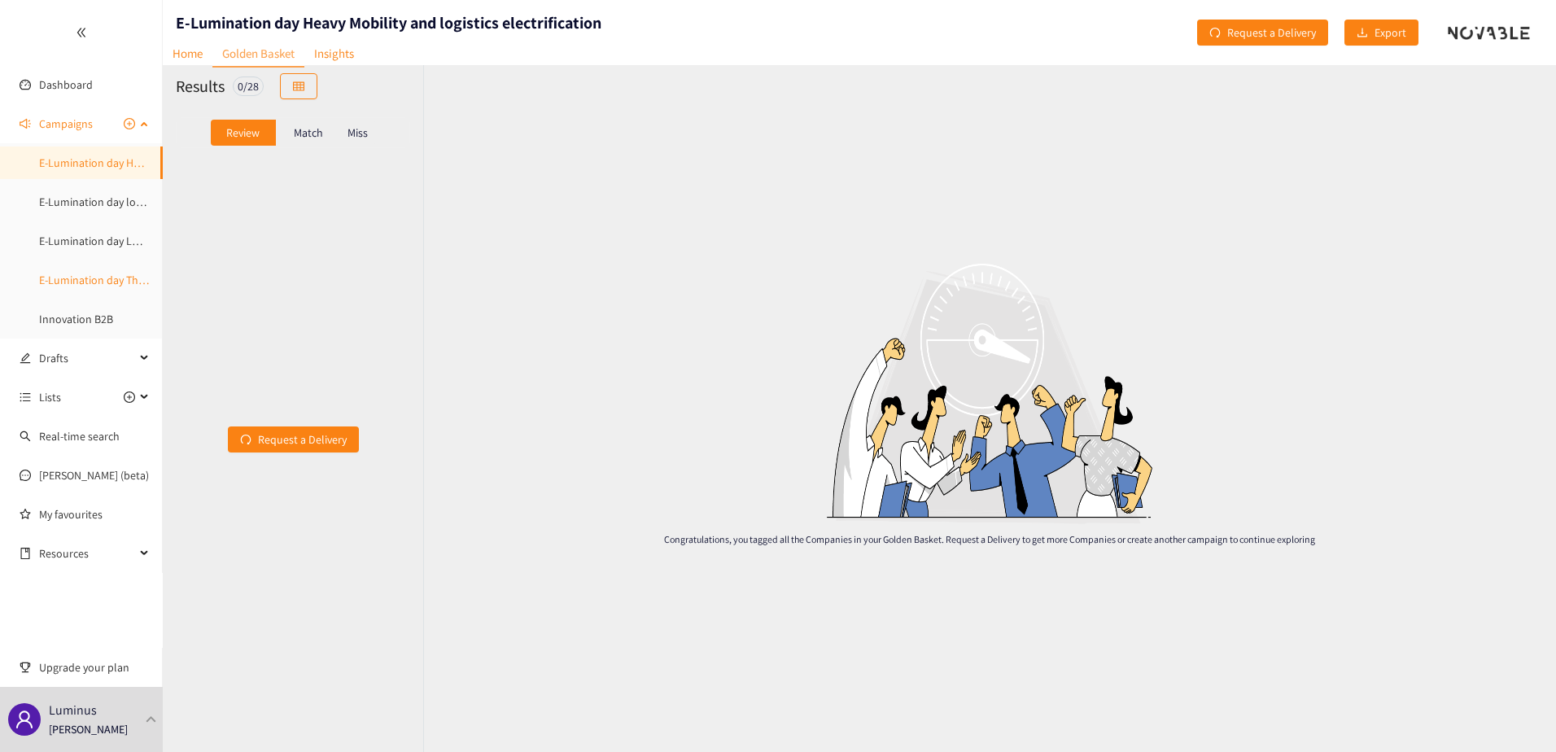
click at [91, 283] on link "E-Lumination day Thermal Energy" at bounding box center [120, 280] width 163 height 15
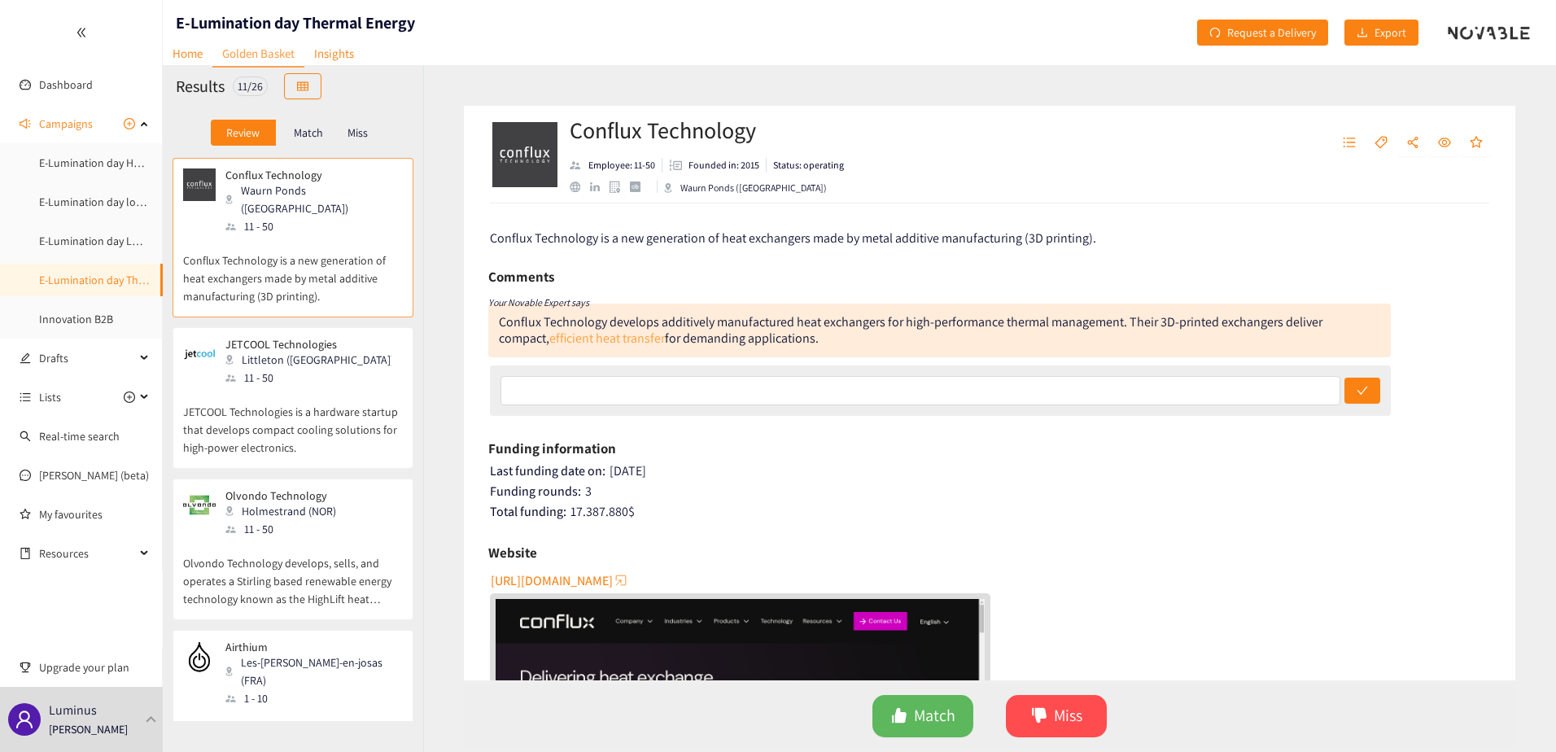
click at [574, 341] on link "efficient heat transfer" at bounding box center [607, 338] width 116 height 17
drag, startPoint x: 324, startPoint y: 370, endPoint x: 347, endPoint y: 362, distance: 24.2
click at [323, 387] on p "JETCOOL Technologies is a hardware startup that develops compact cooling soluti…" at bounding box center [293, 422] width 220 height 70
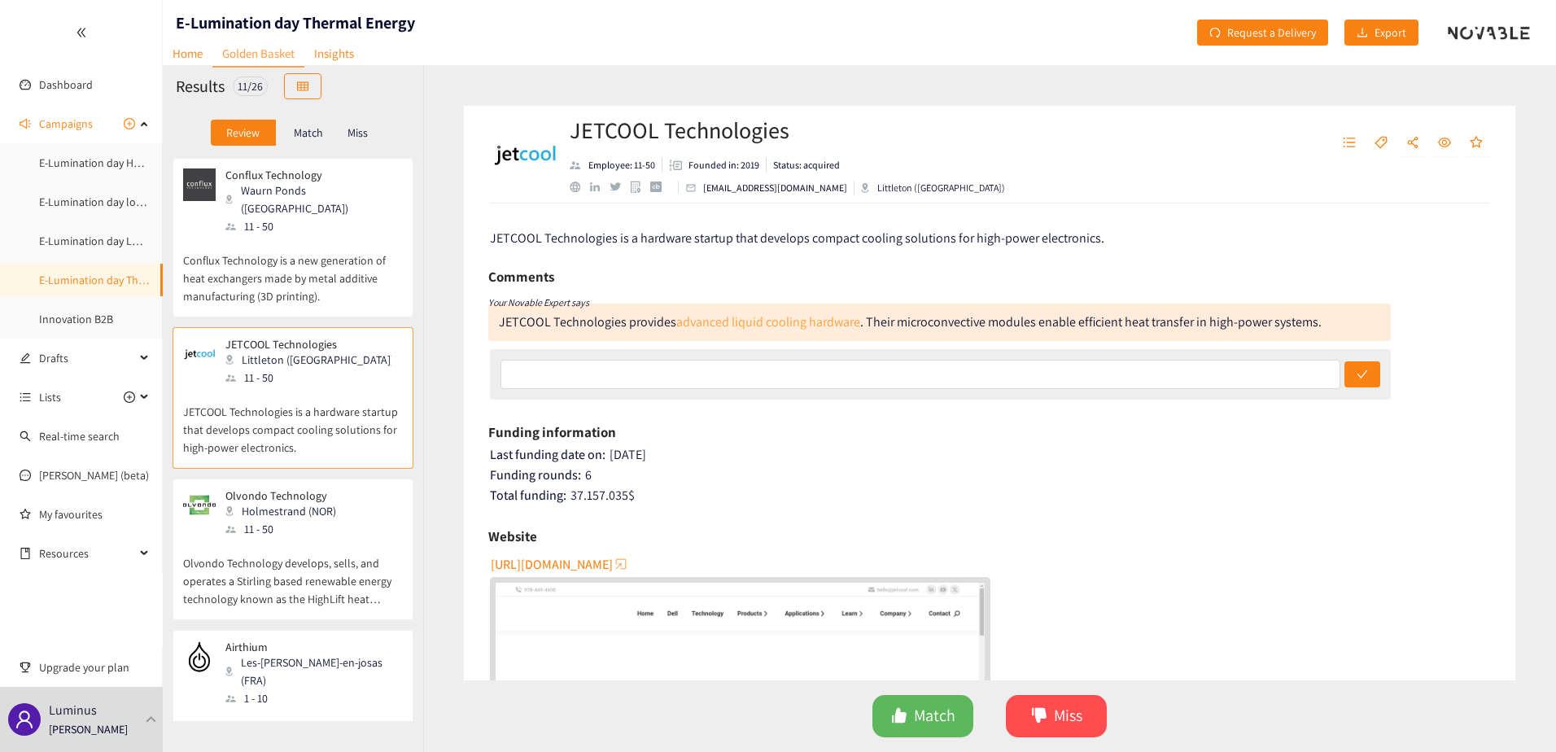
click at [767, 325] on link "advanced liquid cooling hardware" at bounding box center [768, 321] width 184 height 17
click at [922, 707] on span "Match" at bounding box center [934, 715] width 41 height 25
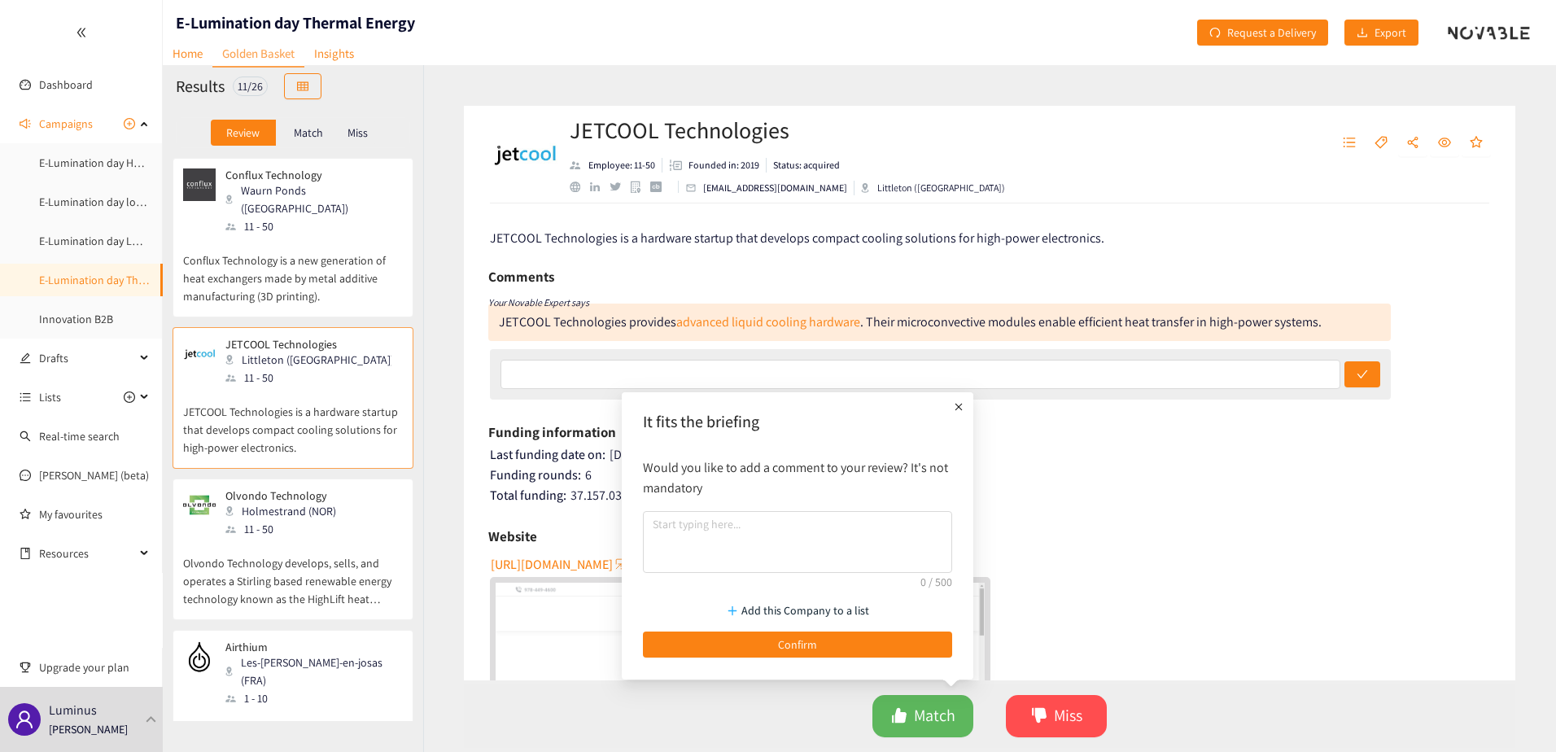
click at [959, 417] on div at bounding box center [959, 407] width 20 height 26
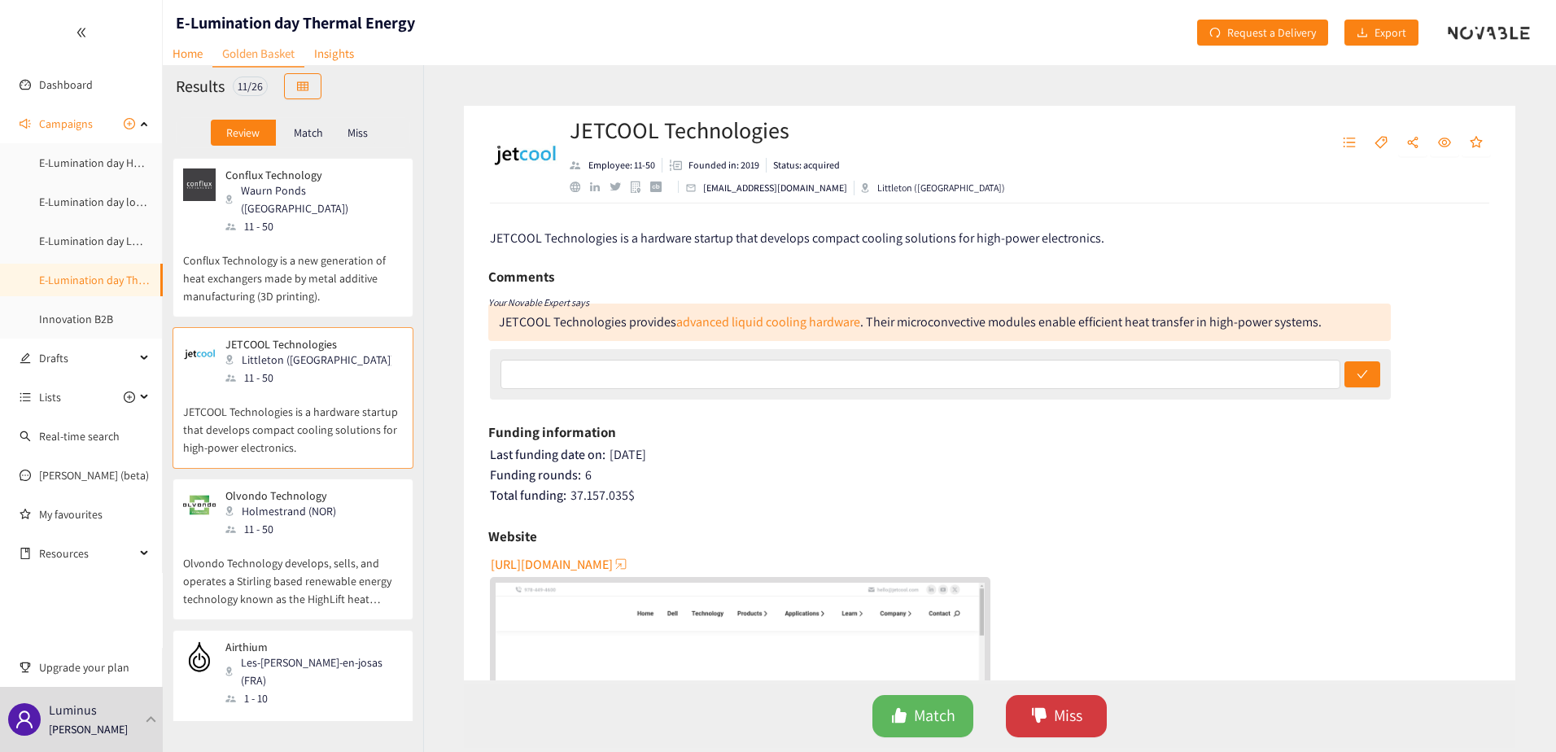
click at [1062, 723] on span "Miss" at bounding box center [1068, 715] width 28 height 25
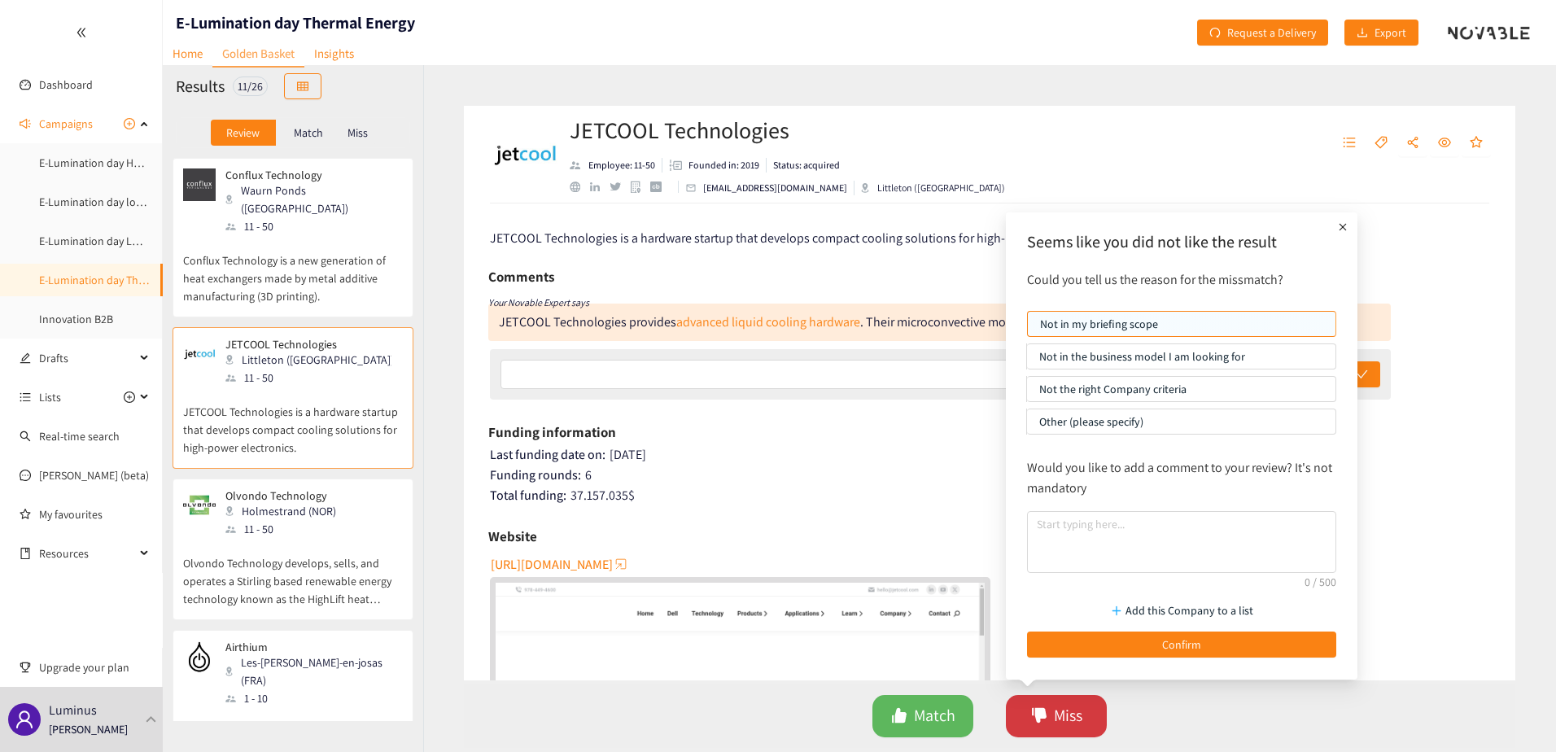
drag, startPoint x: 1063, startPoint y: 713, endPoint x: 1038, endPoint y: 714, distance: 24.4
click at [1052, 714] on button "Miss" at bounding box center [1056, 716] width 101 height 42
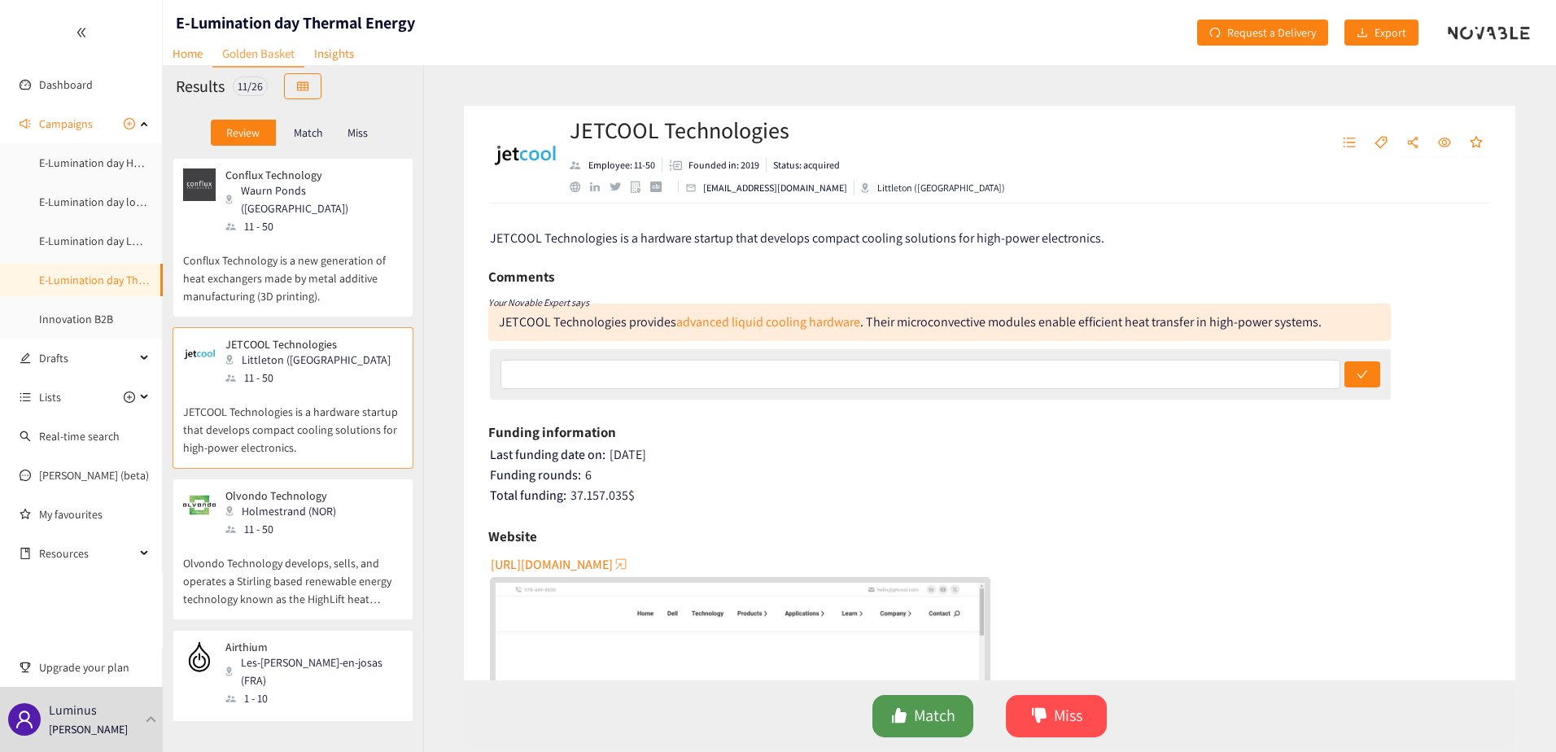
click at [931, 723] on span "Match" at bounding box center [934, 715] width 41 height 25
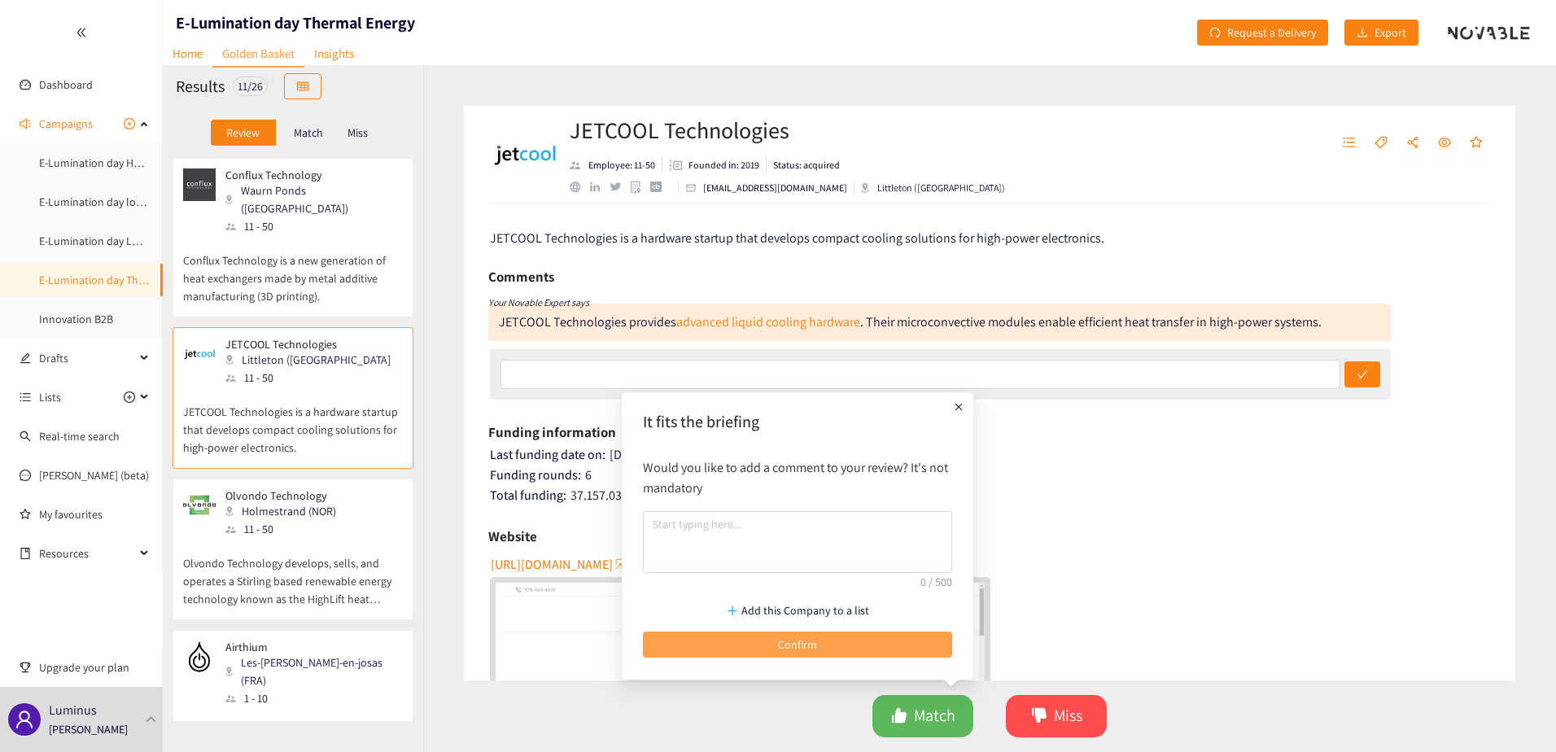
click at [921, 647] on button "Confirm" at bounding box center [797, 644] width 309 height 26
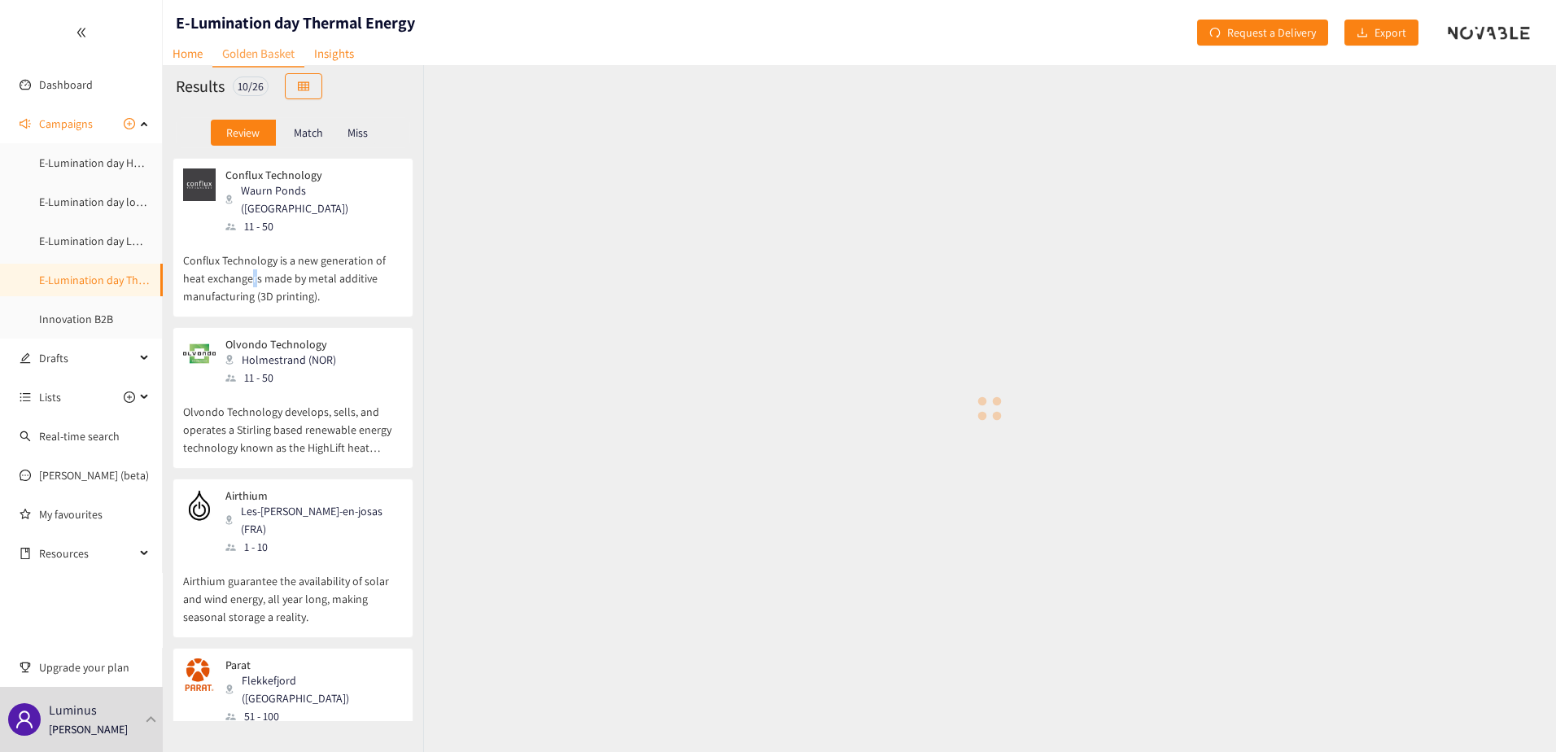
click at [252, 269] on p "Conflux Technology is a new generation of heat exchangers made by metal additiv…" at bounding box center [293, 270] width 220 height 70
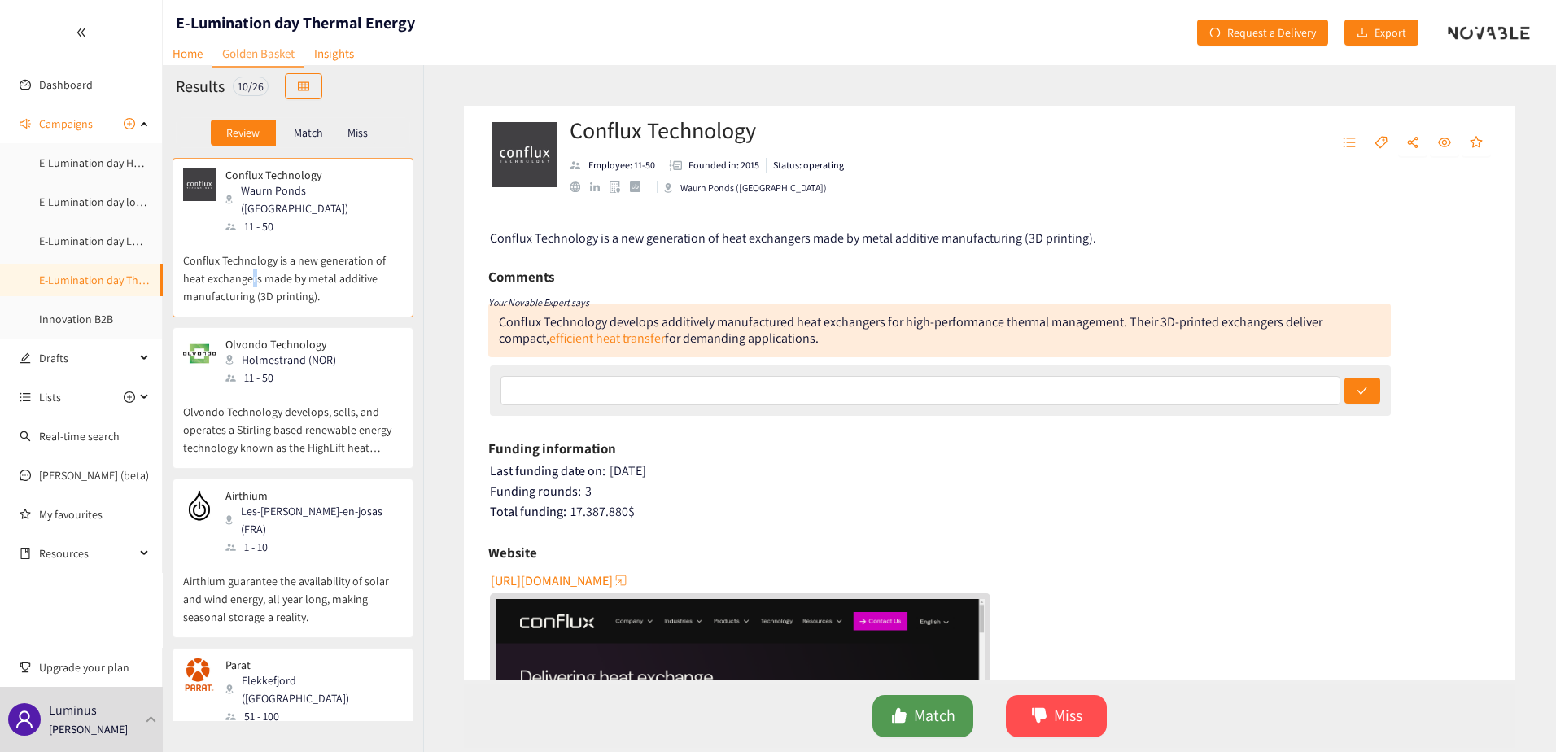
click at [920, 716] on span "Match" at bounding box center [934, 715] width 41 height 25
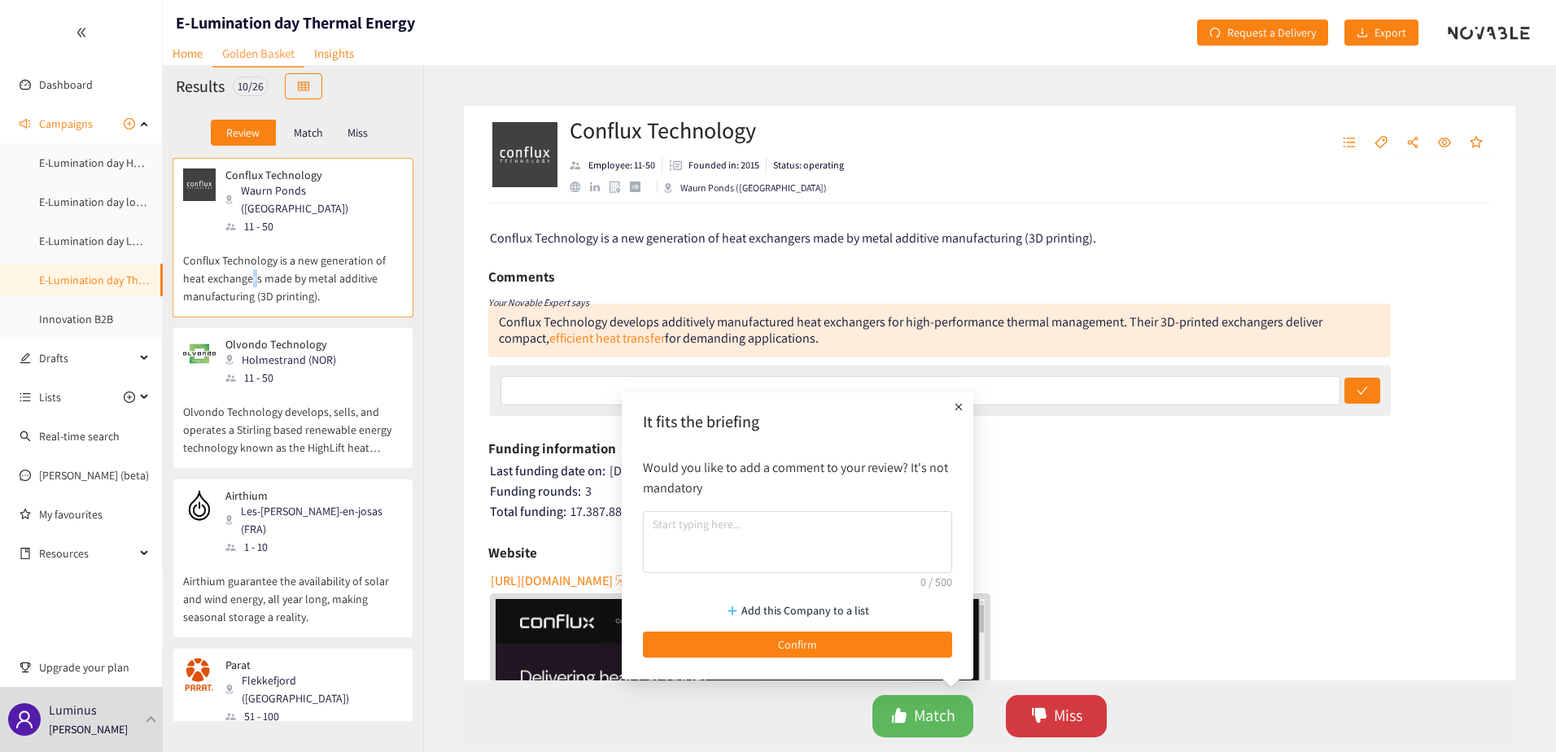
click at [1061, 710] on span "Miss" at bounding box center [1068, 715] width 28 height 25
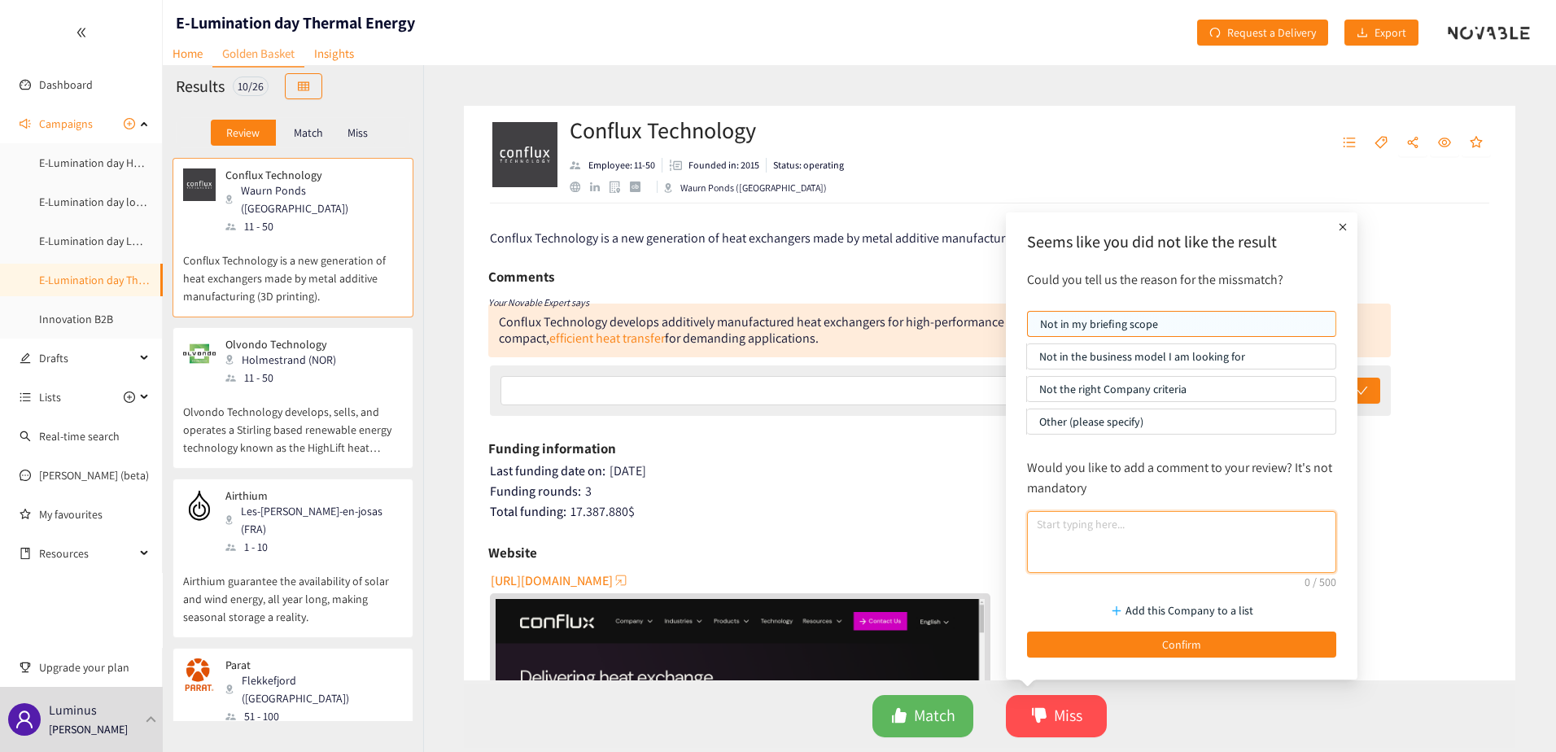
click at [1072, 563] on textarea at bounding box center [1181, 542] width 309 height 62
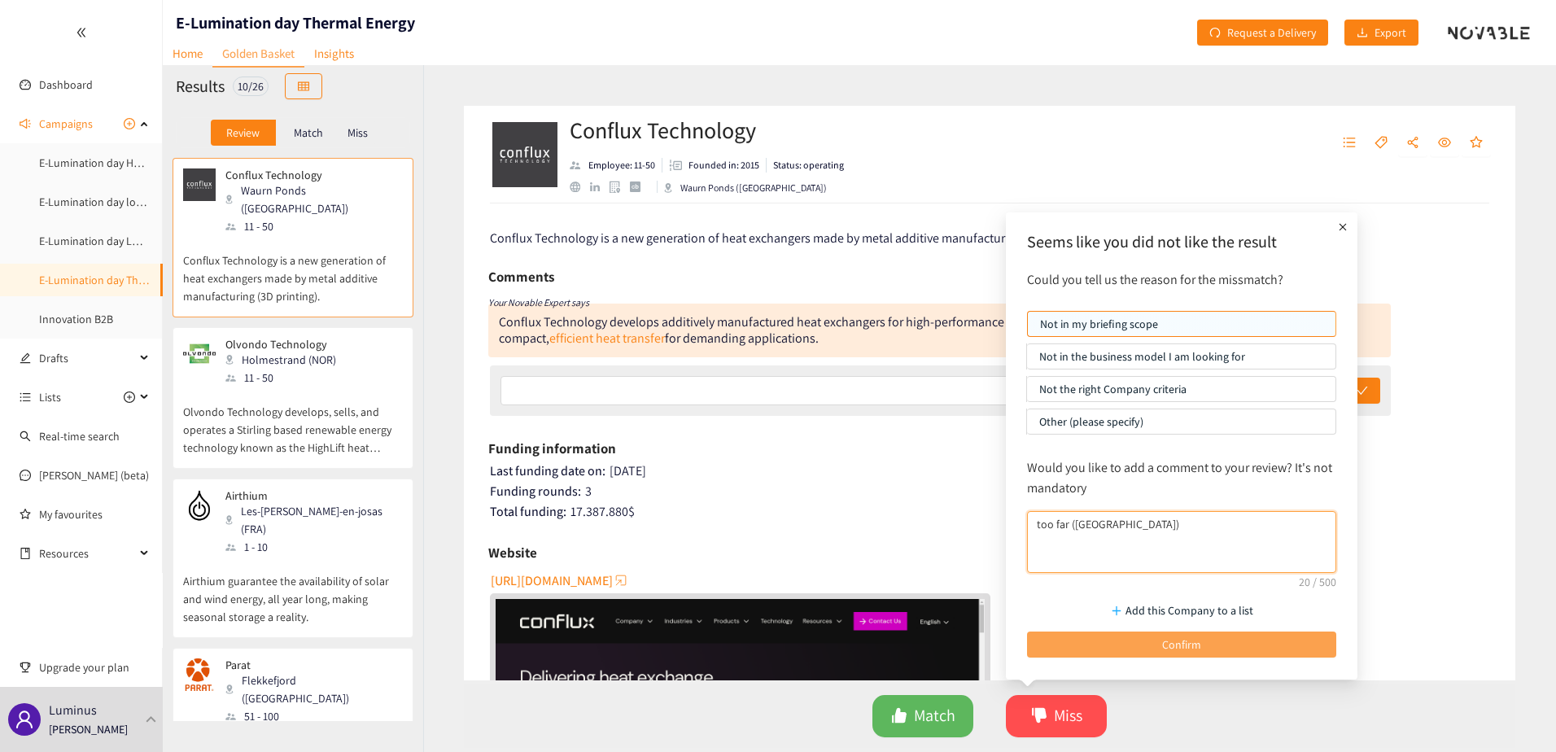
type textarea "too far ([GEOGRAPHIC_DATA])"
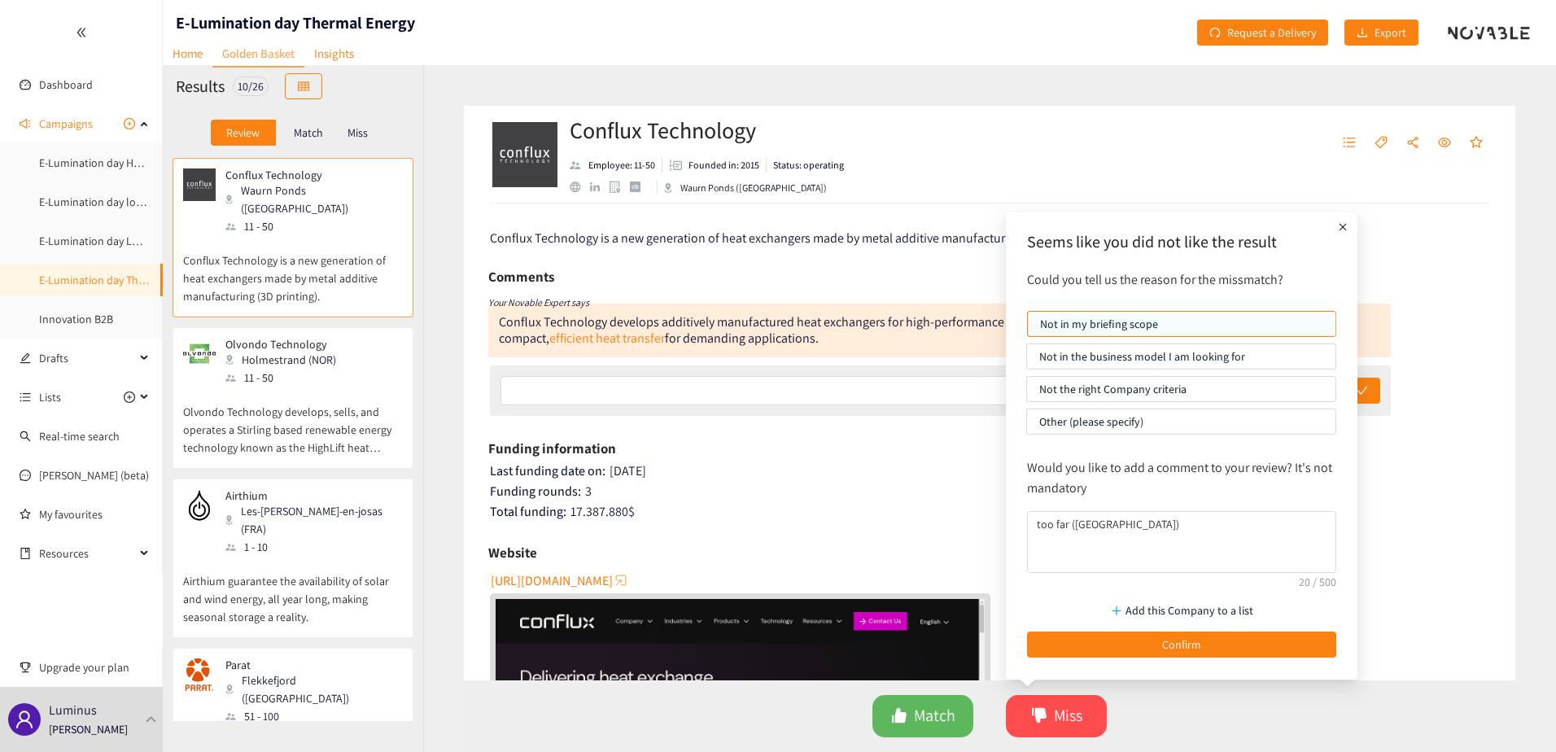
drag, startPoint x: 1217, startPoint y: 650, endPoint x: 692, endPoint y: 454, distance: 561.1
click at [1217, 650] on button "Confirm" at bounding box center [1181, 644] width 309 height 26
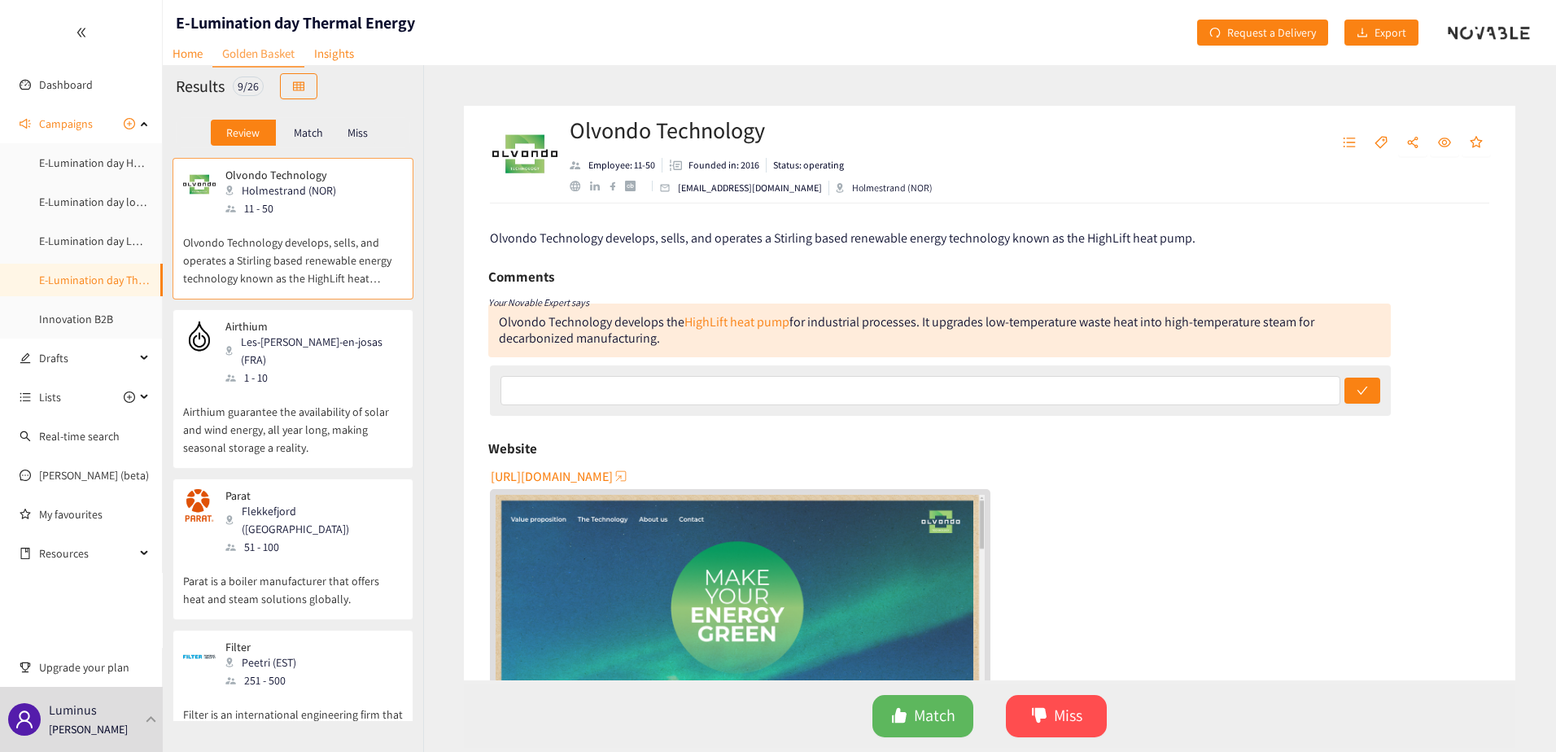
click at [319, 125] on div "Match" at bounding box center [308, 133] width 65 height 26
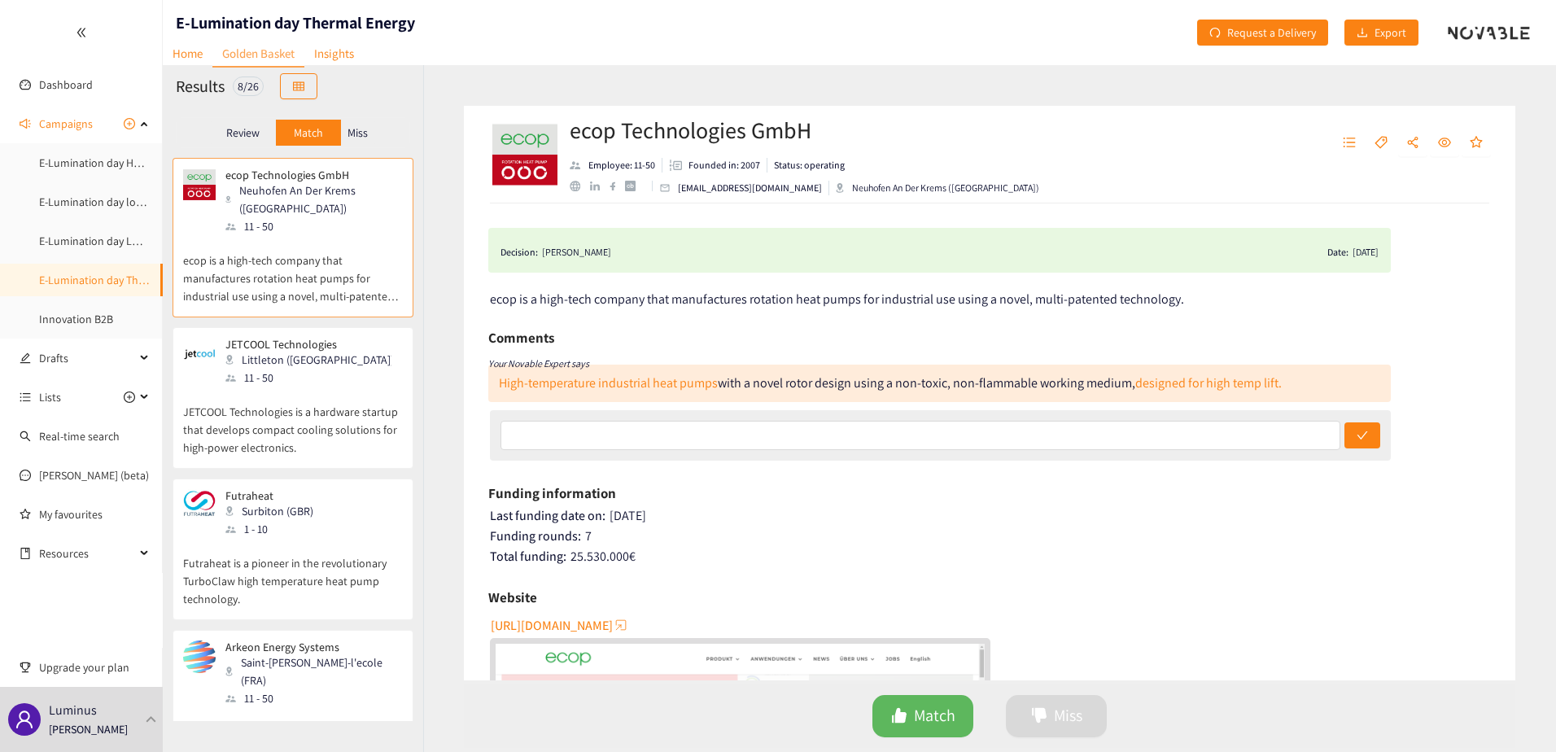
click at [276, 369] on div "11 - 50" at bounding box center [313, 378] width 176 height 18
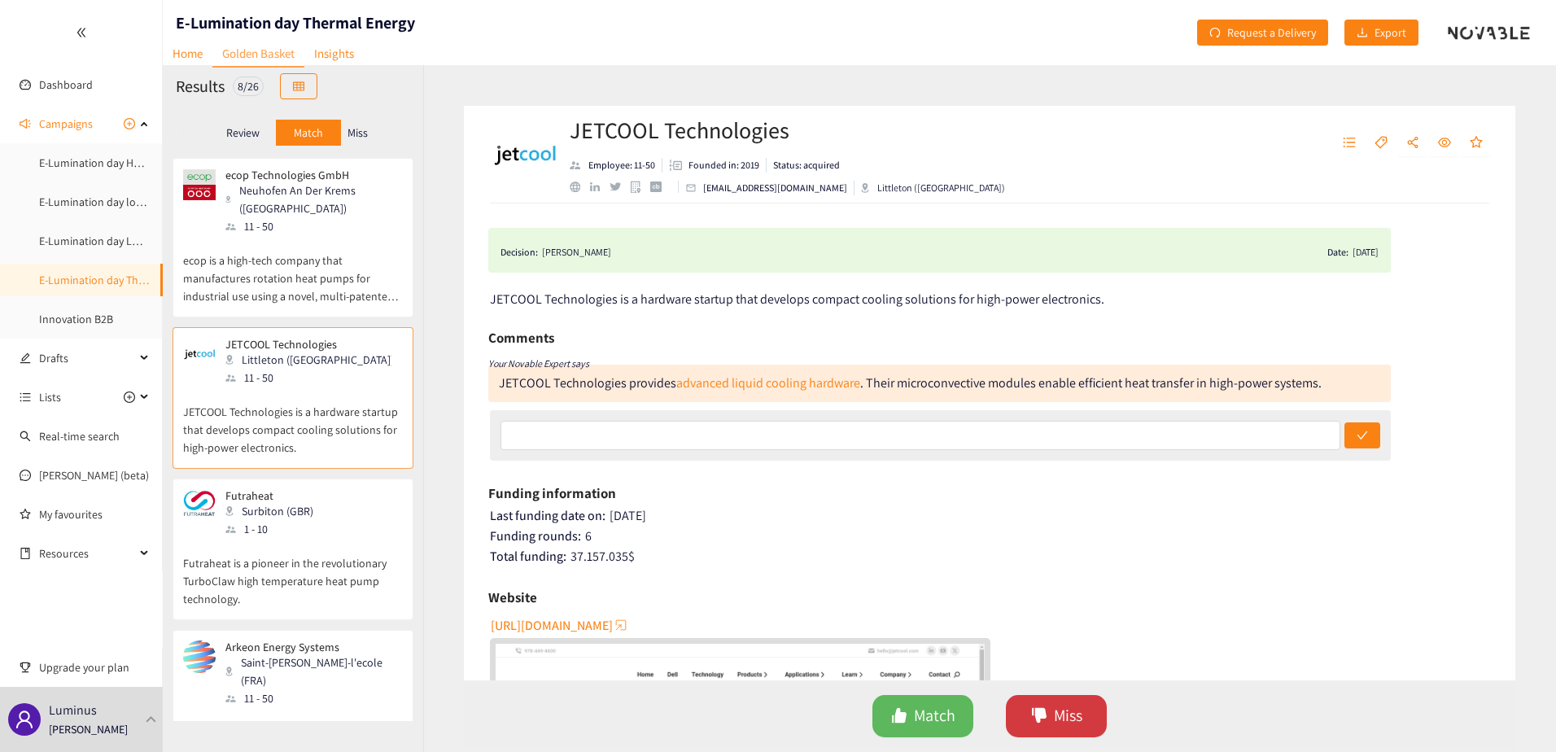
click at [1077, 706] on span "Miss" at bounding box center [1068, 715] width 28 height 25
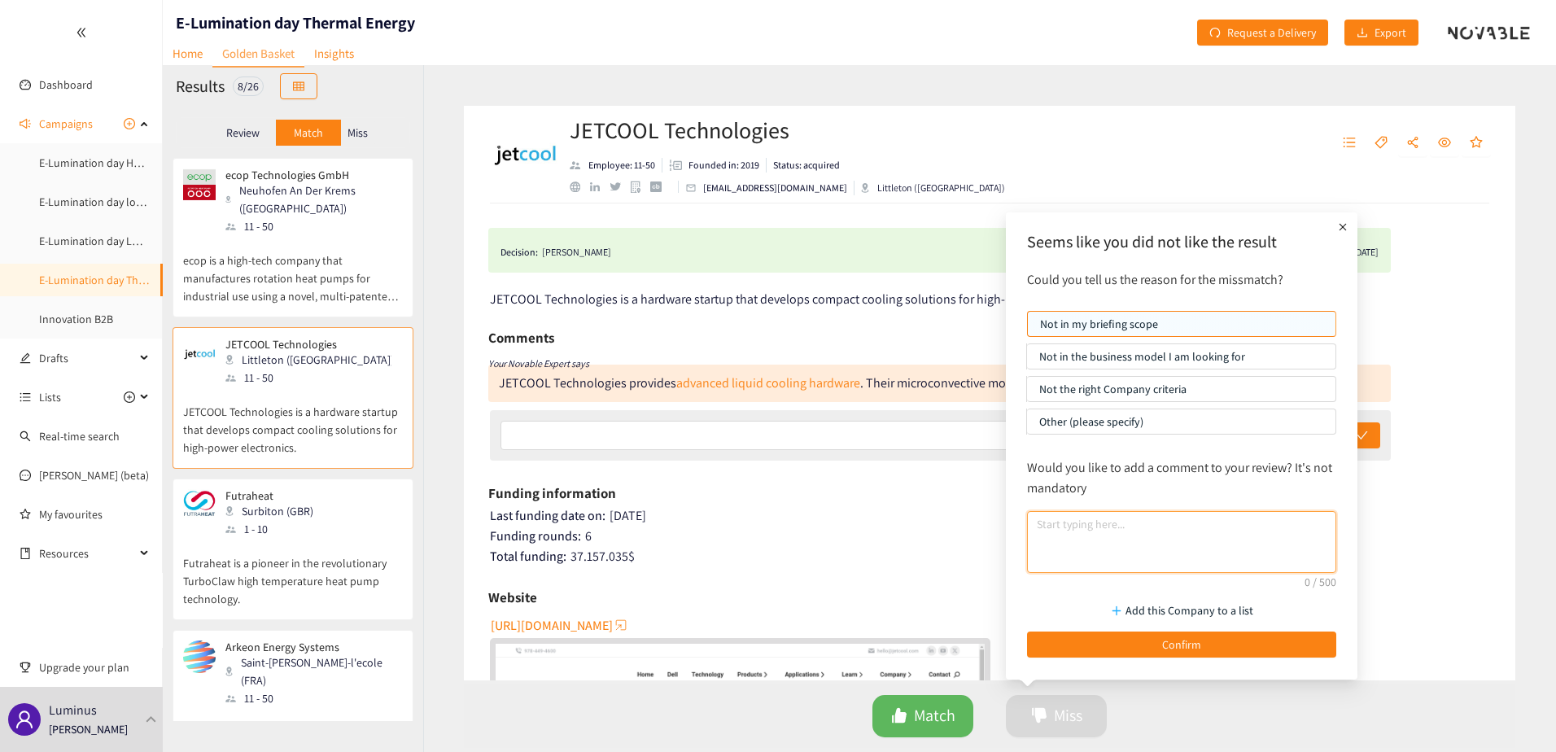
click at [1103, 540] on textarea at bounding box center [1181, 542] width 309 height 62
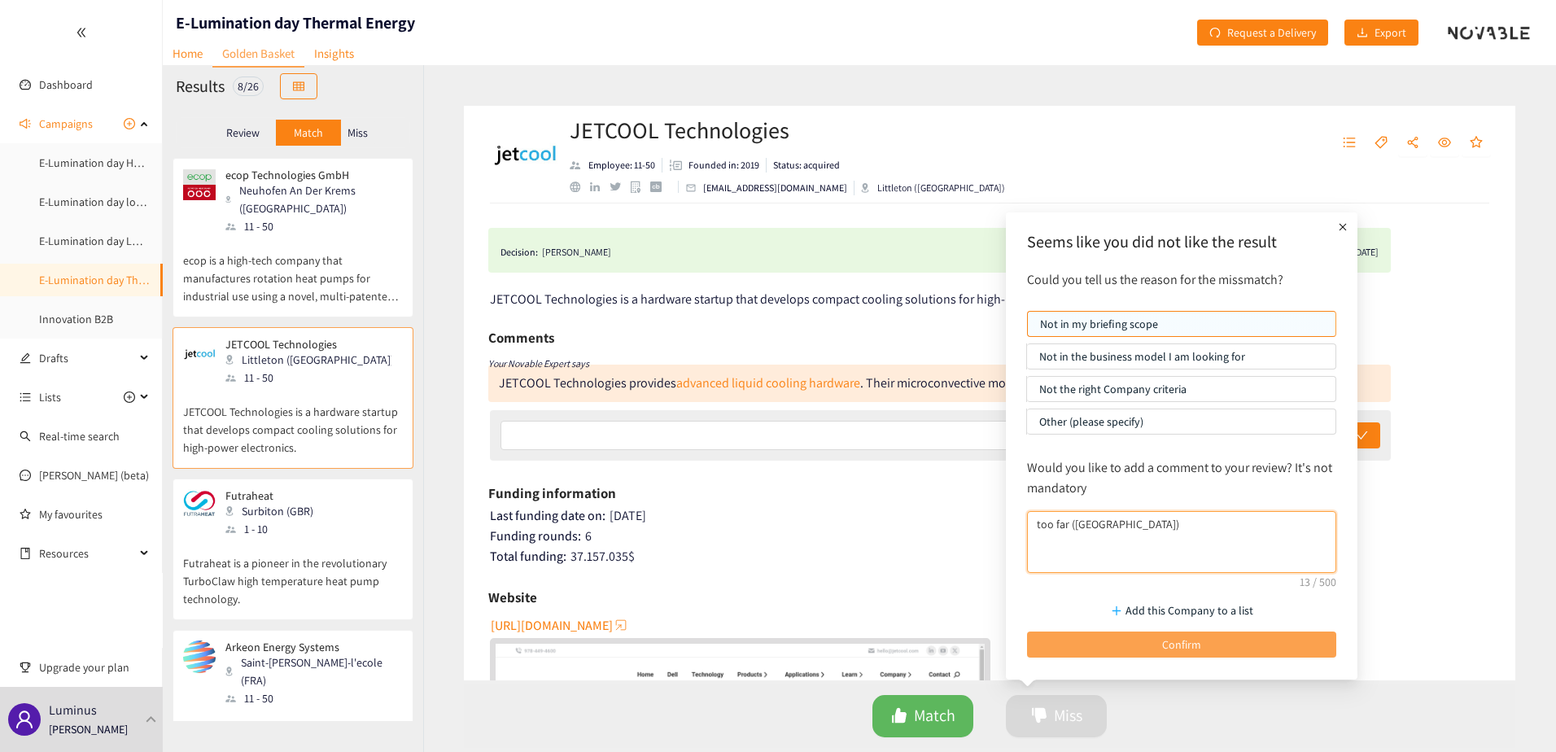
type textarea "too far ([GEOGRAPHIC_DATA])"
click at [1112, 639] on button "Confirm" at bounding box center [1181, 644] width 309 height 26
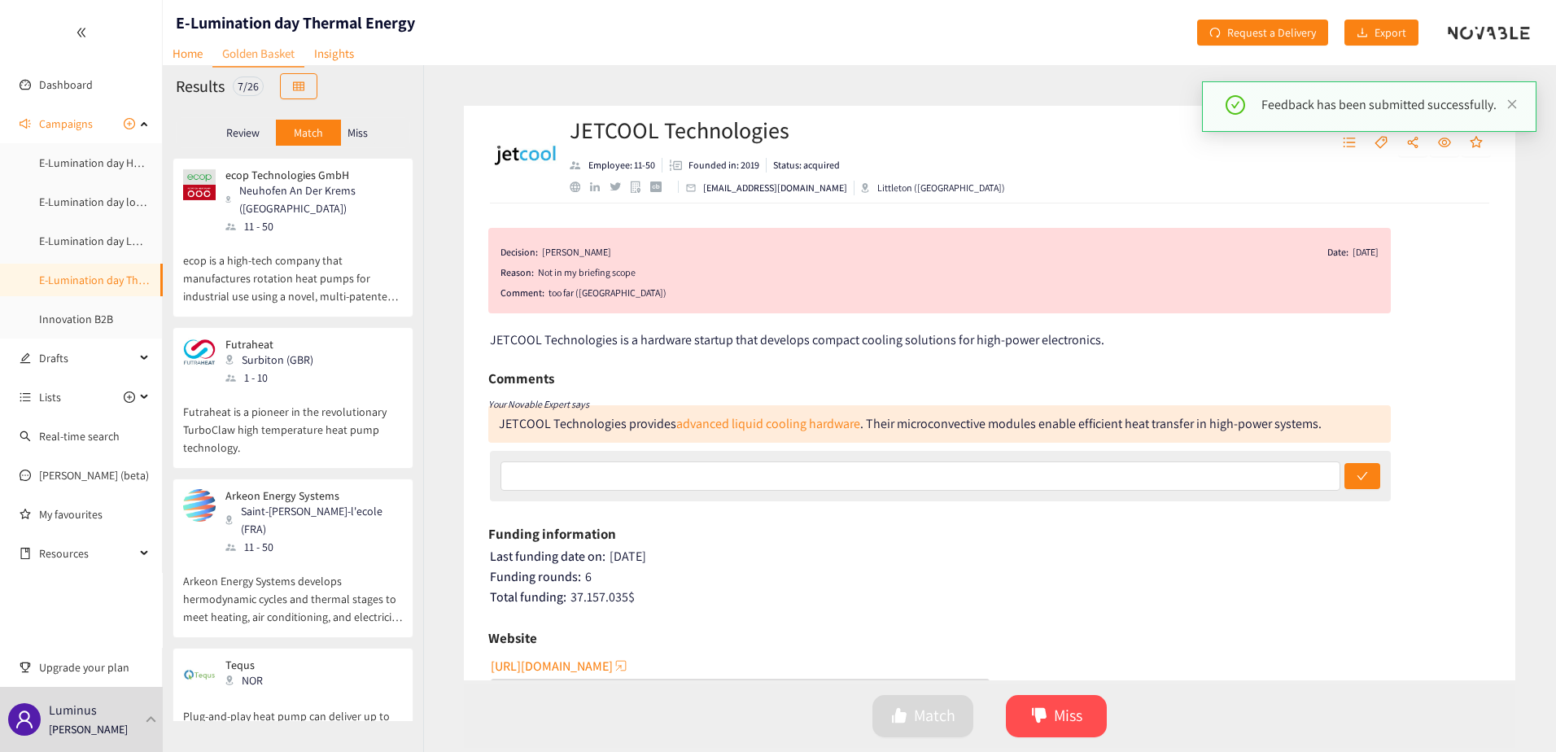
drag, startPoint x: 235, startPoint y: 130, endPoint x: 245, endPoint y: 144, distance: 16.9
click at [234, 129] on p "Review" at bounding box center [242, 132] width 33 height 13
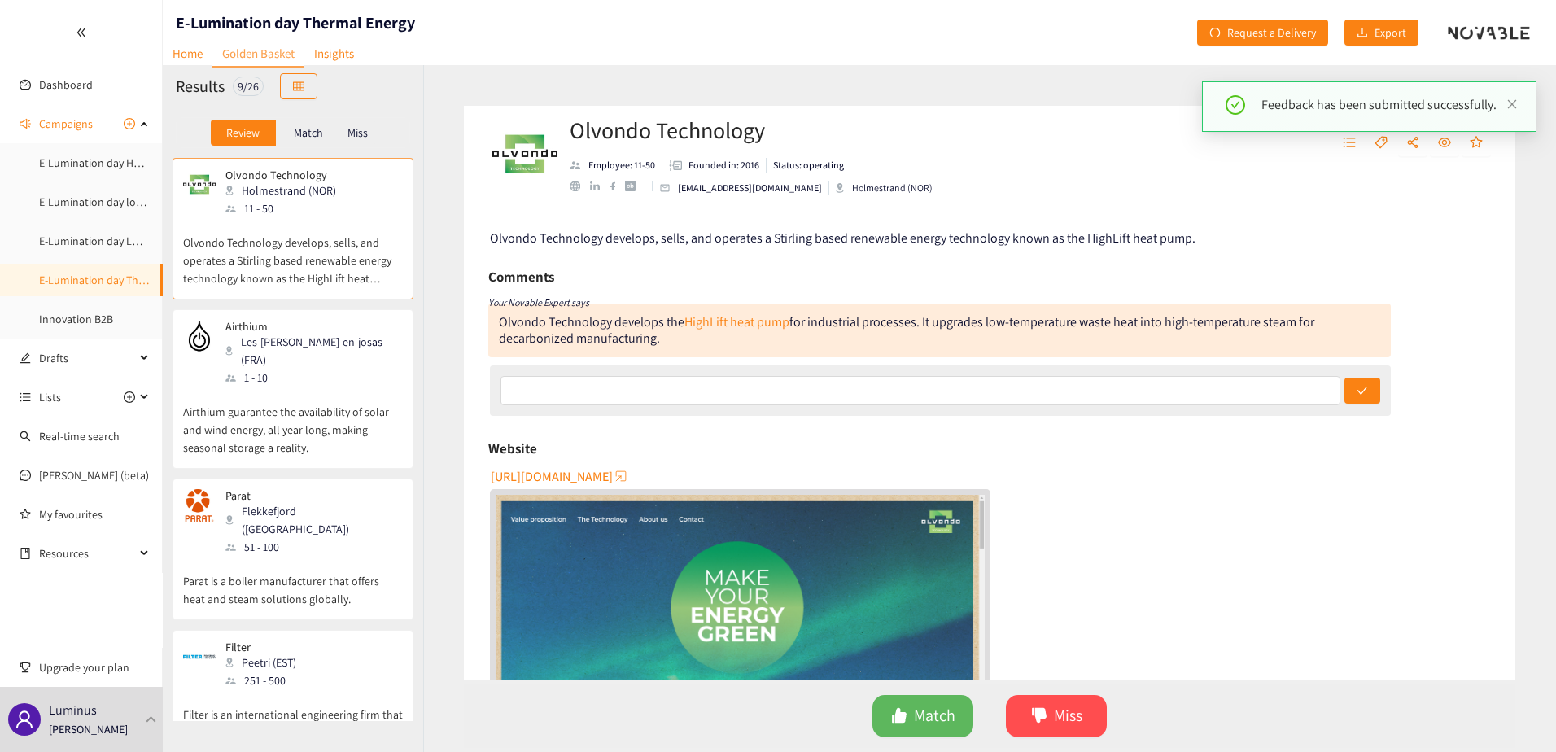
click at [275, 277] on p "Olvondo Technology develops, sells, and operates a Stirling based renewable ene…" at bounding box center [293, 252] width 220 height 70
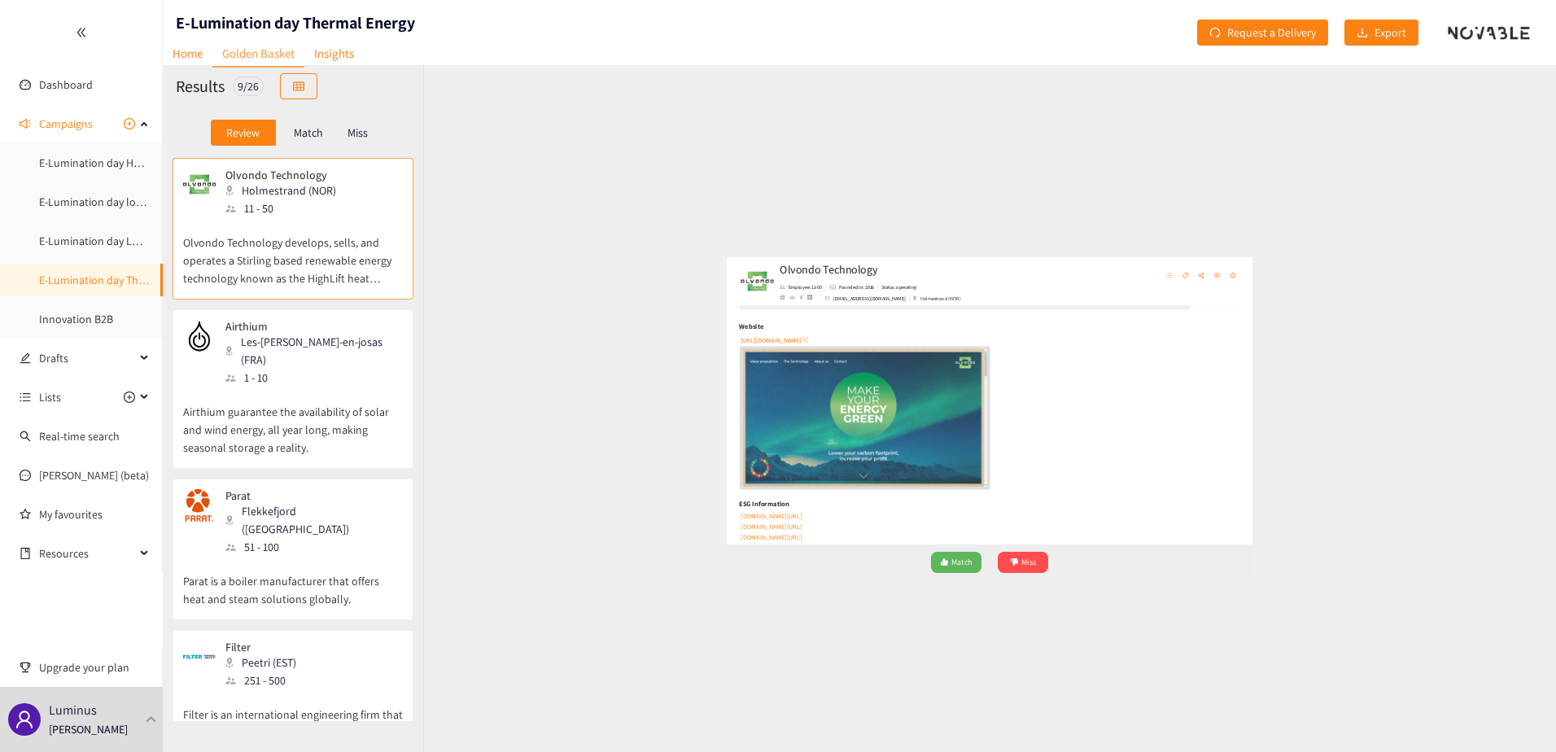
scroll to position [81, 0]
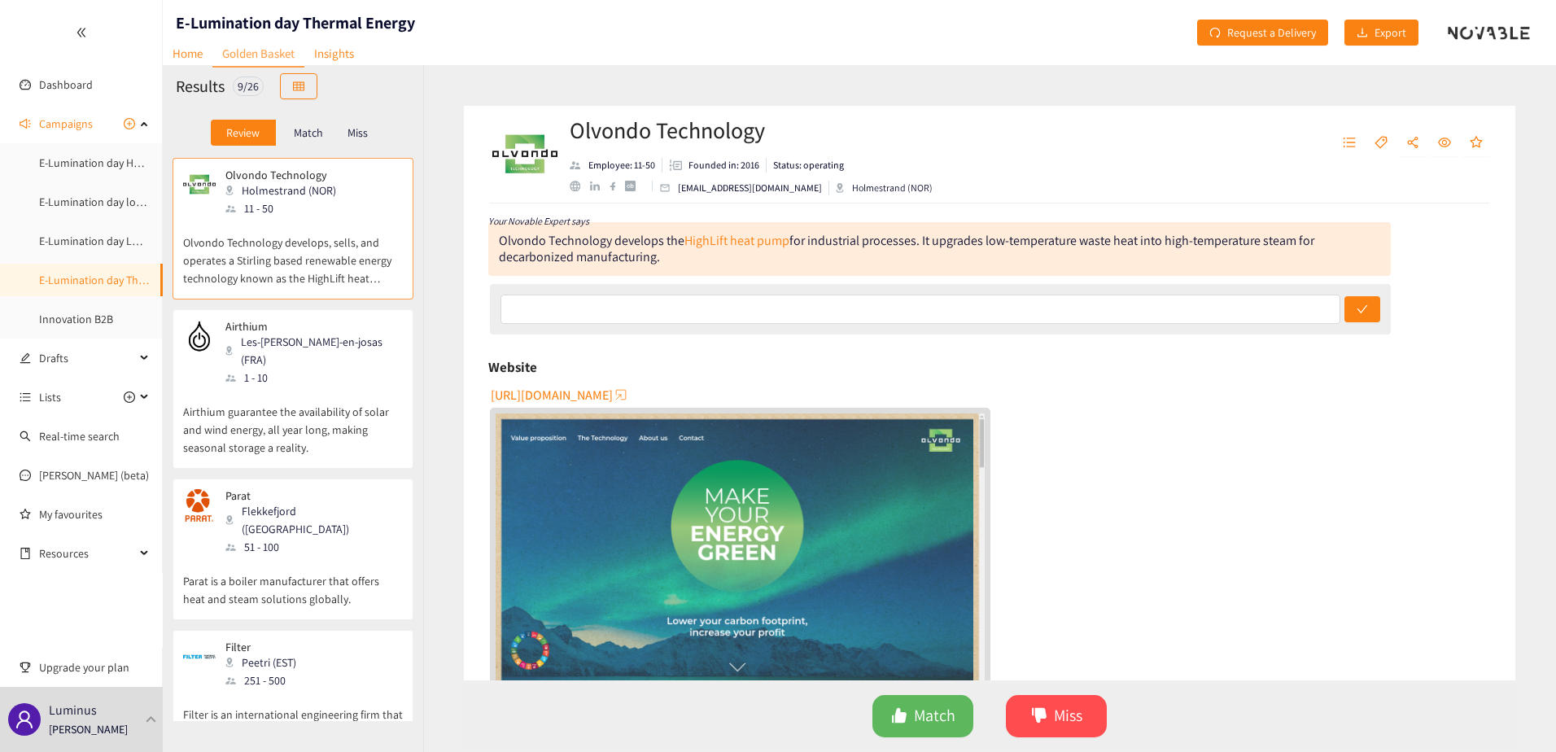
click at [593, 395] on span "[URL][DOMAIN_NAME]" at bounding box center [552, 395] width 122 height 20
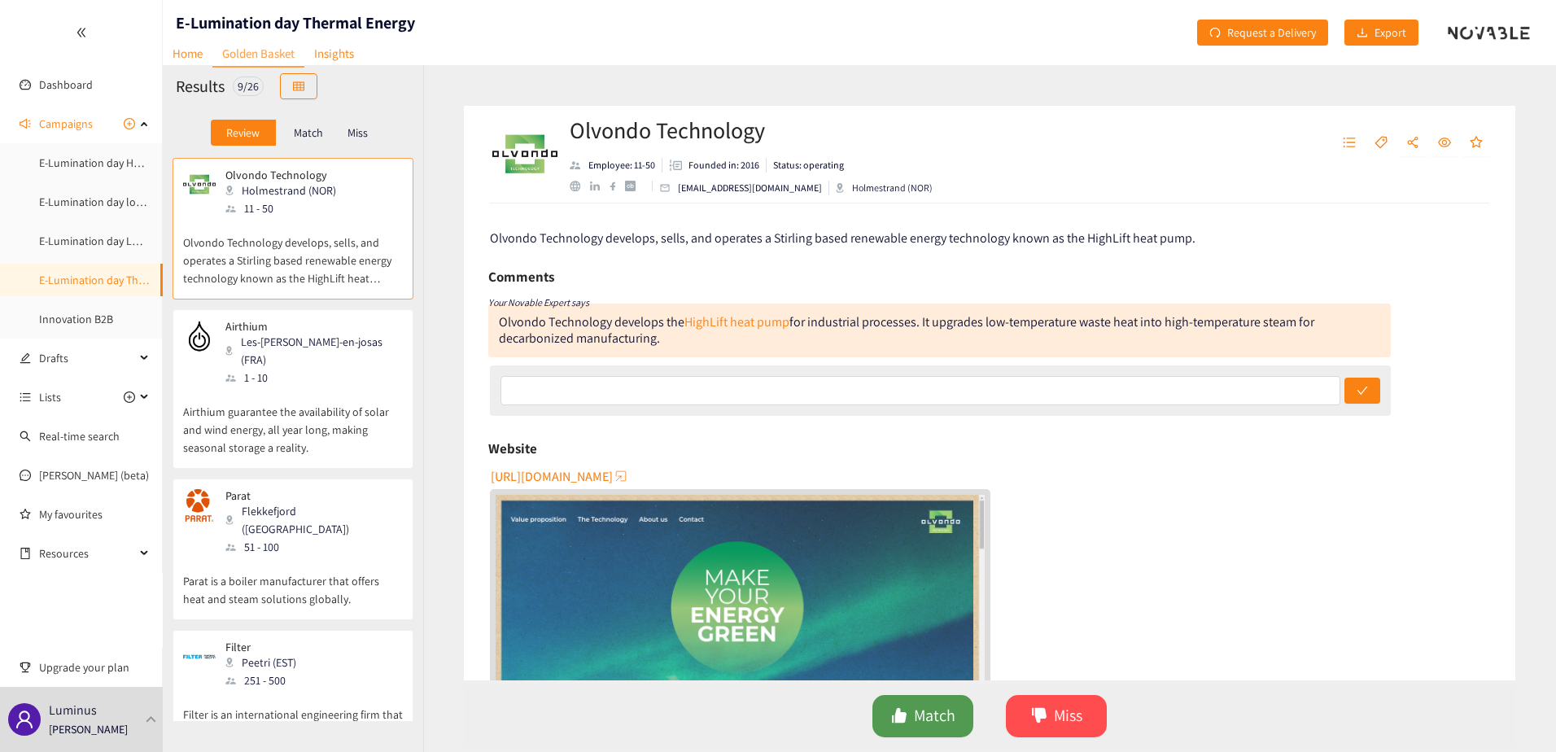
click at [923, 697] on button "Match" at bounding box center [922, 716] width 101 height 42
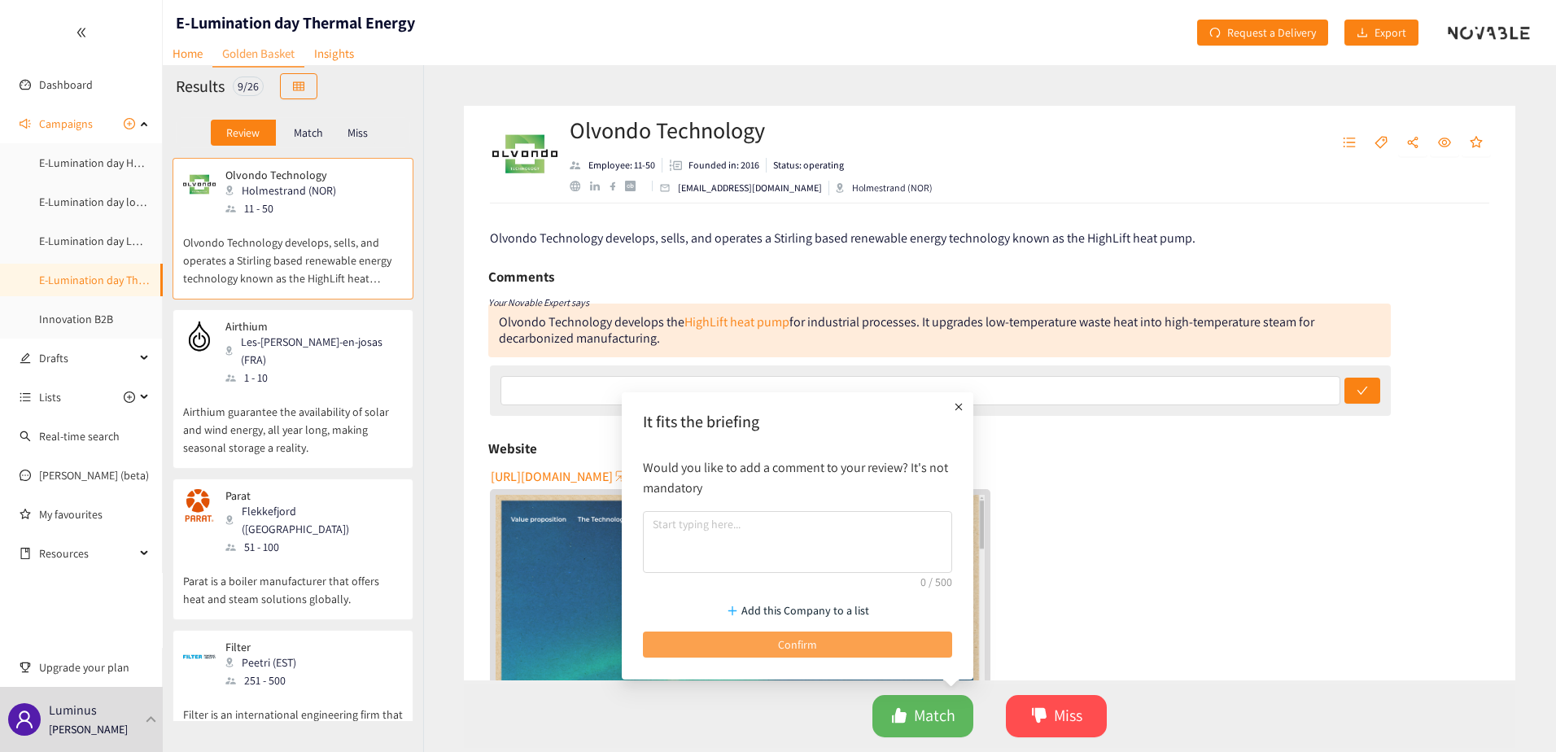
click at [871, 636] on button "Confirm" at bounding box center [797, 644] width 309 height 26
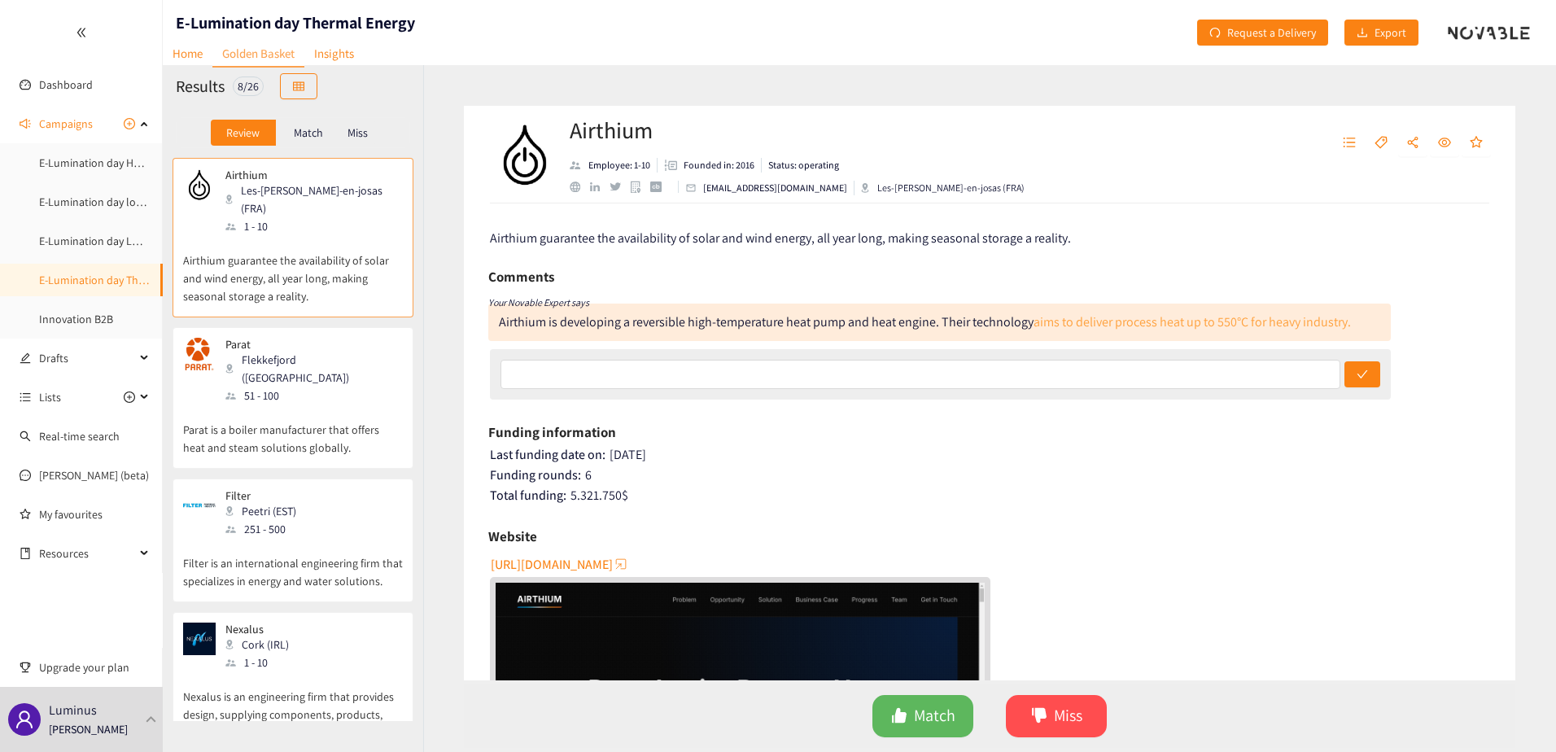
click at [1145, 323] on link "aims to deliver process heat up to 550°C for heavy industry." at bounding box center [1191, 321] width 317 height 17
click at [942, 705] on span "Match" at bounding box center [934, 715] width 41 height 25
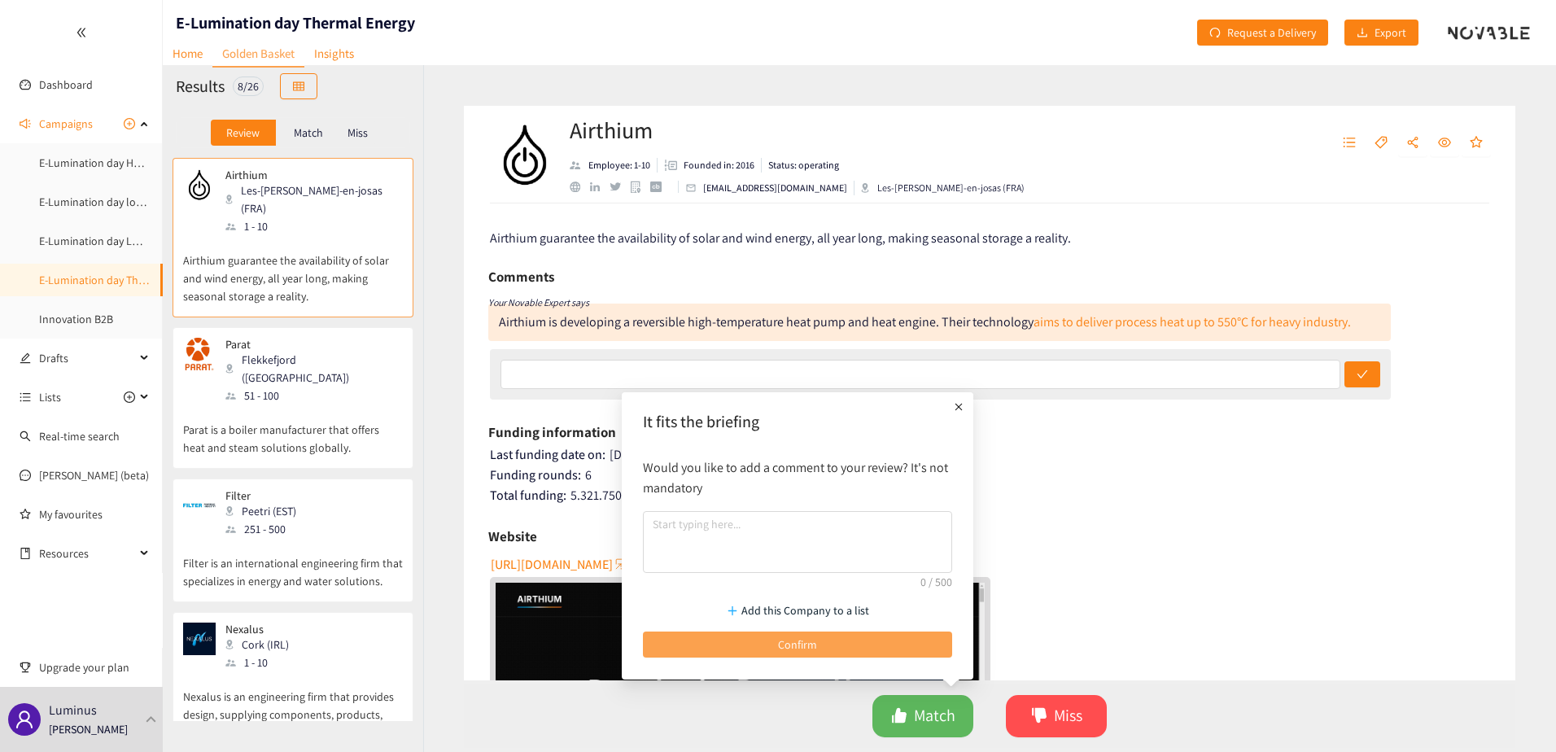
click at [873, 642] on button "Confirm" at bounding box center [797, 644] width 309 height 26
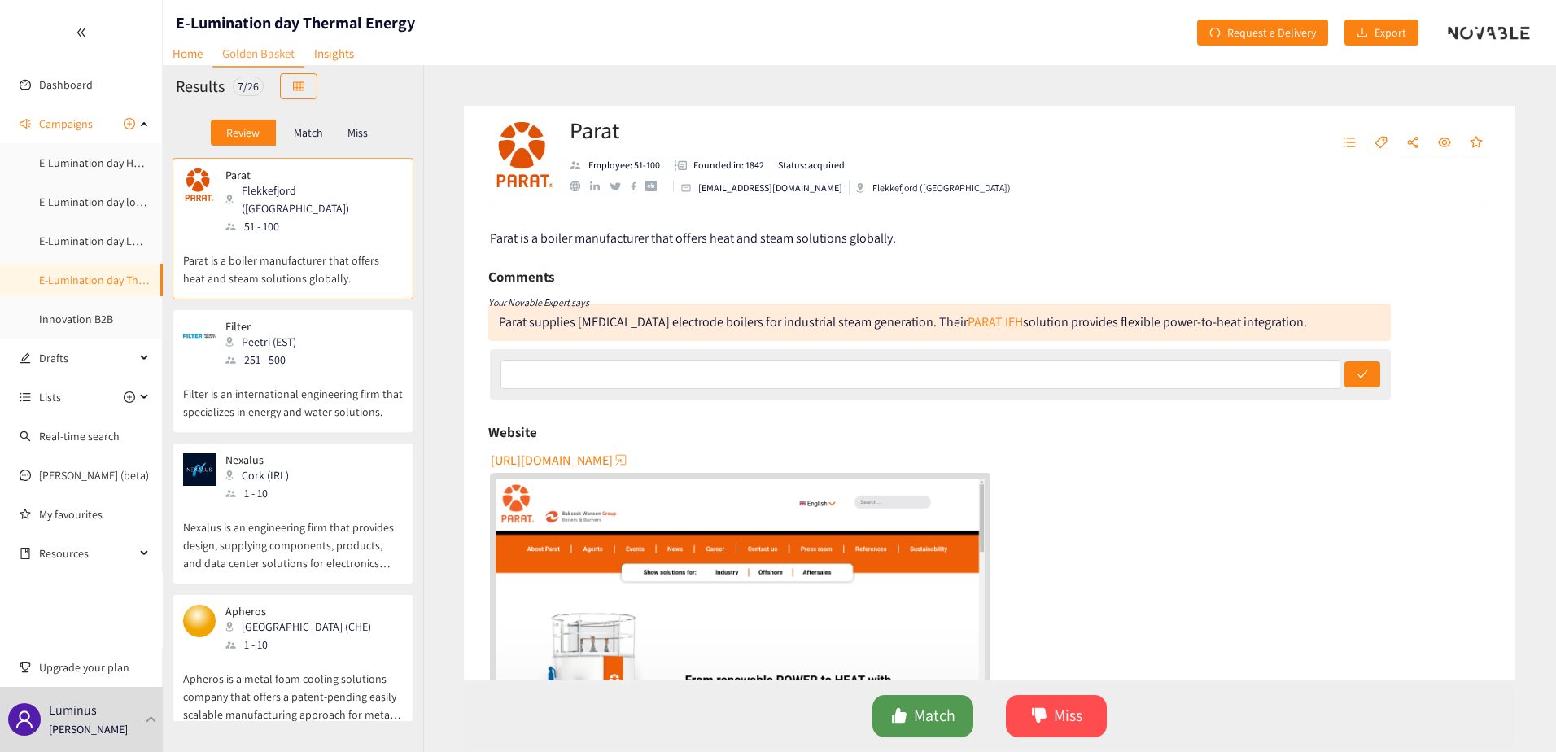
click at [943, 704] on span "Match" at bounding box center [934, 715] width 41 height 25
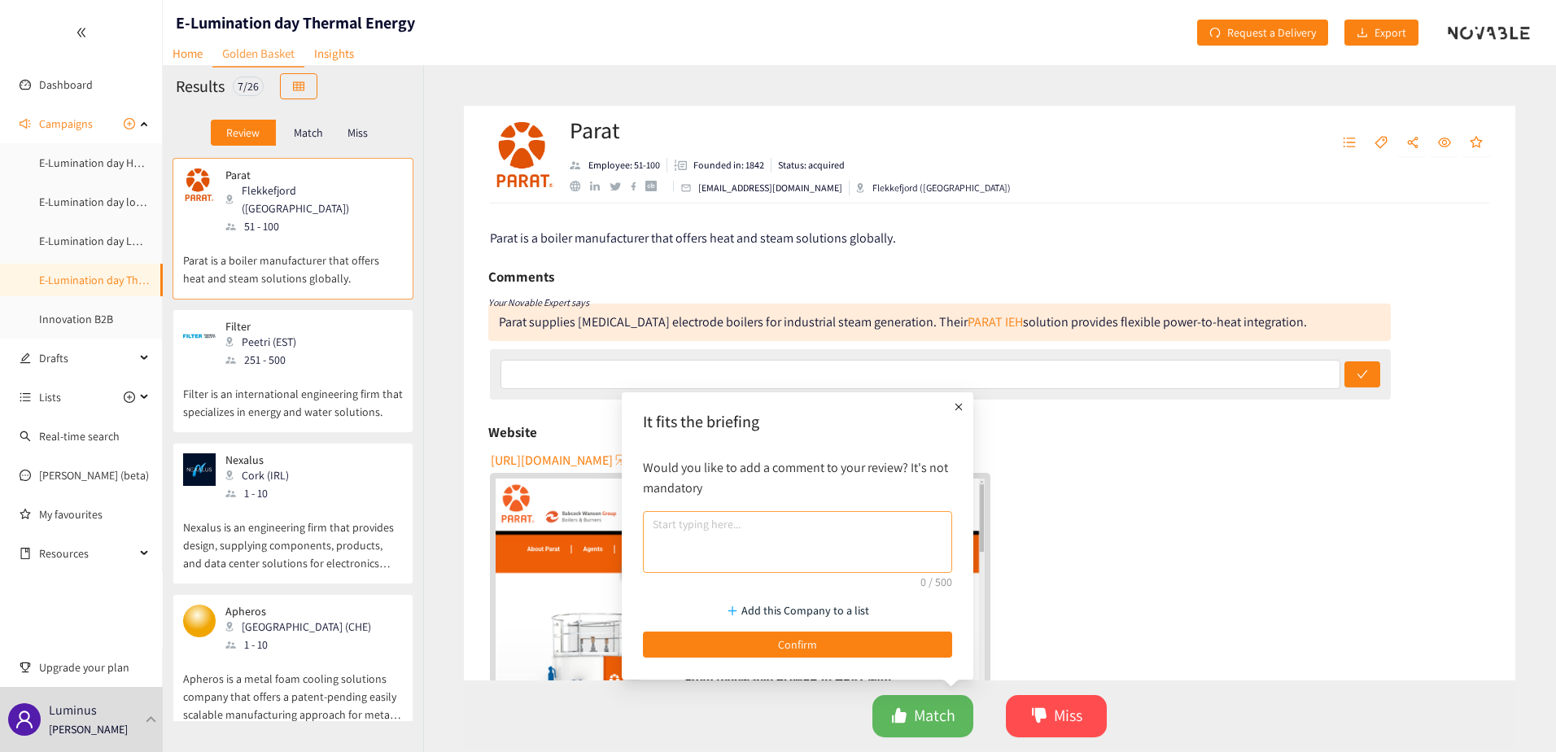
drag, startPoint x: 854, startPoint y: 639, endPoint x: 677, endPoint y: 561, distance: 193.1
click at [851, 639] on button "Confirm" at bounding box center [797, 644] width 309 height 26
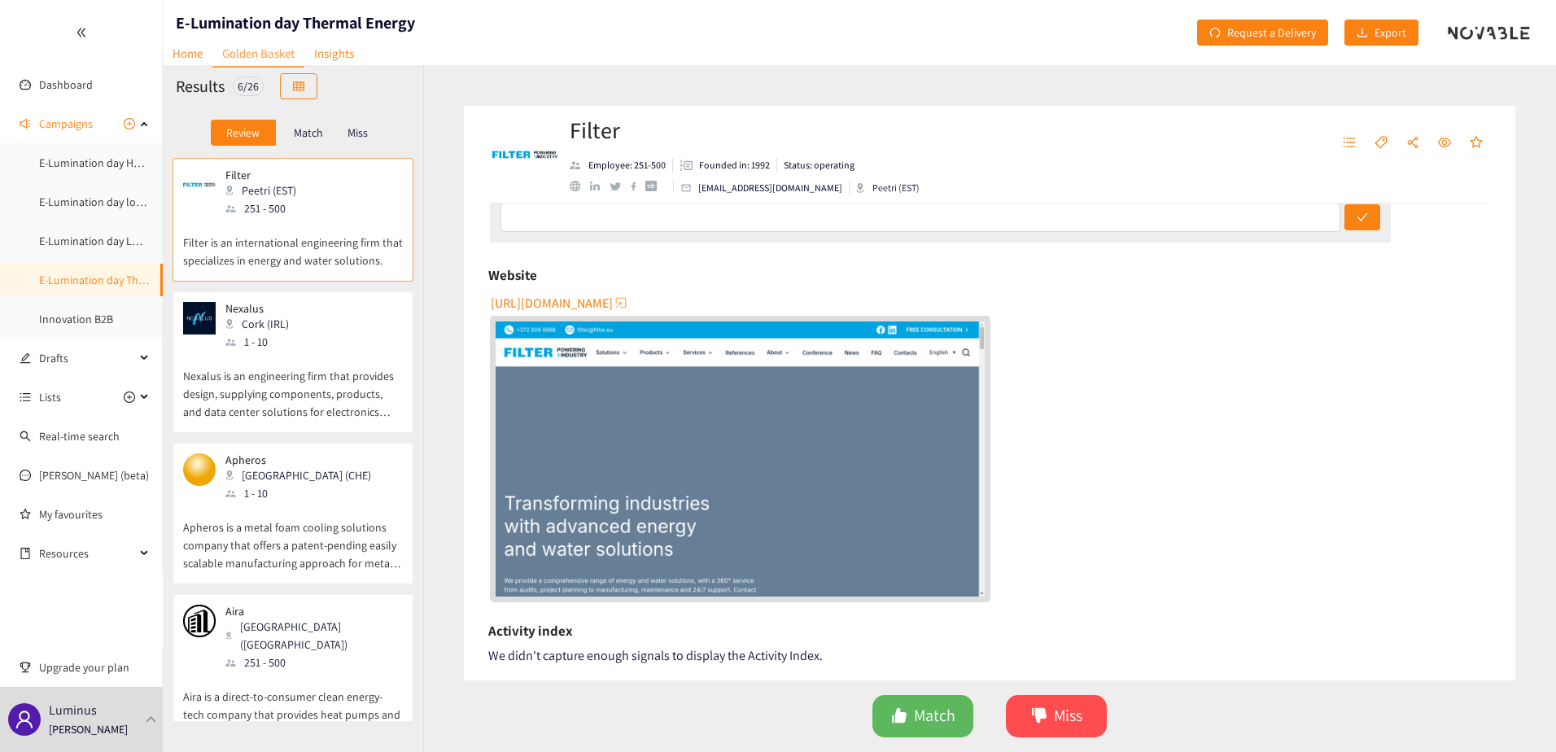
scroll to position [163, 0]
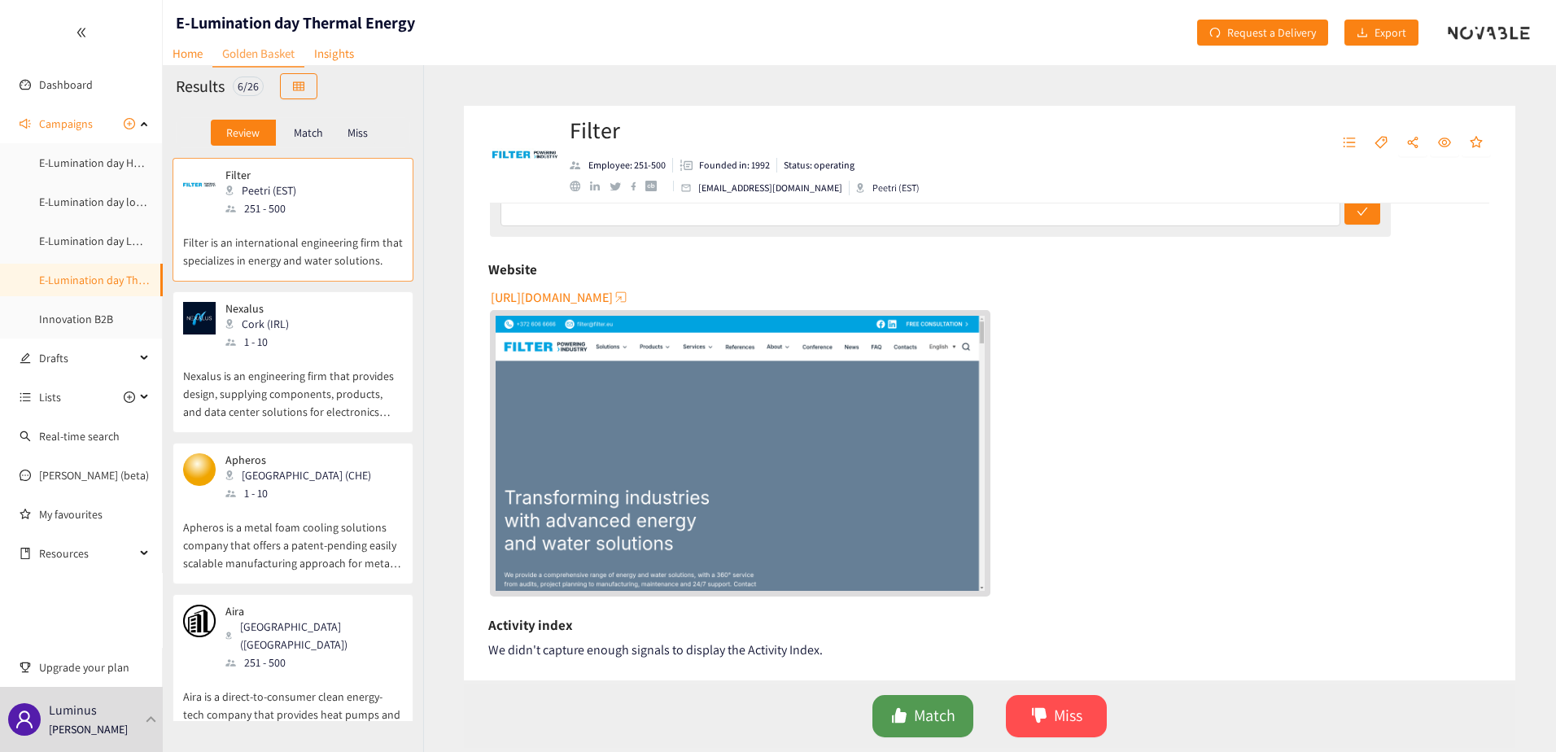
click at [943, 719] on span "Match" at bounding box center [934, 715] width 41 height 25
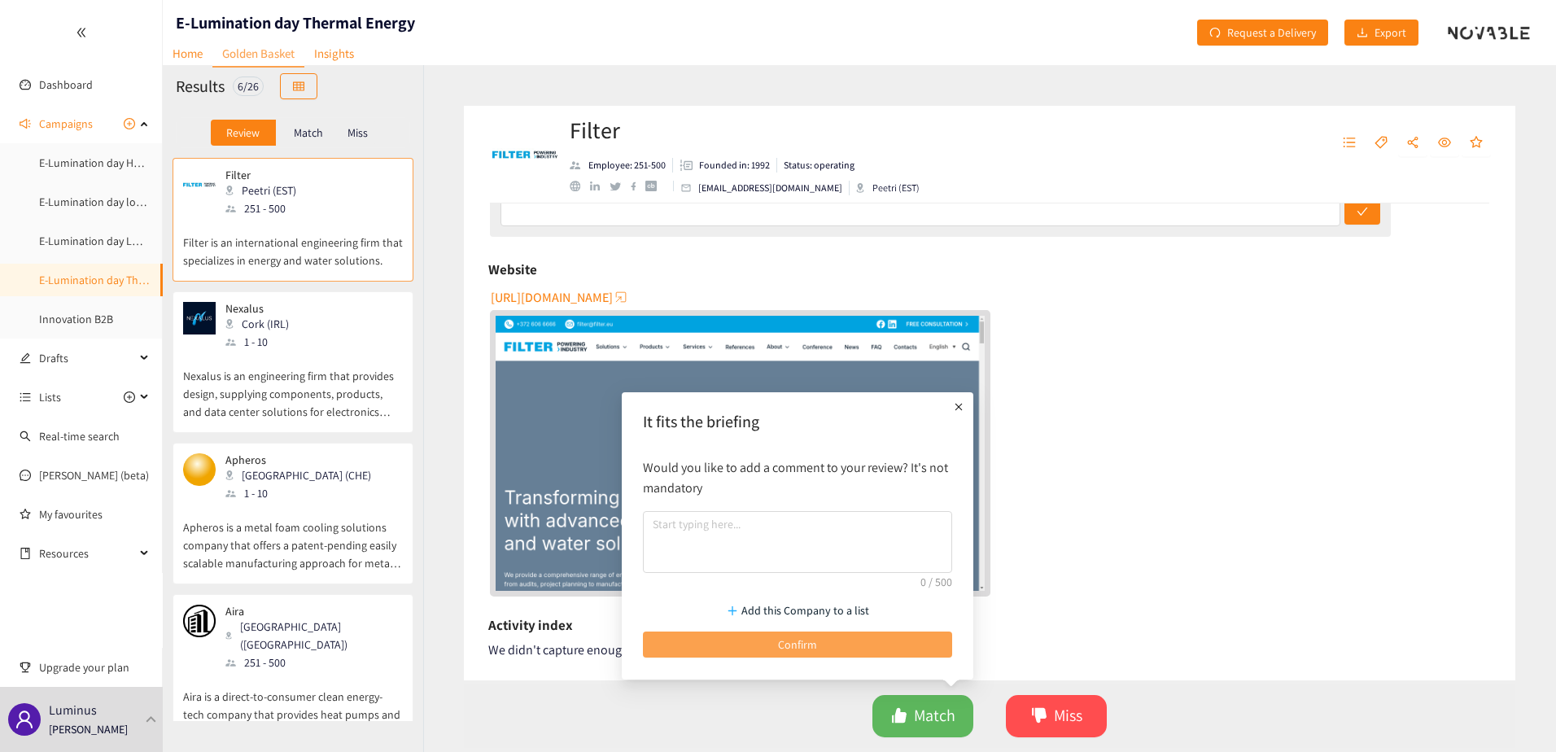
click at [901, 644] on button "Confirm" at bounding box center [797, 644] width 309 height 26
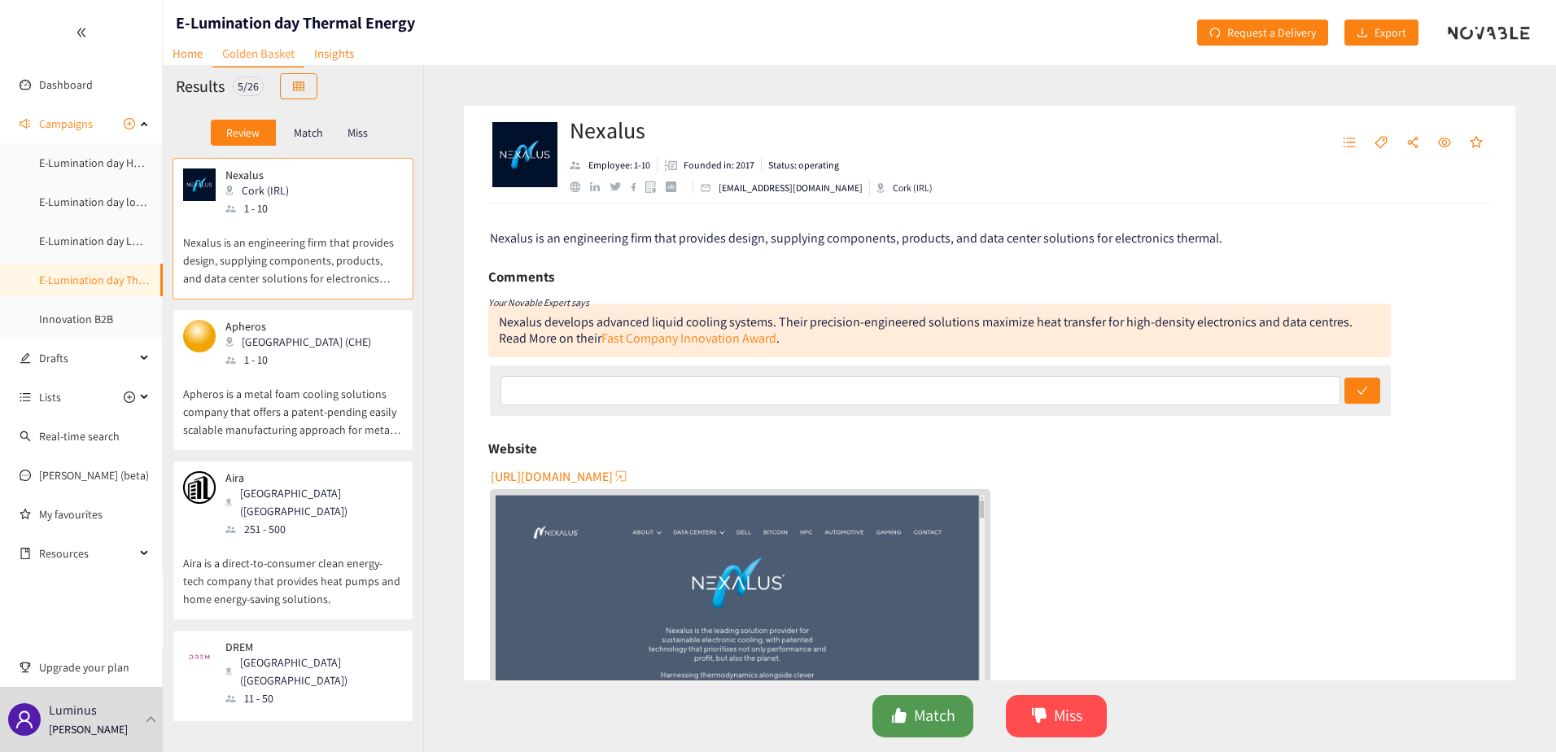
click at [921, 724] on span "Match" at bounding box center [934, 715] width 41 height 25
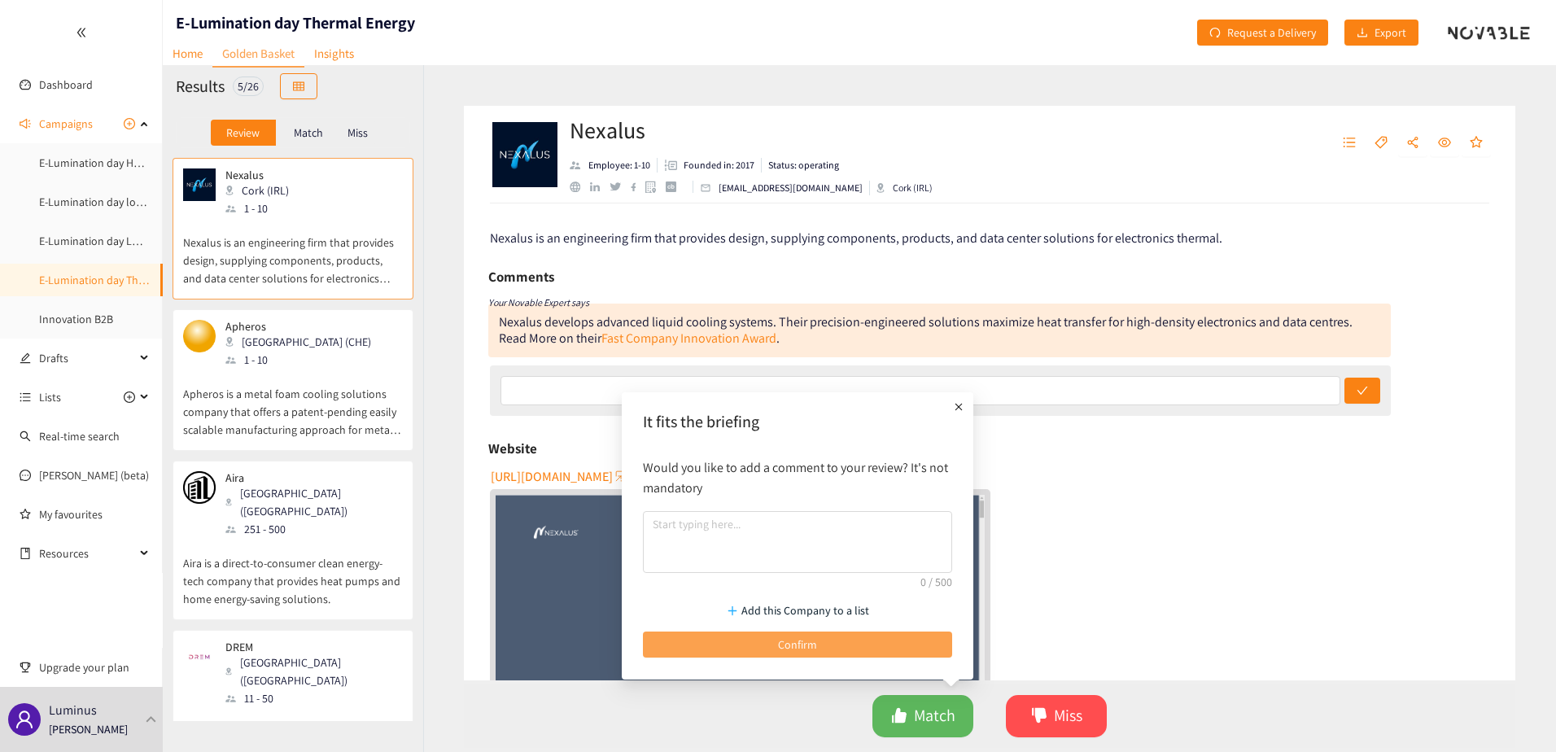
click at [863, 645] on button "Confirm" at bounding box center [797, 644] width 309 height 26
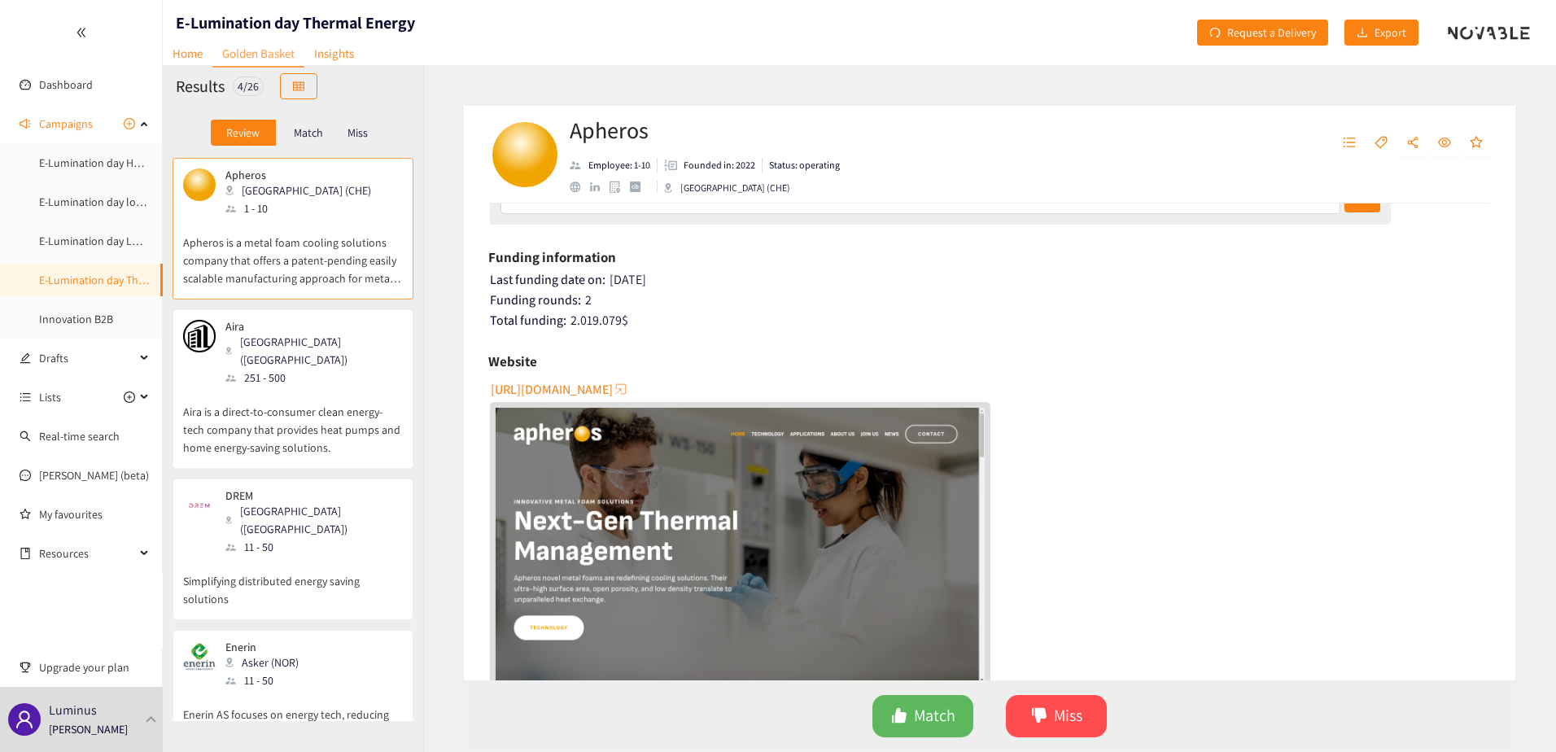
scroll to position [244, 0]
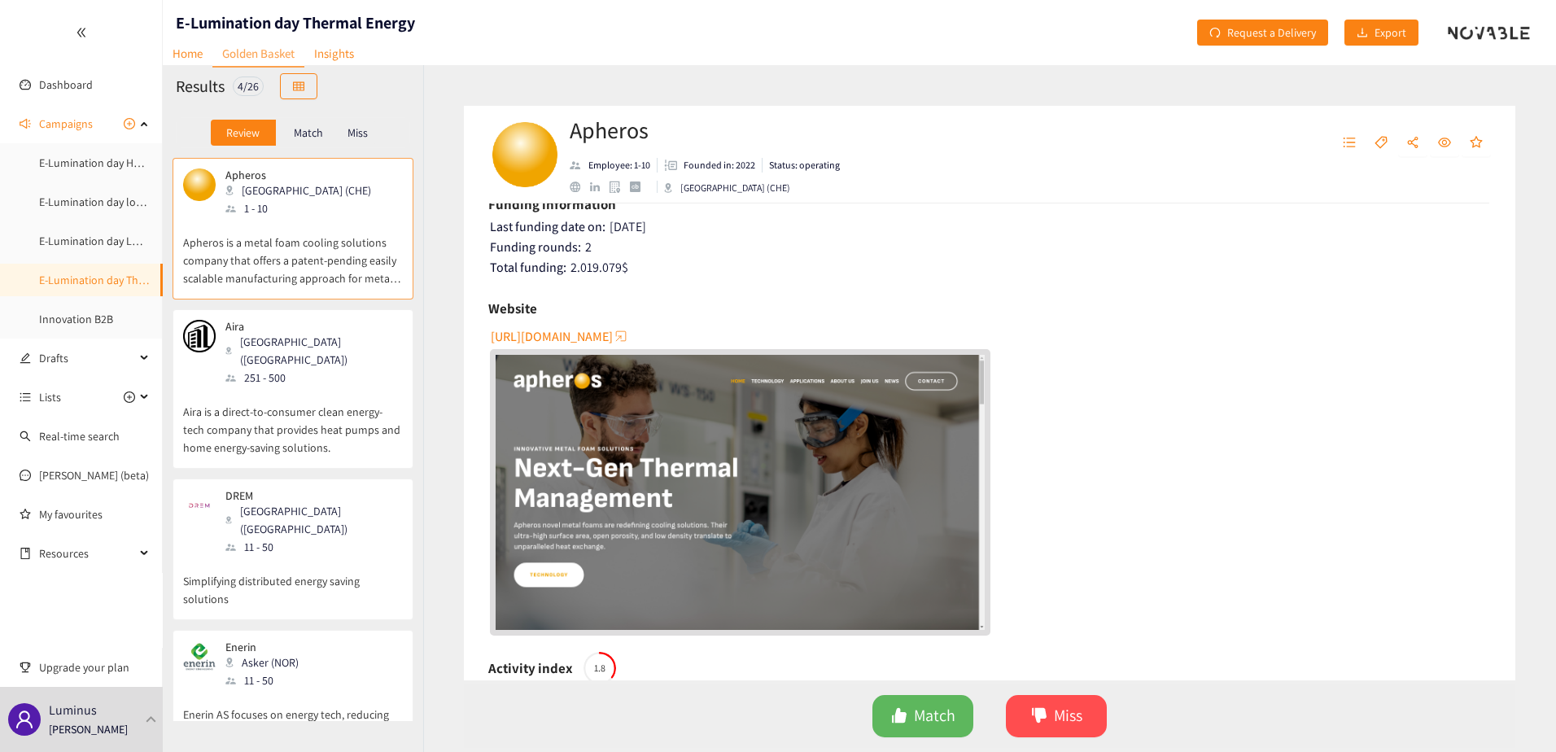
click at [580, 334] on span "[URL][DOMAIN_NAME]" at bounding box center [552, 336] width 122 height 20
click at [286, 387] on p "Aira is a direct-to-consumer clean energy-tech company that provides heat pumps…" at bounding box center [293, 422] width 220 height 70
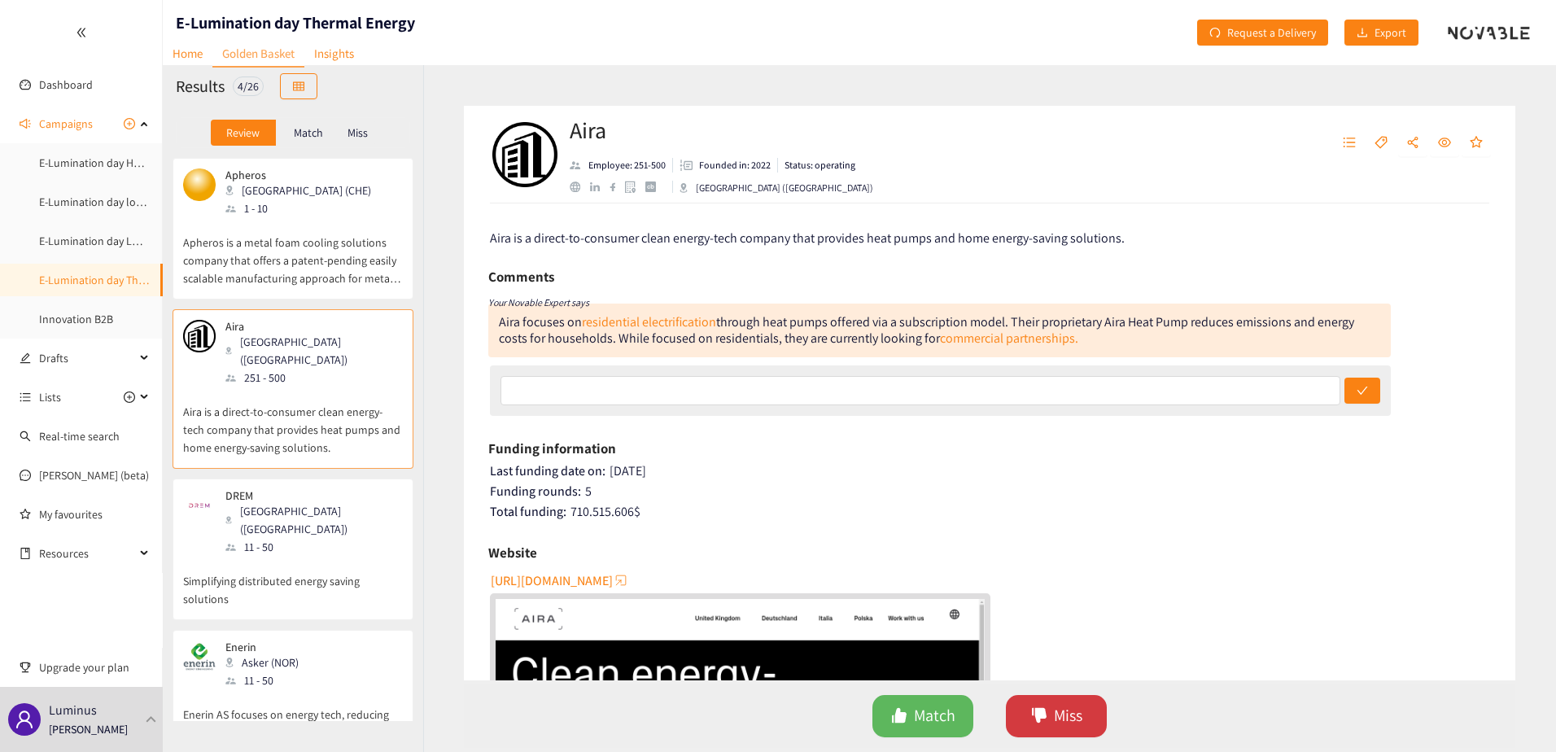
click at [1050, 720] on button "Miss" at bounding box center [1056, 716] width 101 height 42
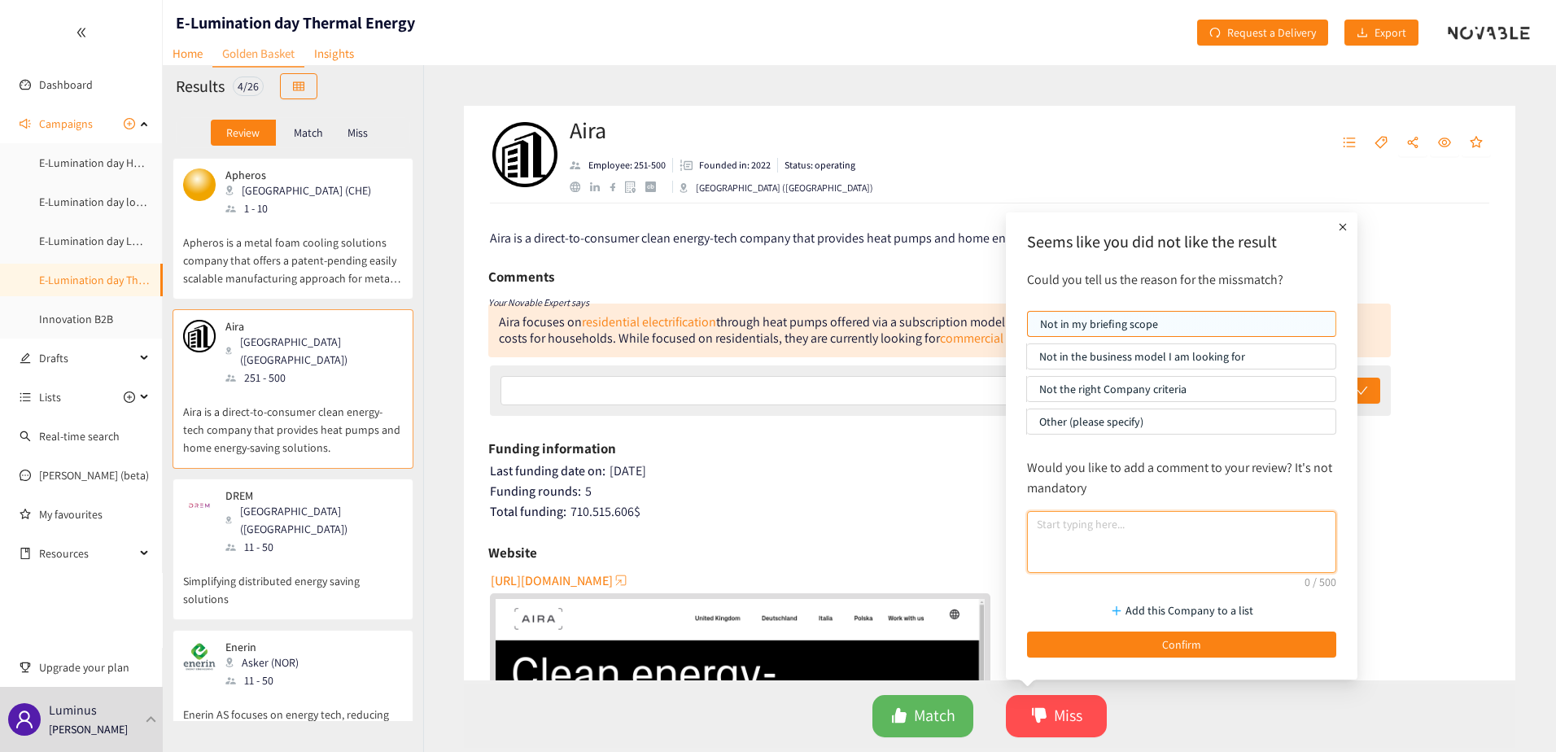
click at [1083, 529] on textarea at bounding box center [1181, 542] width 309 height 62
type textarea "B2C"
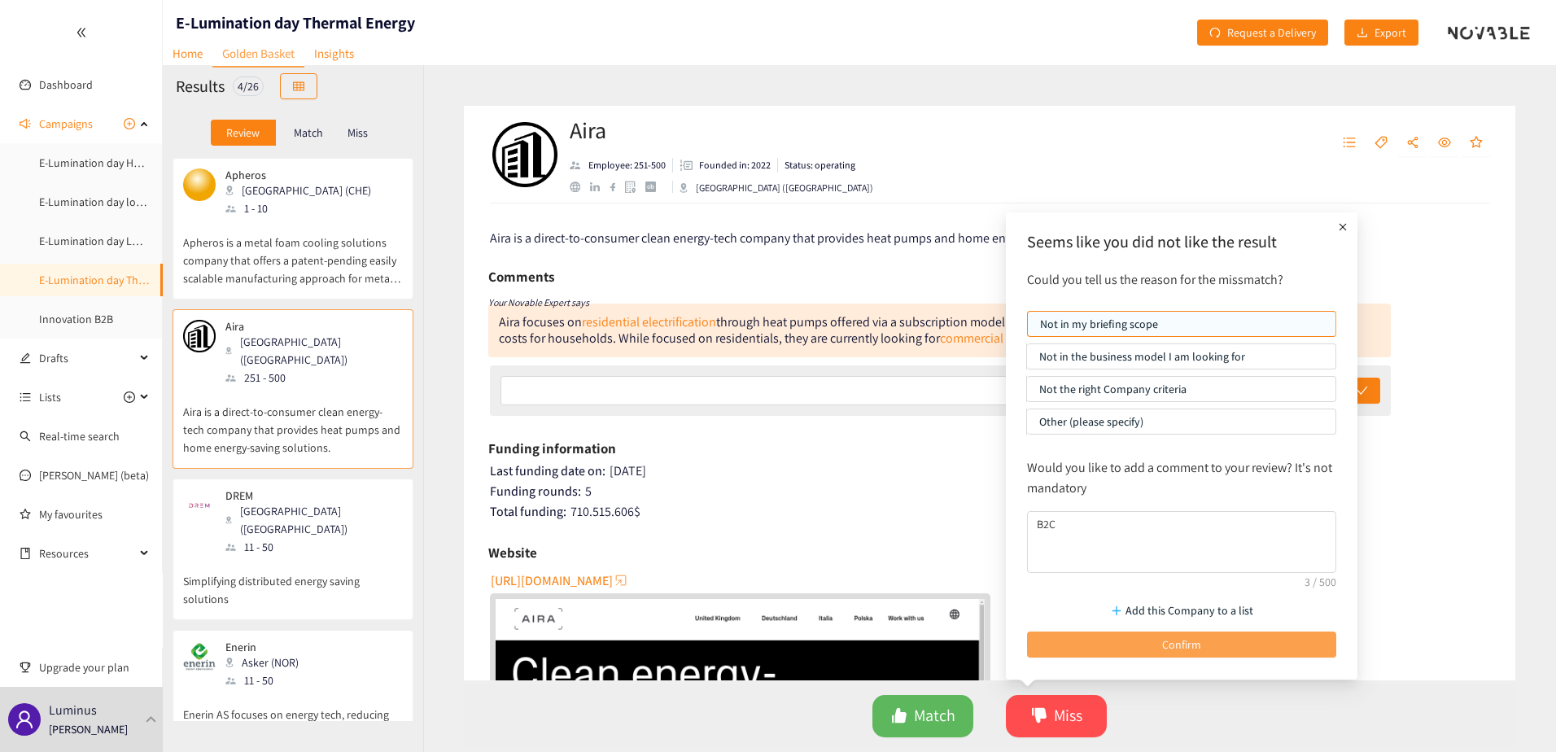
drag, startPoint x: 1124, startPoint y: 643, endPoint x: 849, endPoint y: 591, distance: 279.9
click at [1124, 644] on button "Confirm" at bounding box center [1181, 644] width 309 height 26
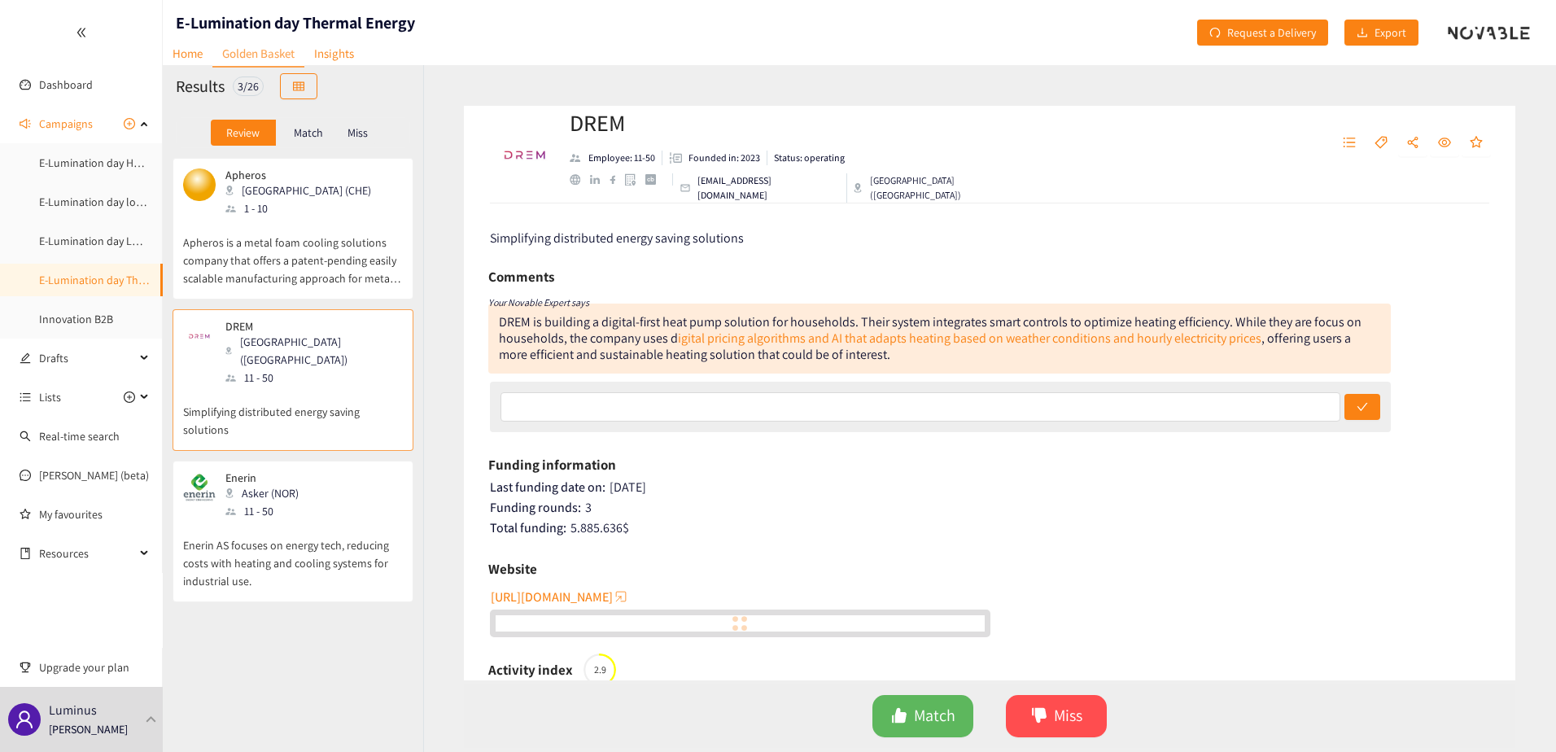
click at [251, 387] on p "Simplifying distributed energy saving solutions" at bounding box center [293, 413] width 220 height 52
click at [1033, 717] on icon "dislike" at bounding box center [1039, 715] width 16 height 16
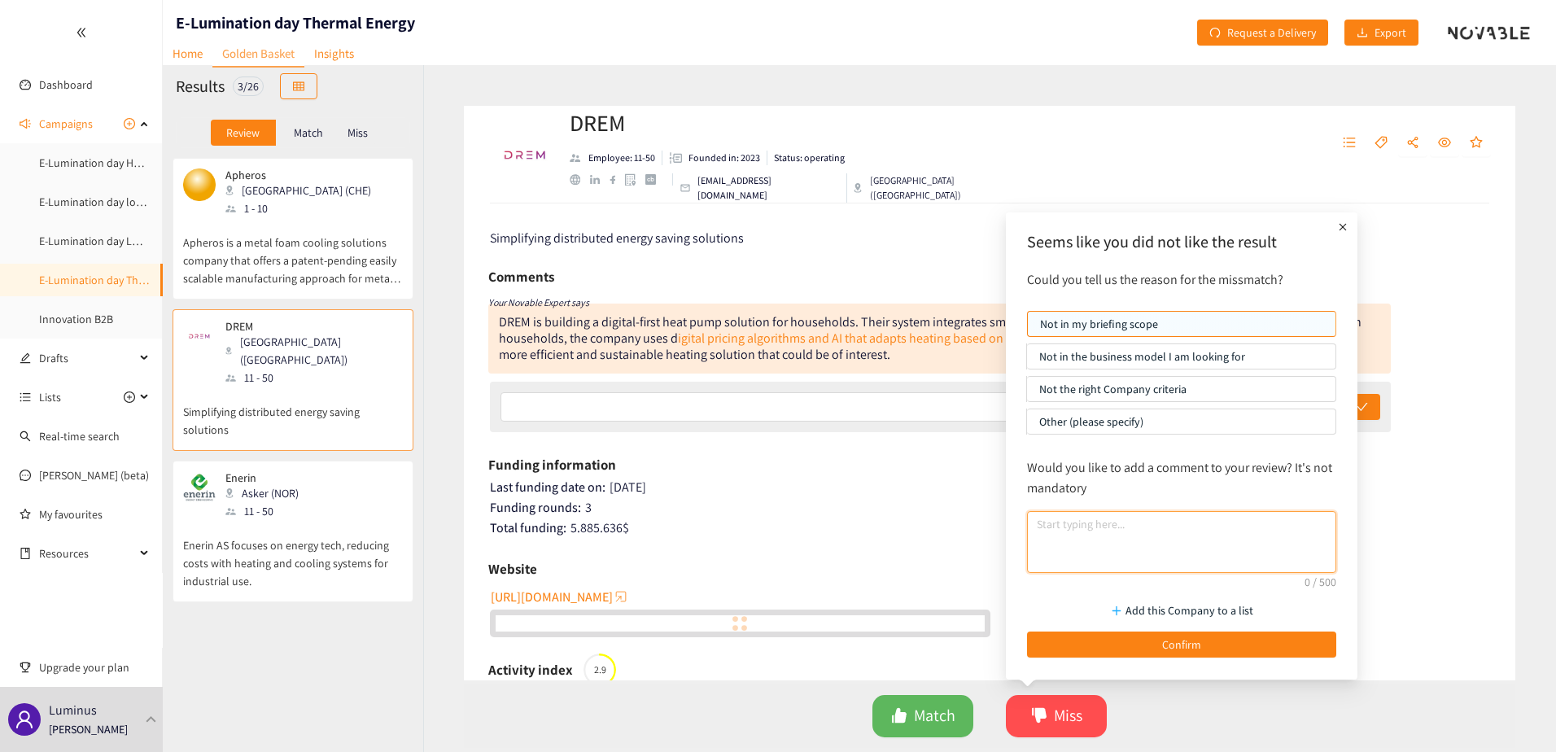
click at [1069, 545] on textarea at bounding box center [1181, 542] width 309 height 62
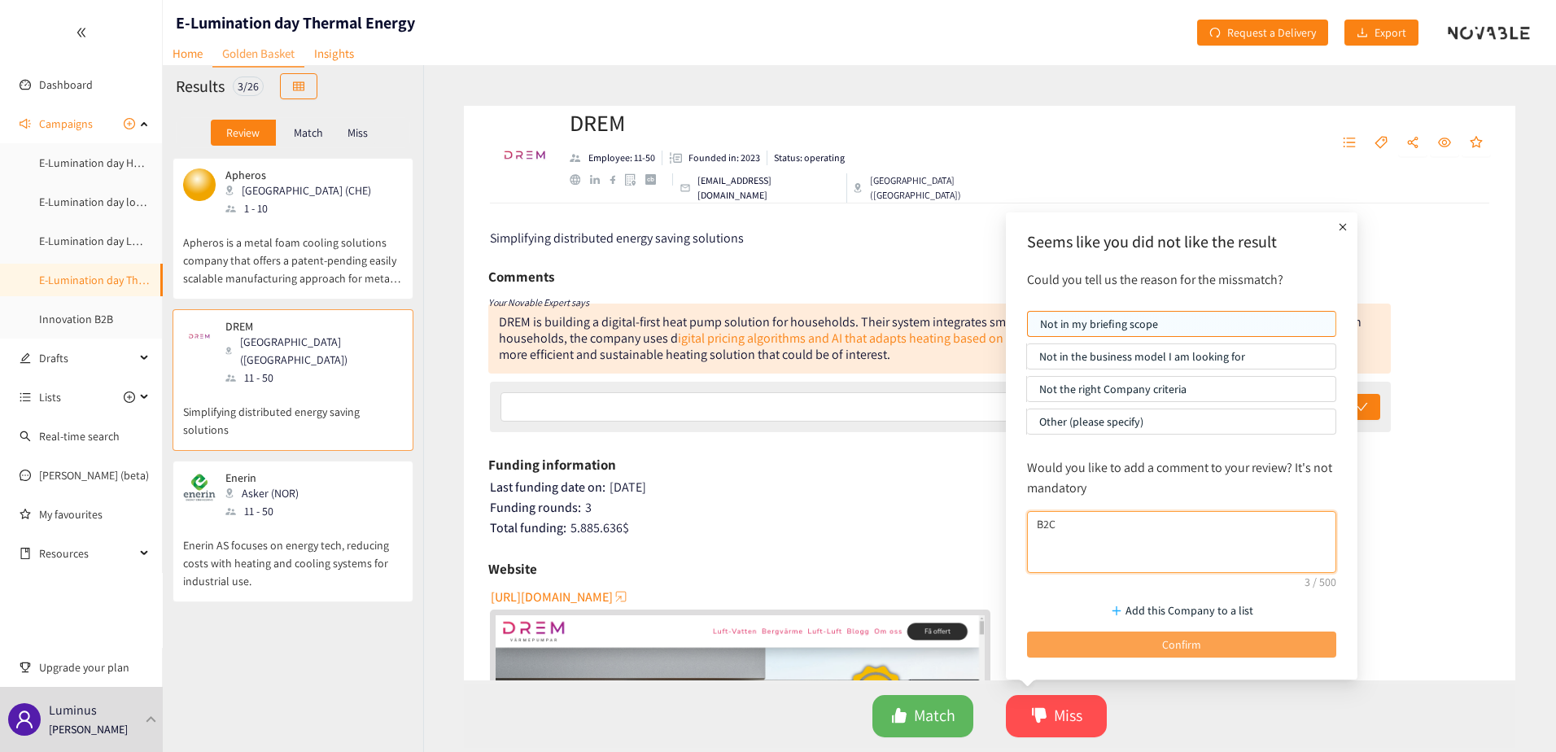
type textarea "B2C"
click at [1149, 636] on button "Confirm" at bounding box center [1181, 644] width 309 height 26
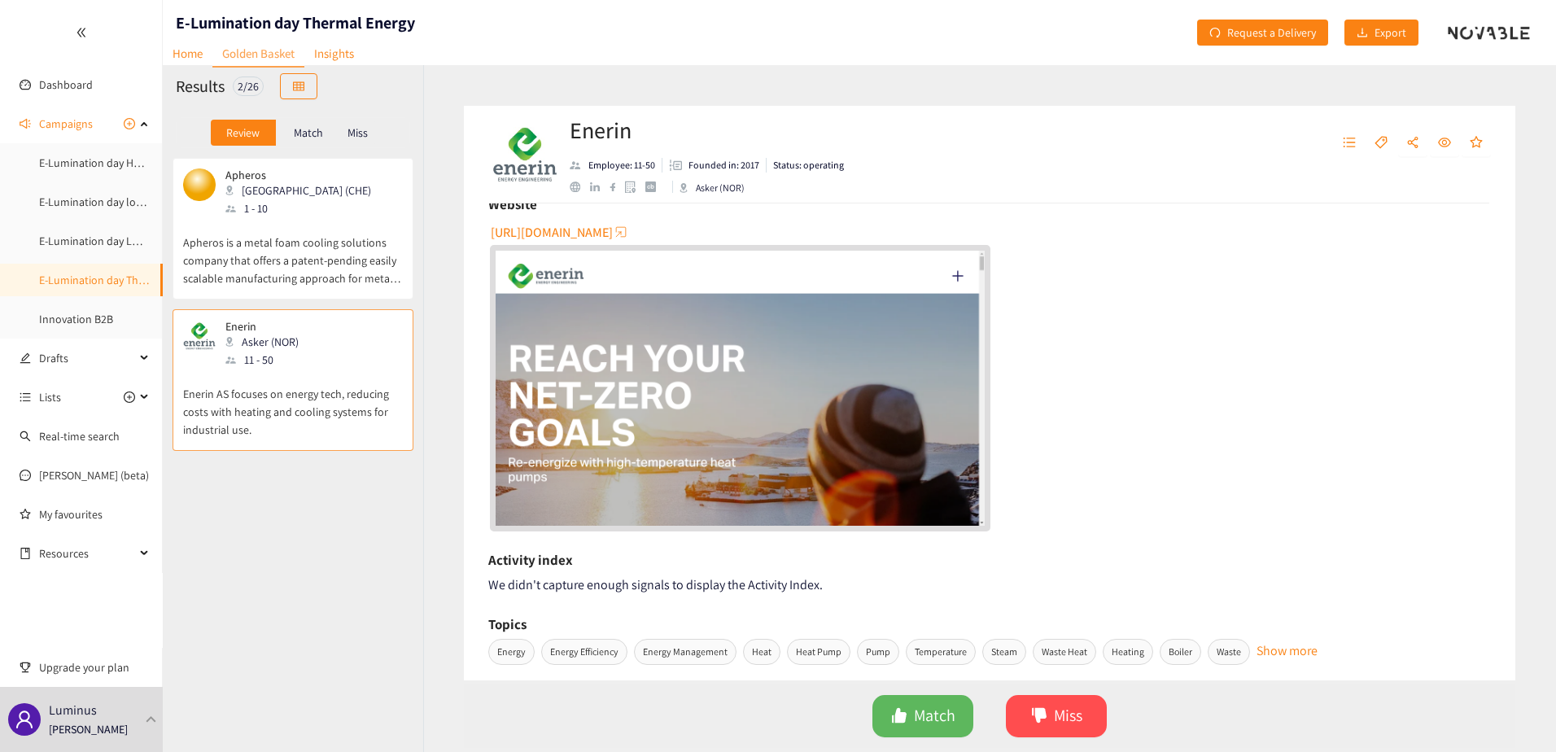
click at [576, 231] on span "[URL][DOMAIN_NAME]" at bounding box center [552, 232] width 122 height 20
click at [911, 711] on button "Match" at bounding box center [922, 716] width 101 height 42
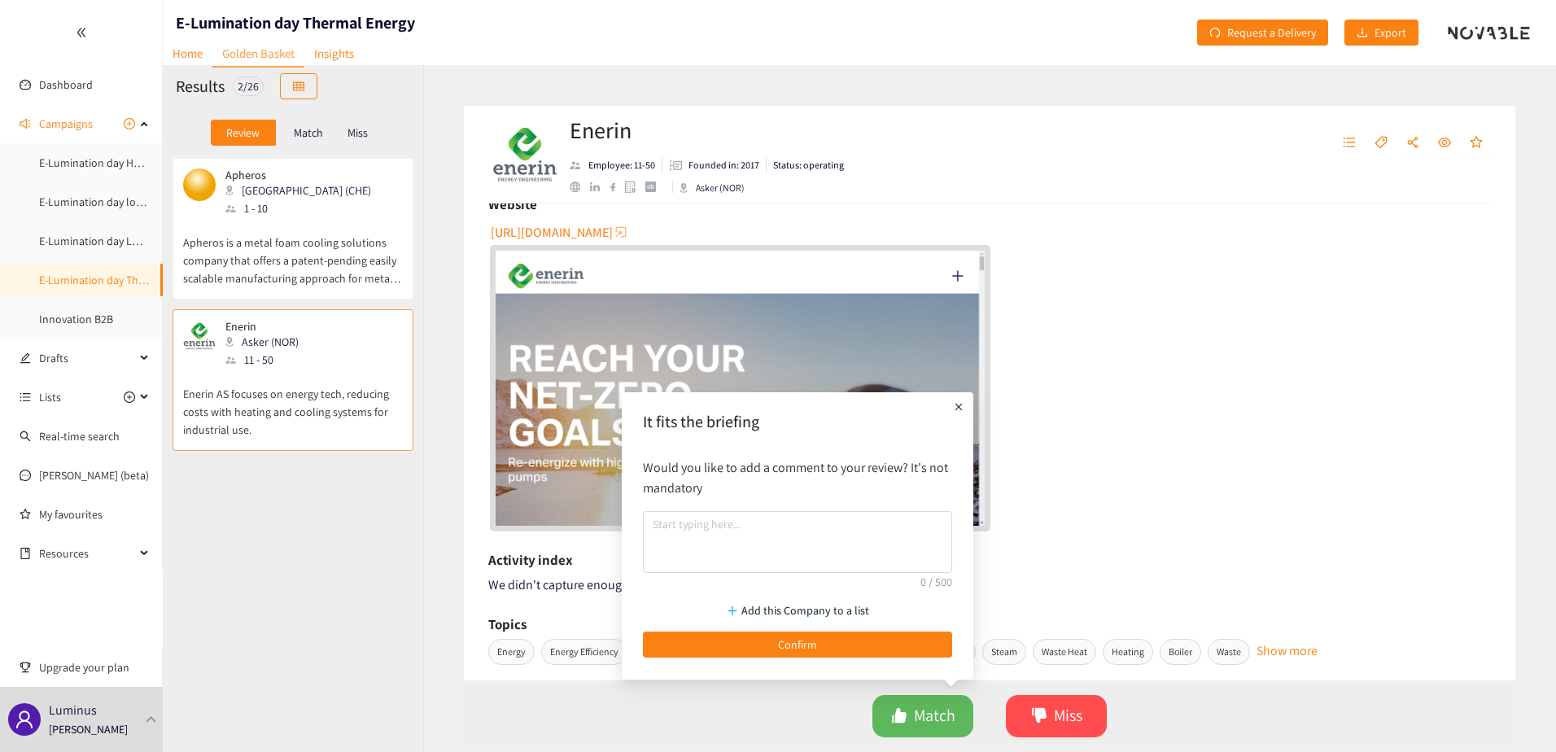
click at [858, 659] on div "Add this Company to a list Confirm" at bounding box center [797, 625] width 325 height 81
drag, startPoint x: 852, startPoint y: 649, endPoint x: 760, endPoint y: 571, distance: 120.1
click at [851, 648] on button "Confirm" at bounding box center [797, 644] width 309 height 26
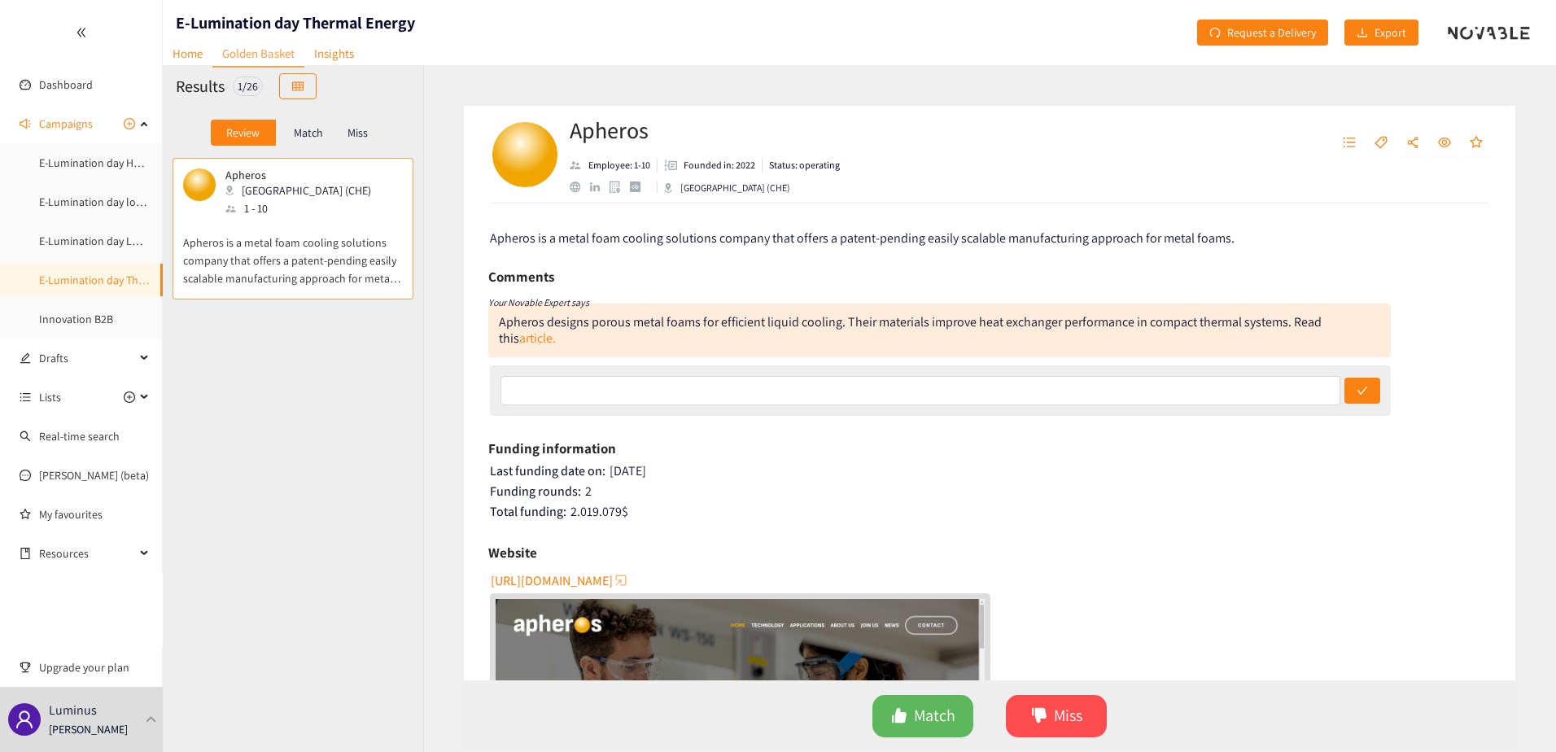
click at [334, 271] on p "Apheros is a metal foam cooling solutions company that offers a patent-pending …" at bounding box center [293, 252] width 220 height 70
click at [911, 732] on button "Match" at bounding box center [922, 716] width 101 height 42
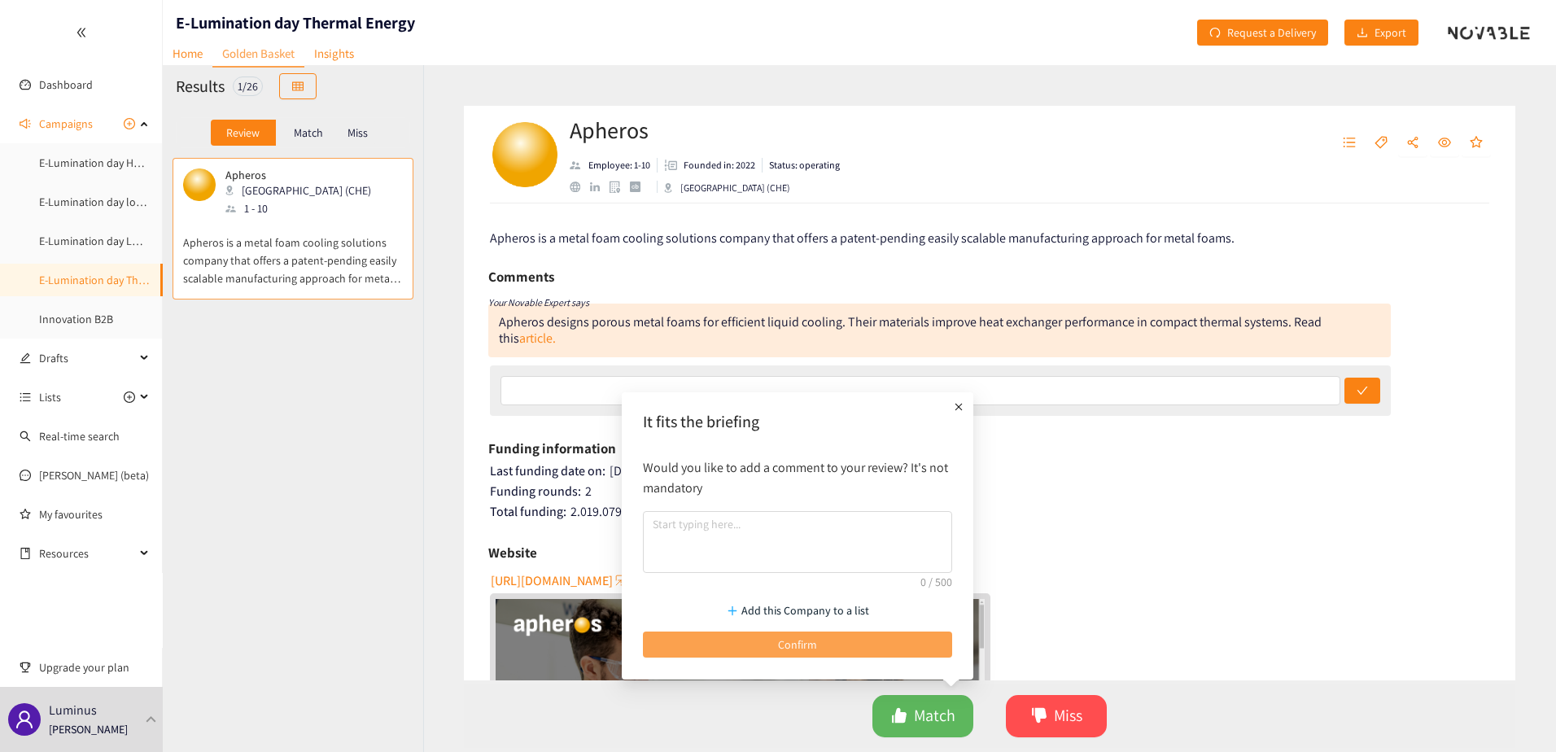
drag, startPoint x: 905, startPoint y: 635, endPoint x: 863, endPoint y: 608, distance: 50.1
click at [903, 635] on button "Confirm" at bounding box center [797, 644] width 309 height 26
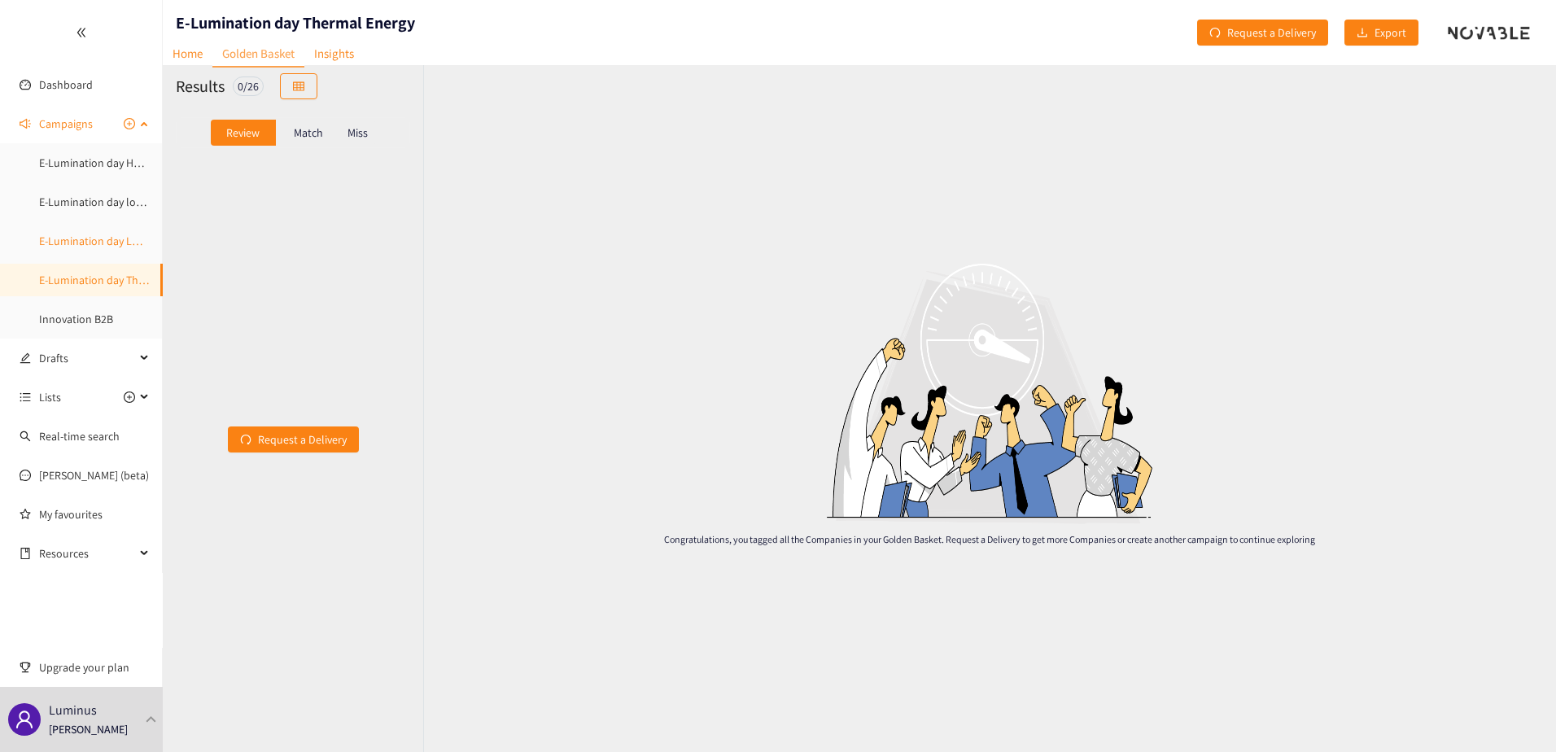
click at [100, 239] on link "E-Lumination day LDES" at bounding box center [94, 241] width 111 height 15
click at [99, 209] on link "E-Lumination day local energy production" at bounding box center [140, 201] width 203 height 15
click at [99, 182] on ul "E-Lumination day Heavy Mobility and logistics electrification E-Lumination day …" at bounding box center [81, 240] width 162 height 189
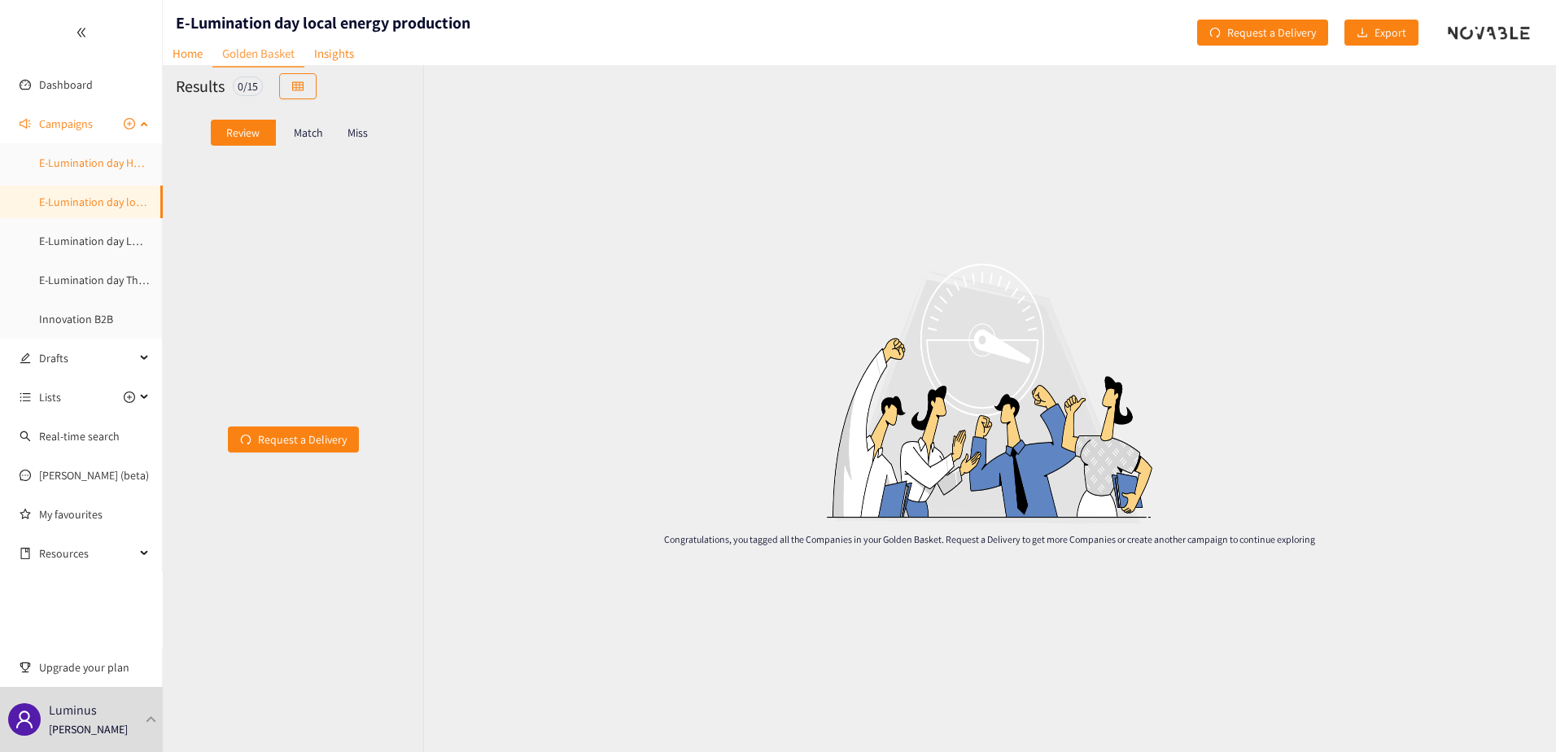
click at [98, 165] on link "E-Lumination day Heavy Mobility and logistics electrification" at bounding box center [182, 162] width 287 height 15
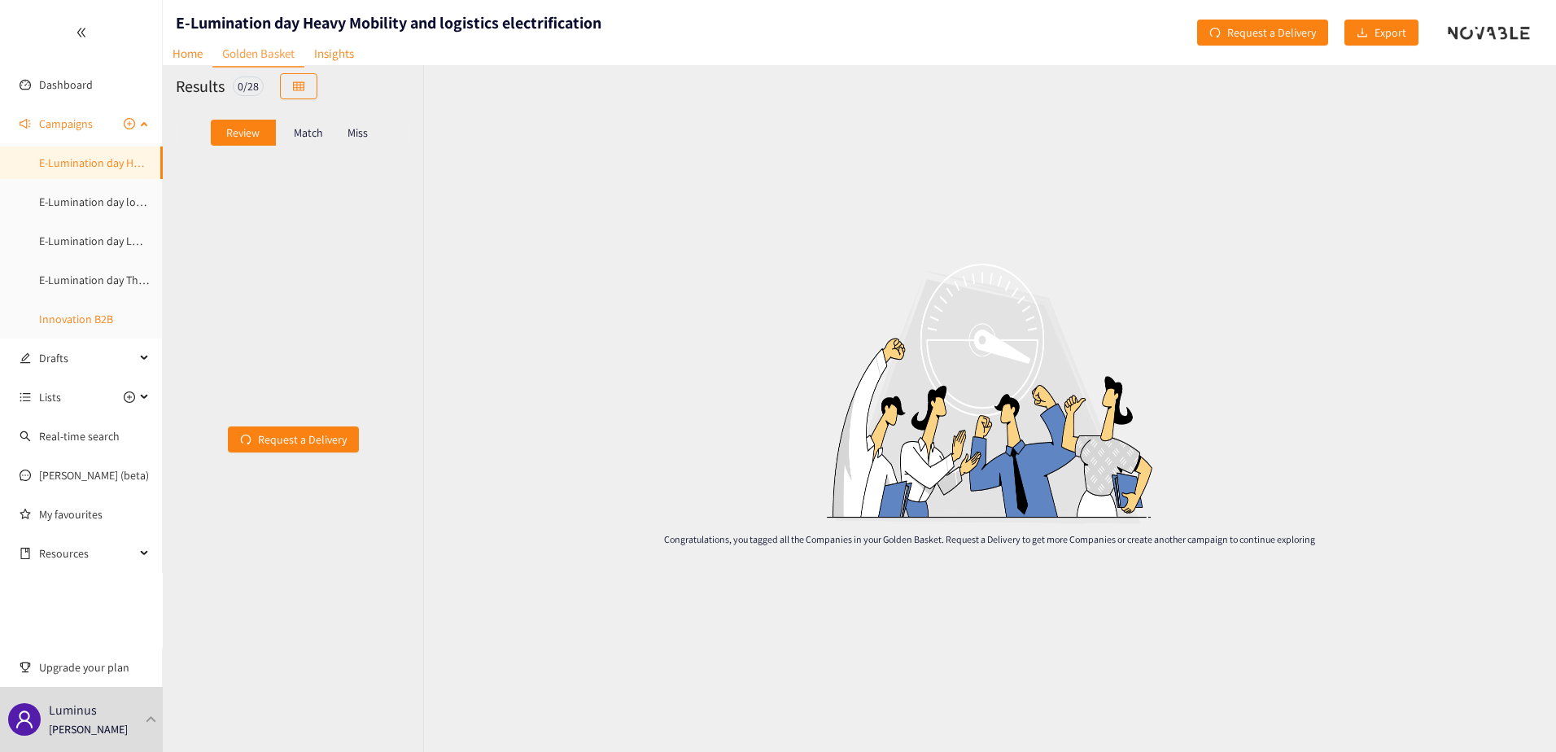
click at [82, 320] on link "Innovation B2B" at bounding box center [76, 319] width 74 height 15
